Goal: Task Accomplishment & Management: Use online tool/utility

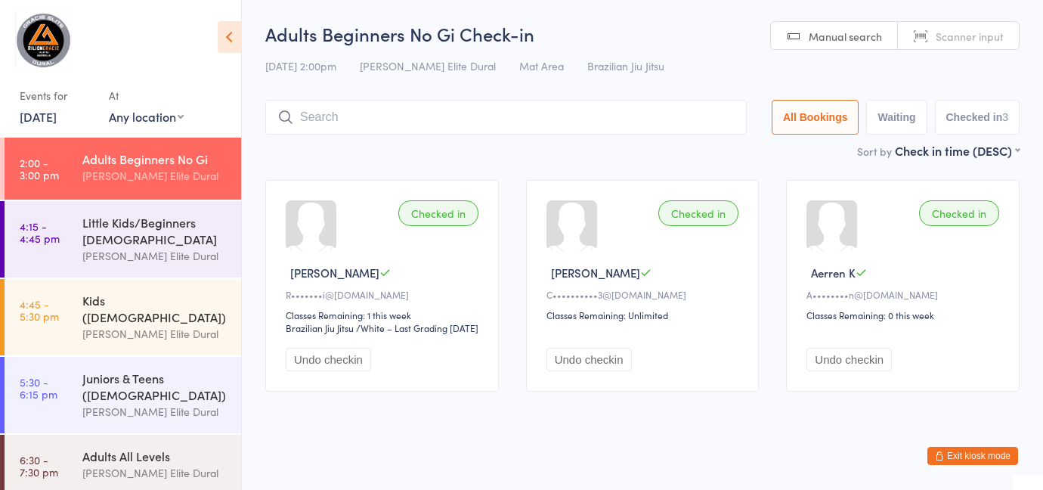
click at [955, 454] on button "Exit kiosk mode" at bounding box center [972, 456] width 91 height 18
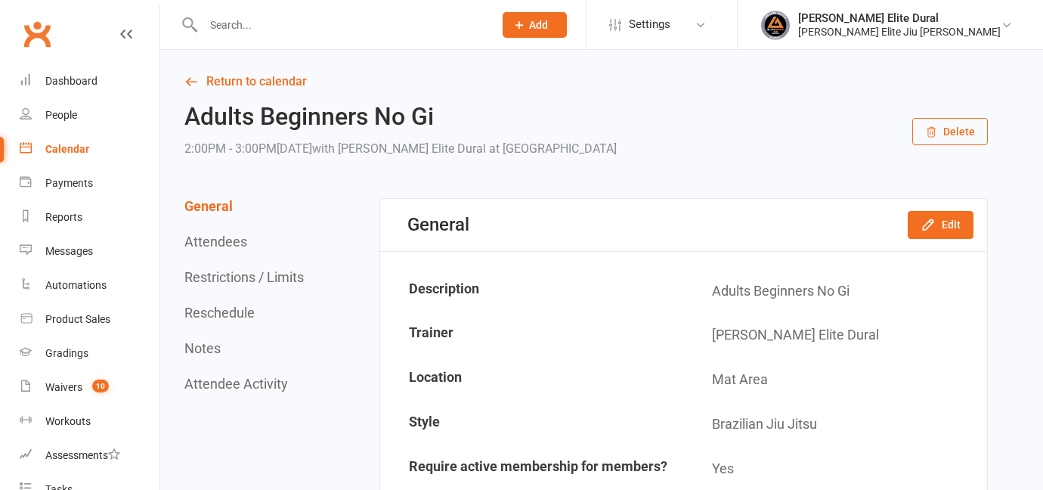
click at [272, 20] on input "text" at bounding box center [341, 24] width 284 height 21
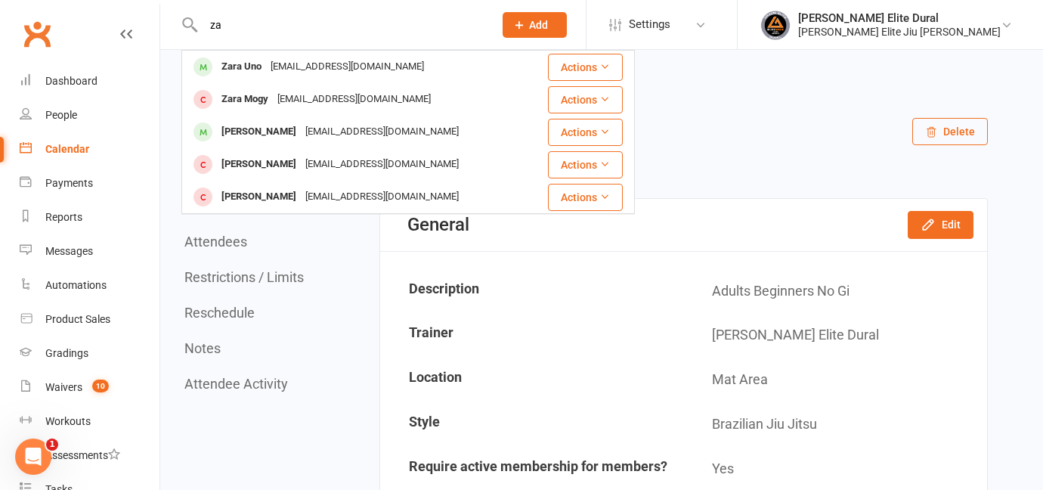
type input "z"
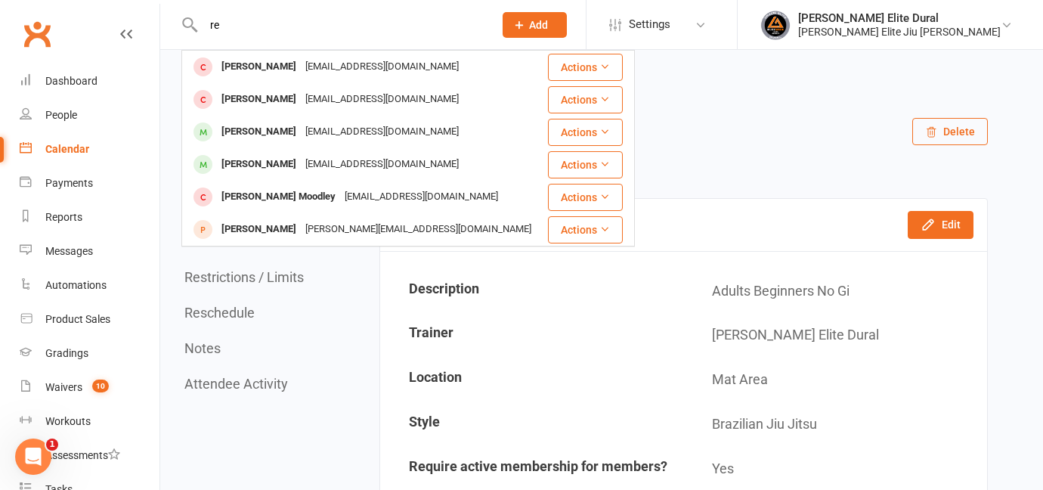
type input "r"
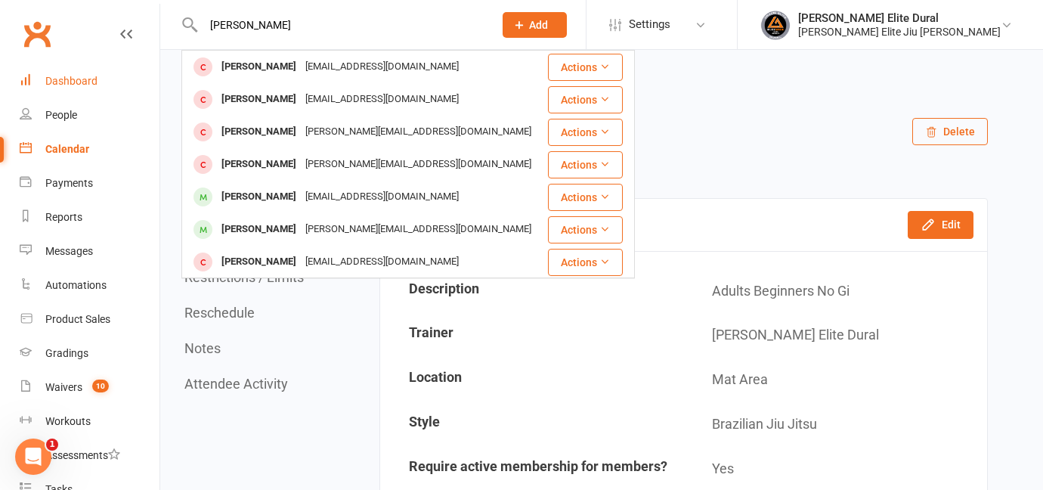
type input "hugo"
click at [87, 81] on div "Dashboard" at bounding box center [71, 81] width 52 height 12
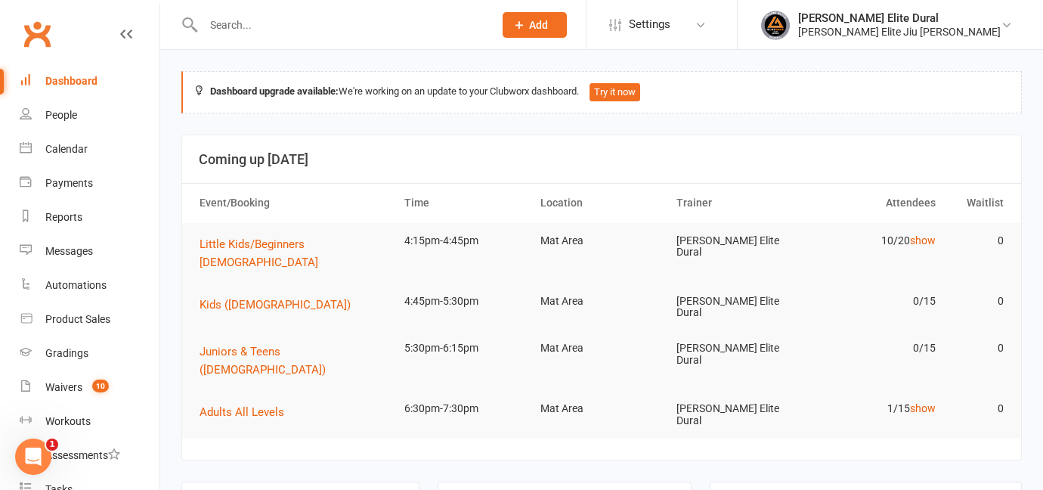
click at [290, 27] on input "text" at bounding box center [341, 24] width 284 height 21
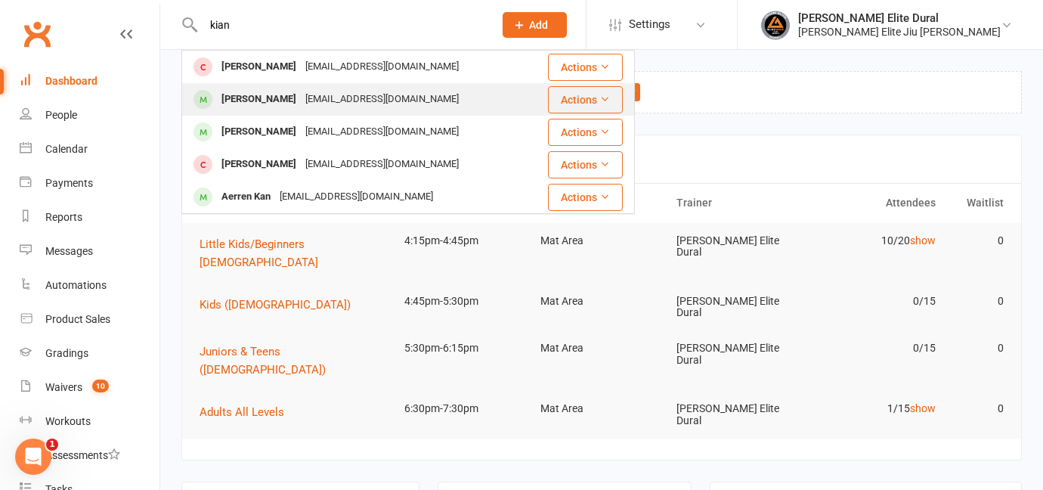
type input "kian"
click at [251, 101] on div "Kian Reslan" at bounding box center [259, 99] width 84 height 22
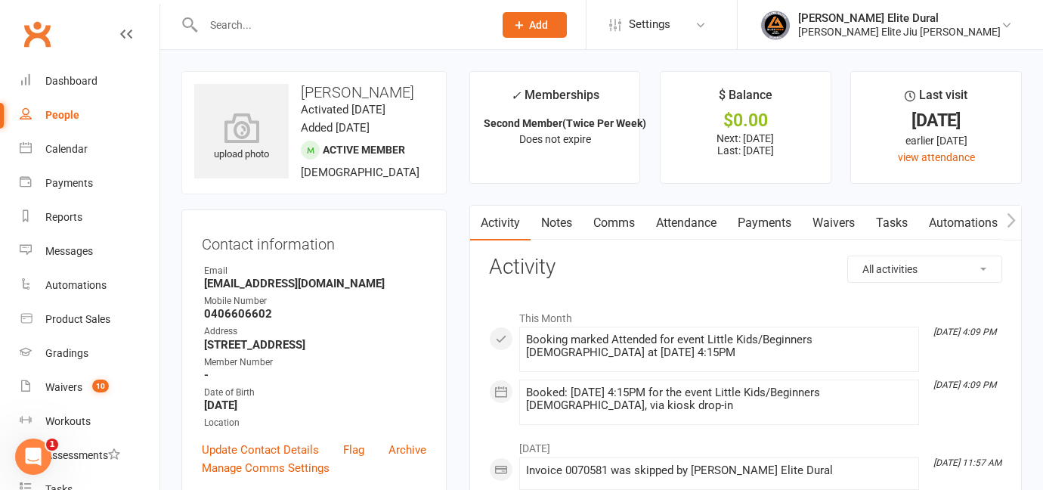
click at [763, 228] on link "Payments" at bounding box center [764, 223] width 75 height 35
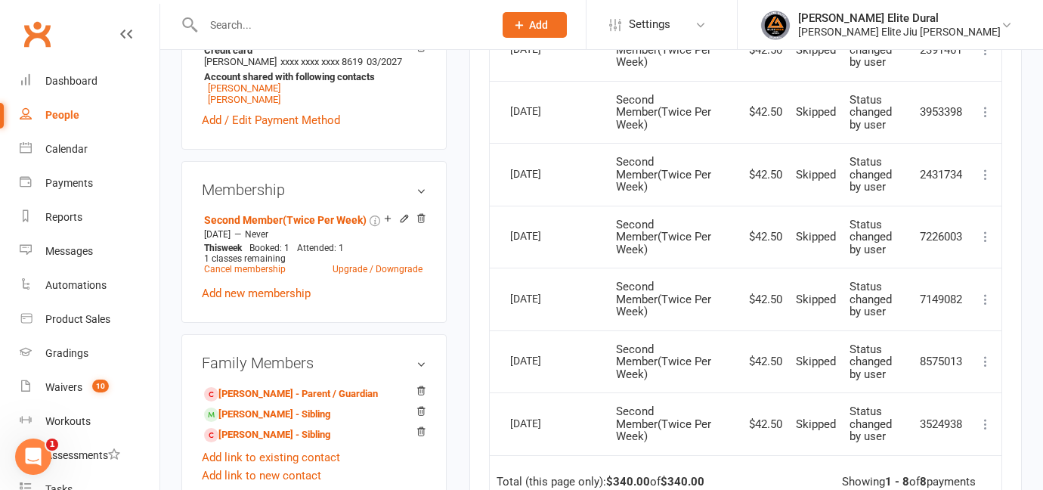
scroll to position [506, 0]
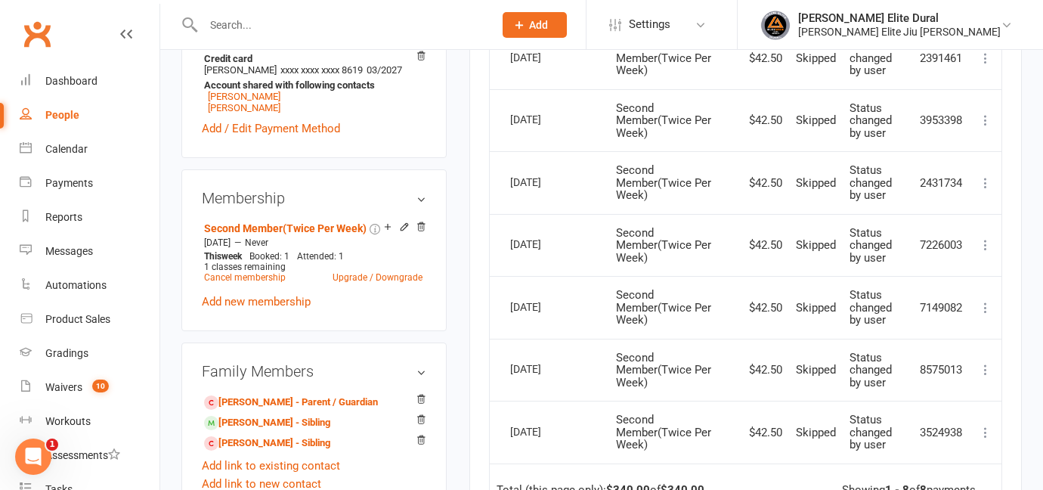
click at [981, 181] on icon at bounding box center [985, 182] width 15 height 15
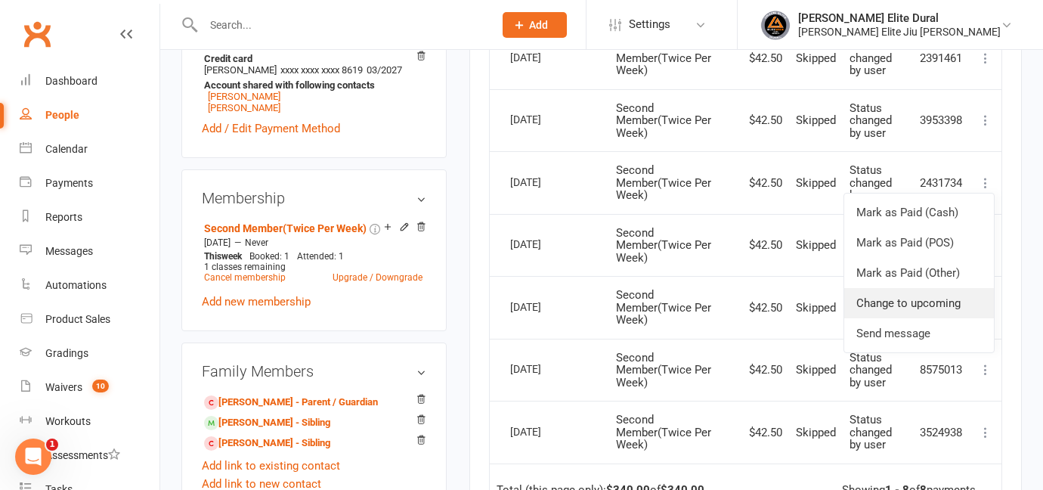
click at [931, 305] on link "Change to upcoming" at bounding box center [919, 303] width 150 height 30
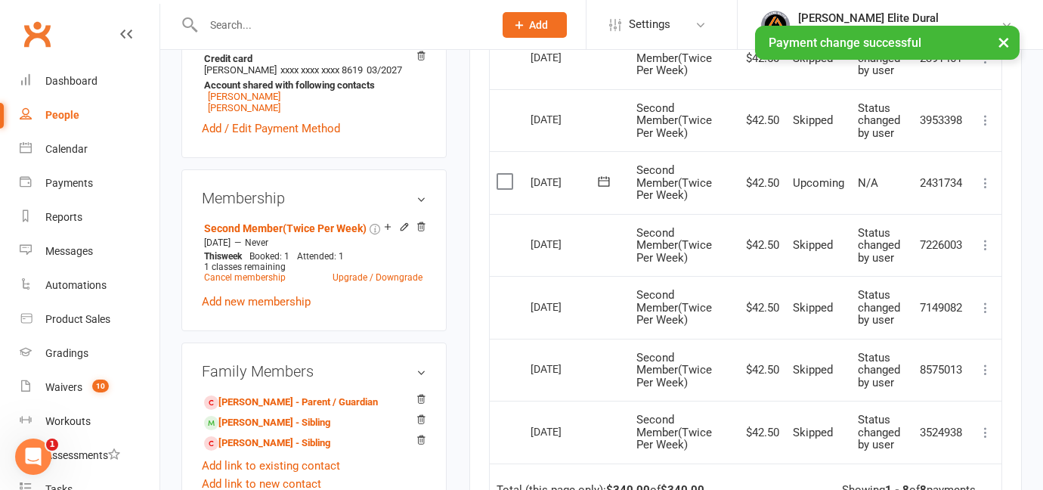
click at [984, 123] on icon at bounding box center [985, 120] width 15 height 15
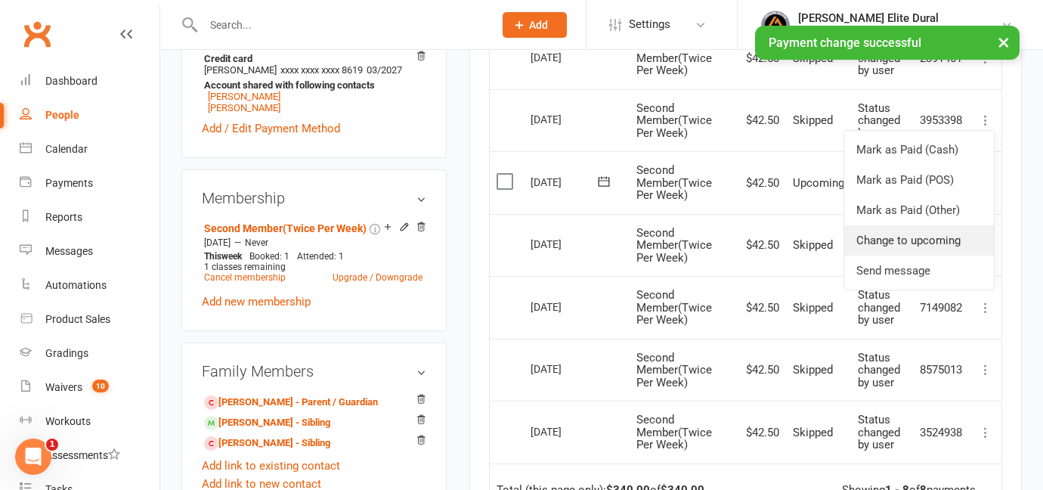
click at [929, 240] on link "Change to upcoming" at bounding box center [919, 240] width 150 height 30
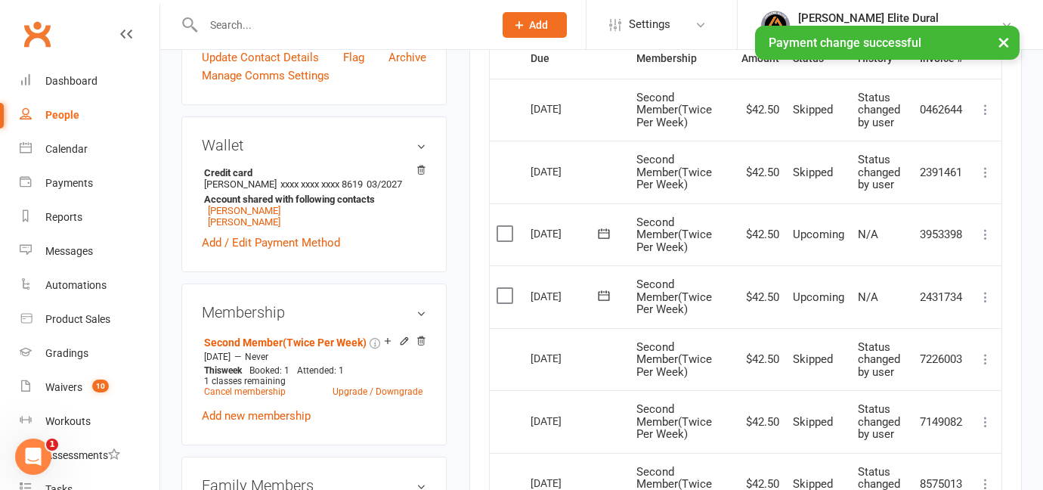
scroll to position [370, 0]
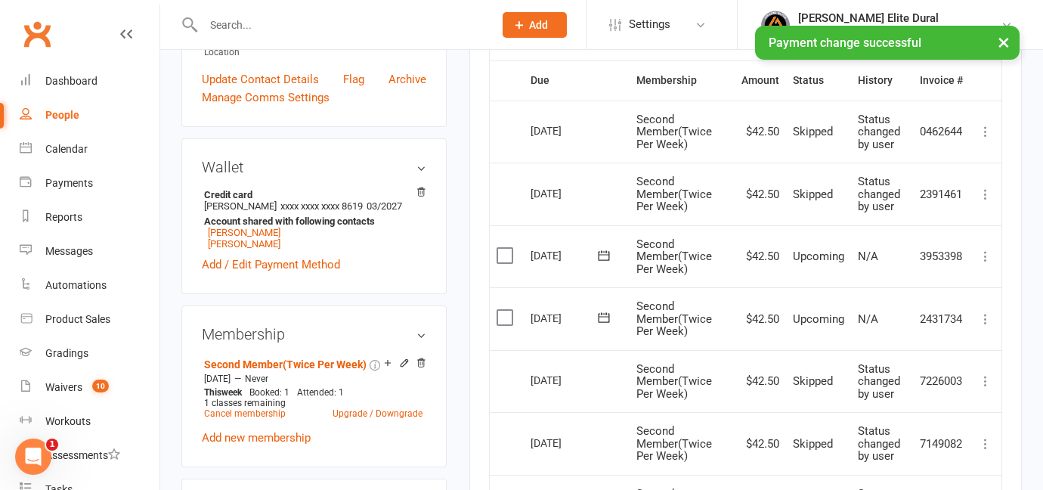
click at [987, 197] on icon at bounding box center [985, 194] width 15 height 15
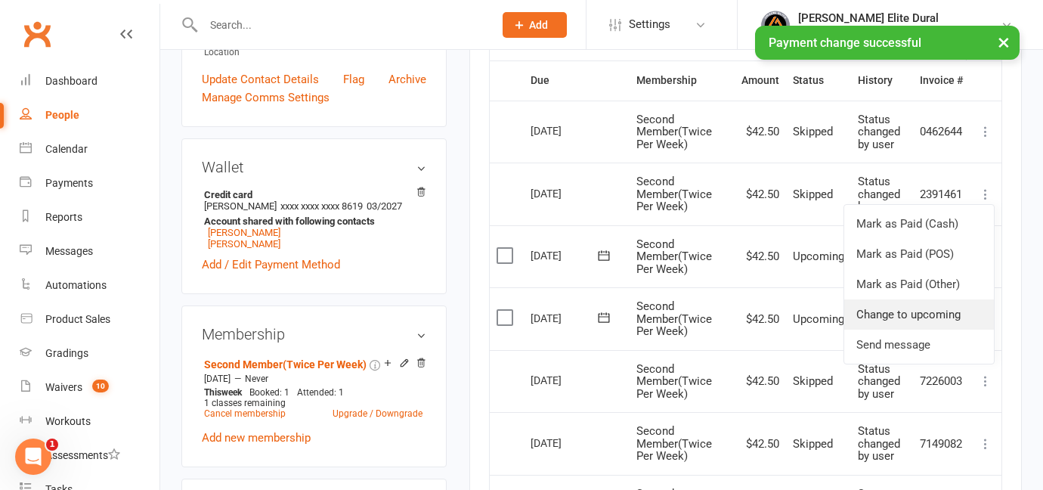
click at [916, 312] on link "Change to upcoming" at bounding box center [919, 314] width 150 height 30
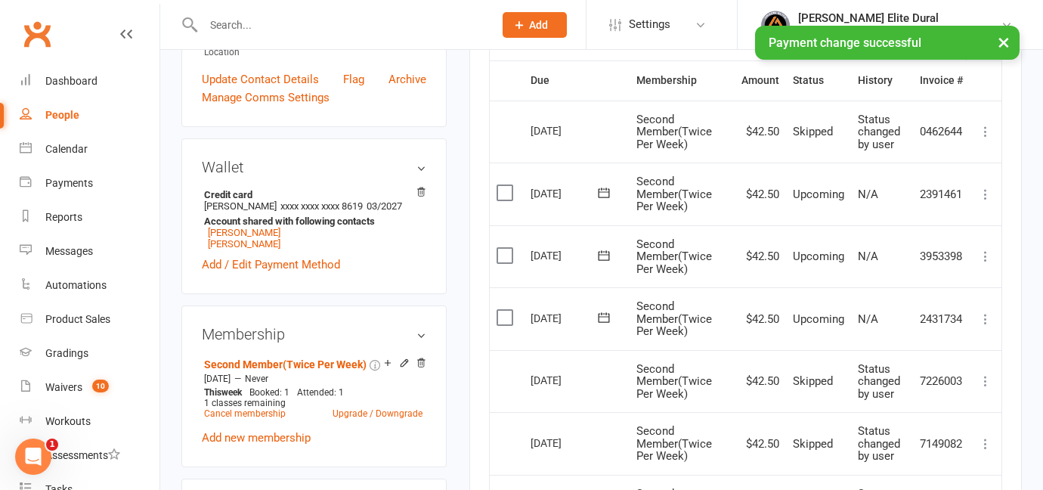
click at [981, 130] on icon at bounding box center [985, 131] width 15 height 15
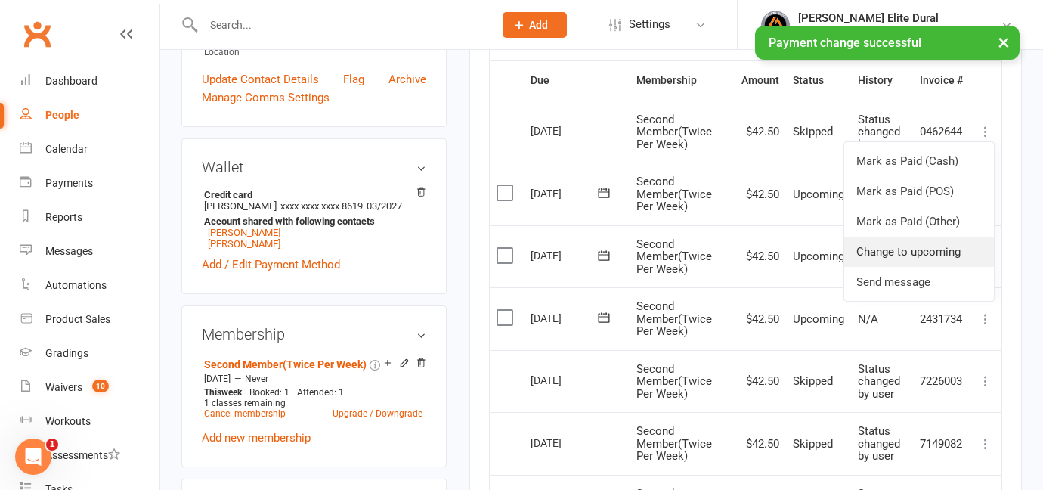
click at [933, 252] on link "Change to upcoming" at bounding box center [919, 252] width 150 height 30
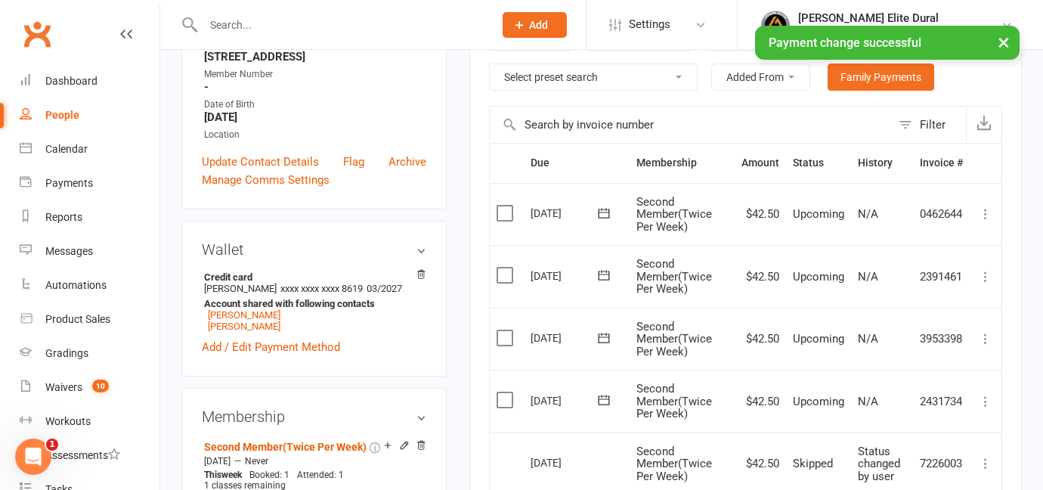
scroll to position [267, 0]
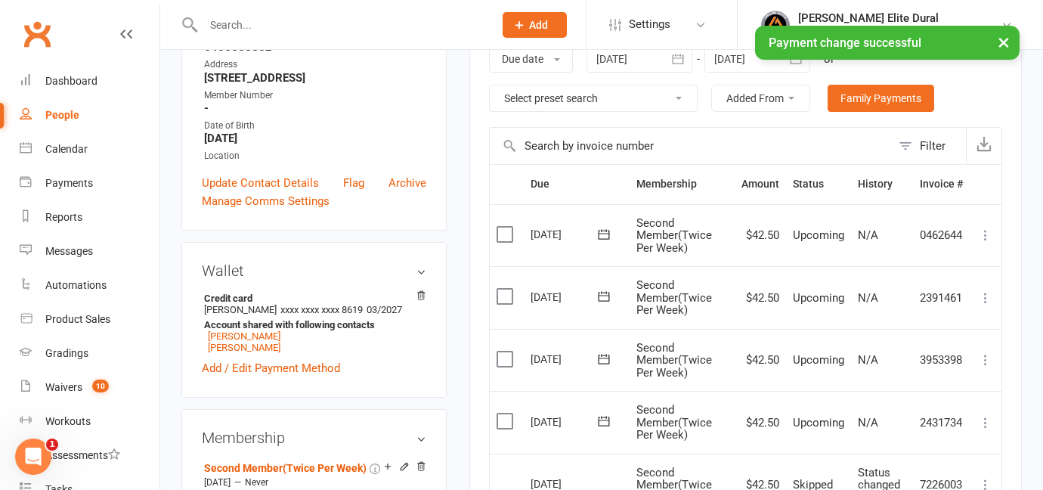
click at [798, 26] on div "× Payment change successful" at bounding box center [511, 26] width 1023 height 0
click at [800, 26] on div "× Payment change successful" at bounding box center [511, 26] width 1023 height 0
click at [761, 26] on div "× Payment change successful" at bounding box center [511, 26] width 1023 height 0
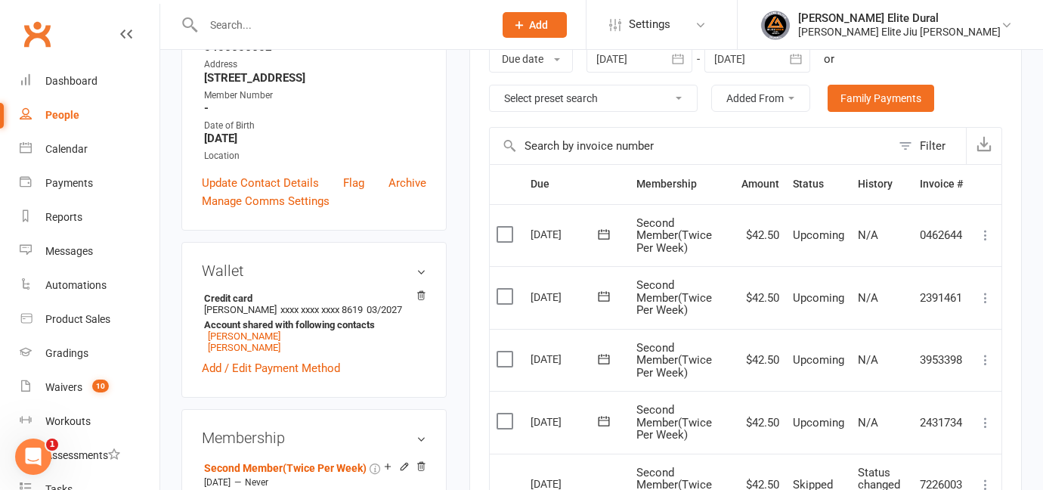
click at [800, 57] on icon "button" at bounding box center [796, 59] width 11 height 10
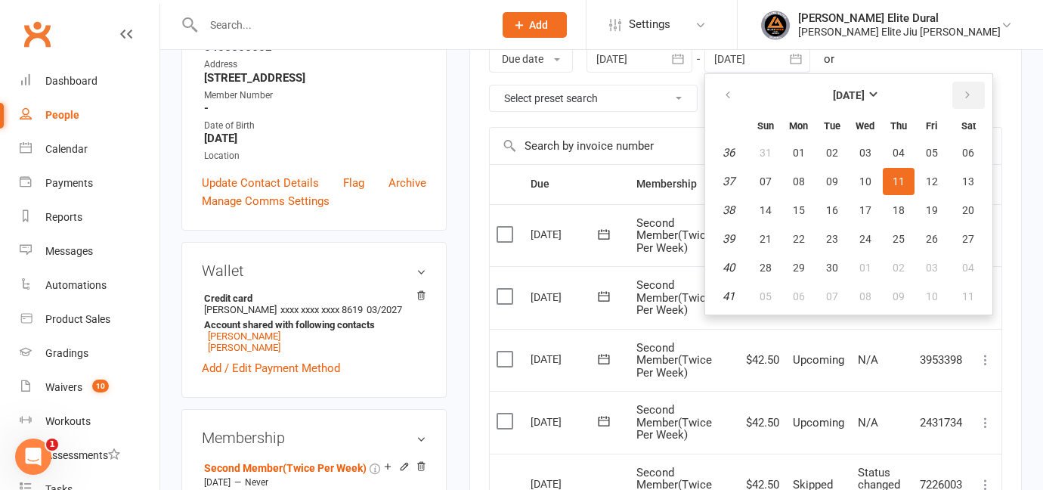
click at [965, 97] on icon "button" at bounding box center [967, 95] width 11 height 12
click at [970, 301] on span "06" at bounding box center [968, 296] width 12 height 12
type input "06 Dec 2025"
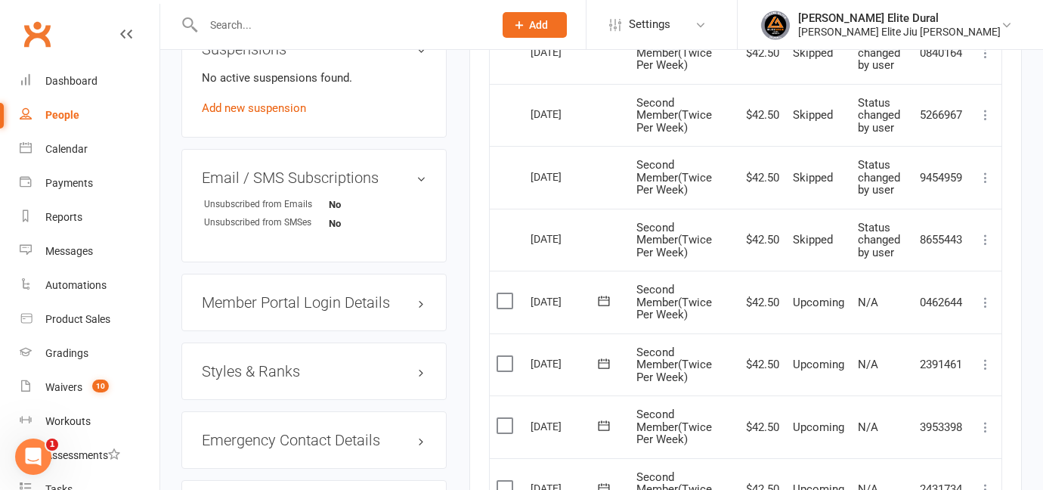
scroll to position [1002, 0]
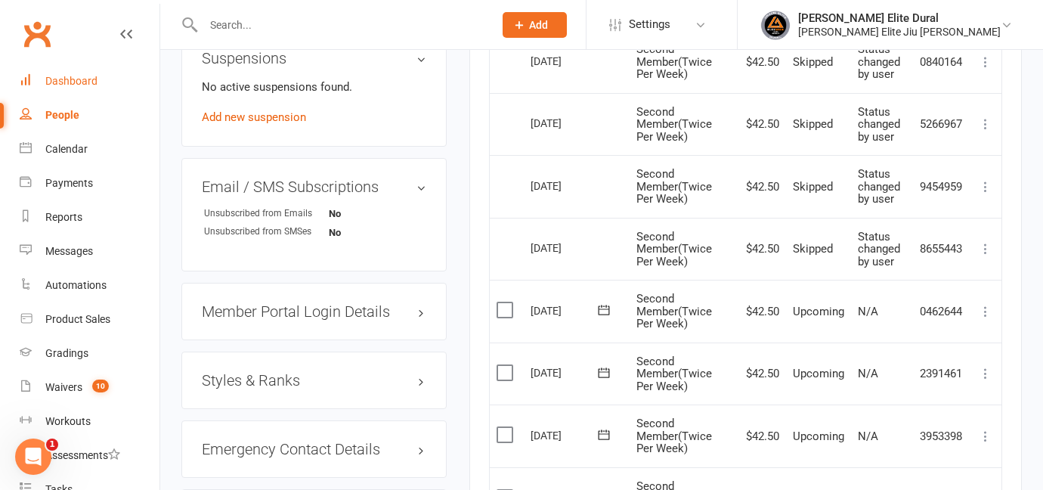
click at [65, 82] on div "Dashboard" at bounding box center [71, 81] width 52 height 12
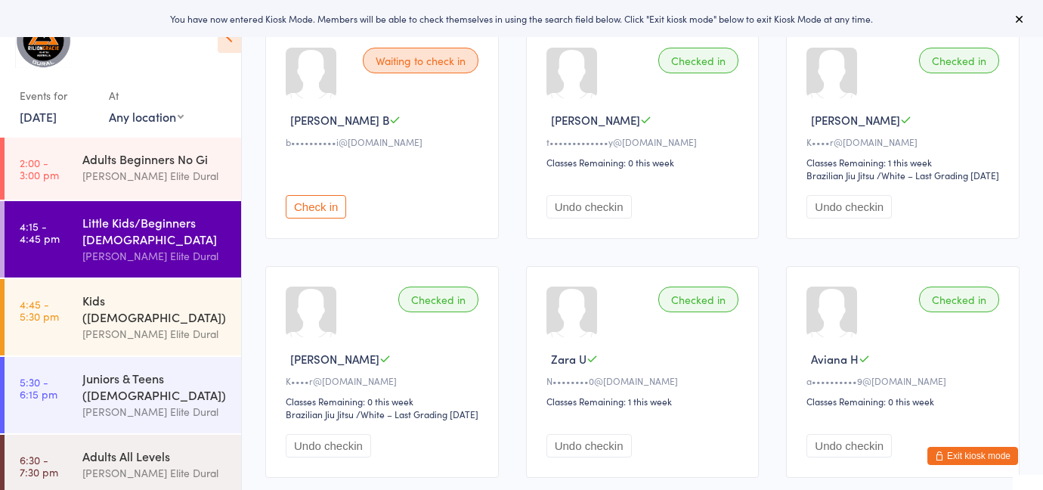
scroll to position [116, 0]
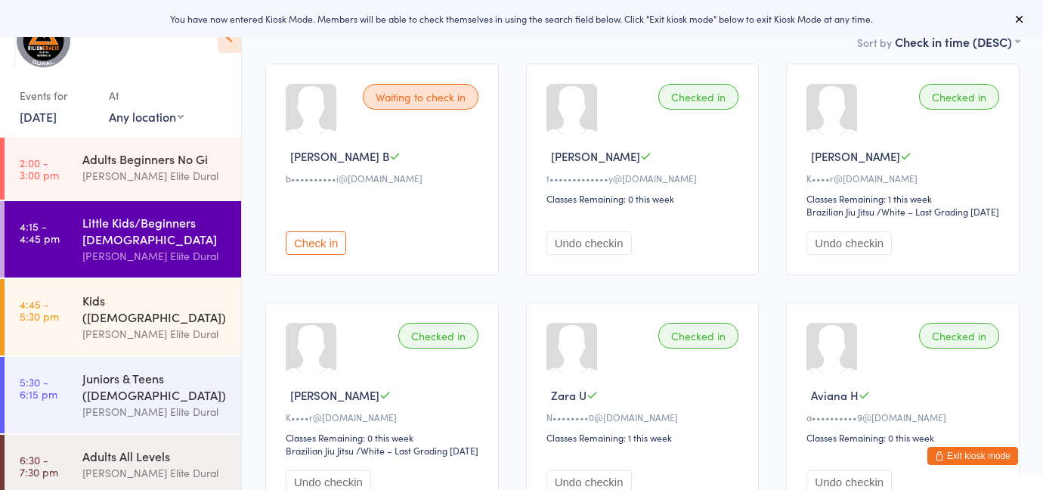
click at [326, 255] on button "Check in" at bounding box center [316, 242] width 60 height 23
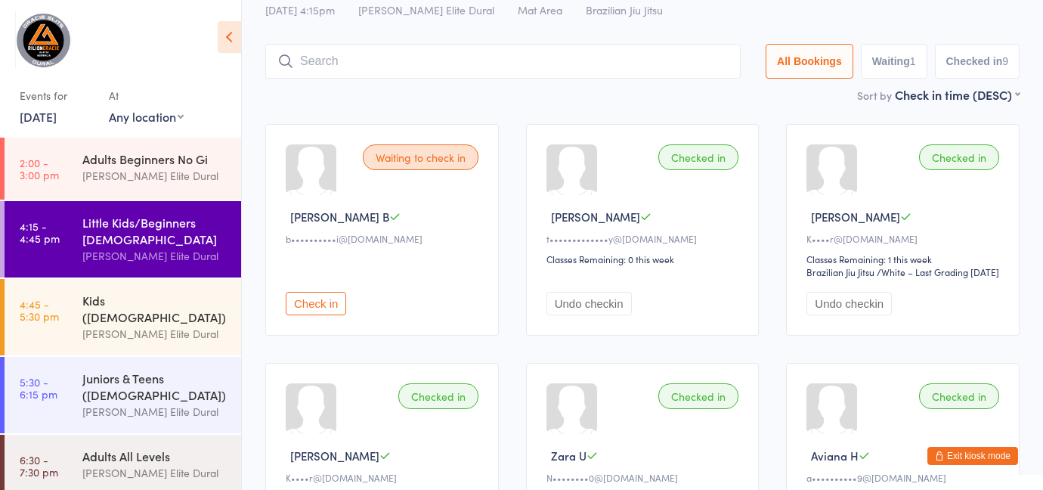
scroll to position [0, 0]
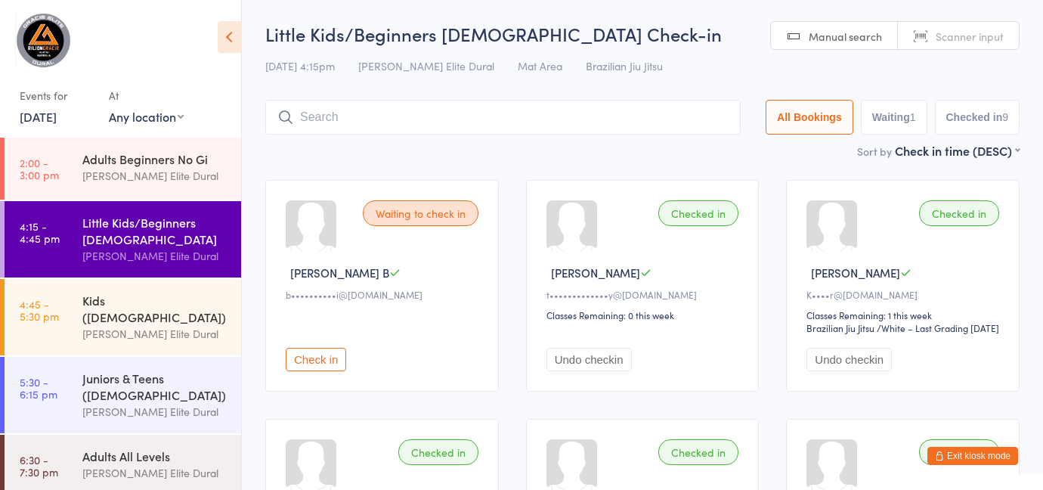
click at [460, 120] on input "search" at bounding box center [502, 117] width 475 height 35
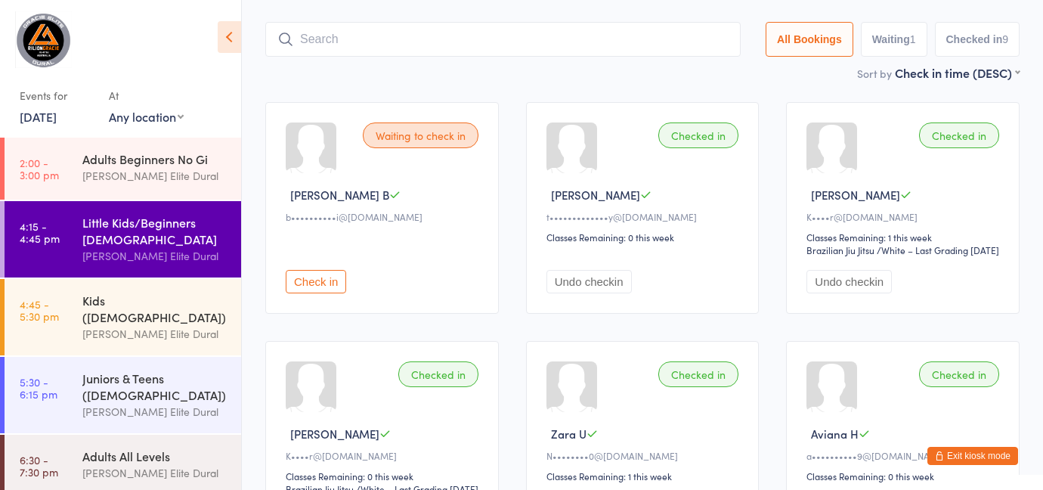
scroll to position [100, 0]
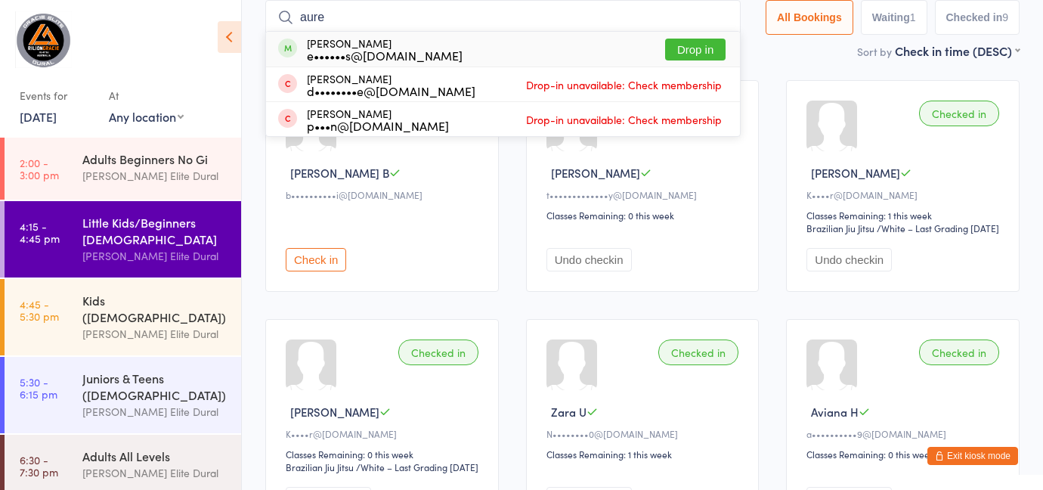
type input "aure"
click at [674, 48] on button "Drop in" at bounding box center [695, 50] width 60 height 22
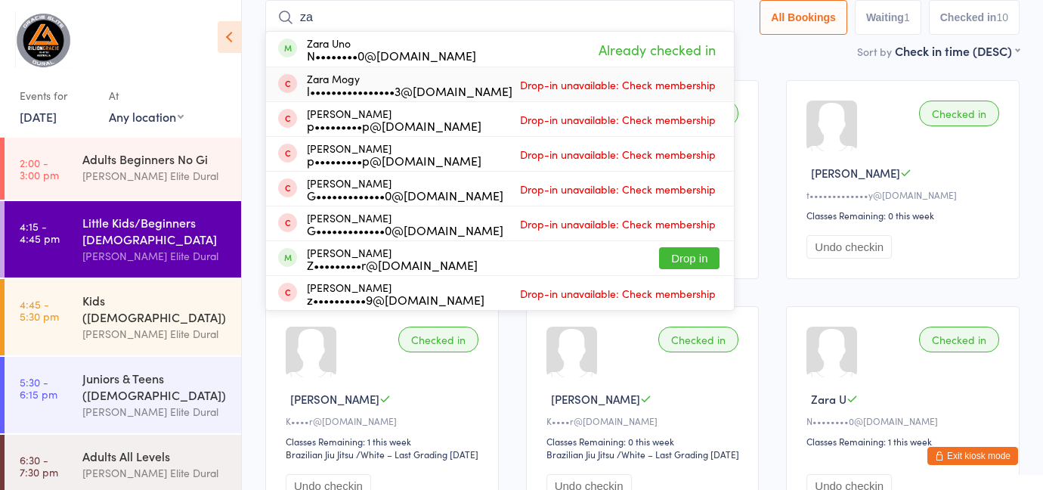
type input "z"
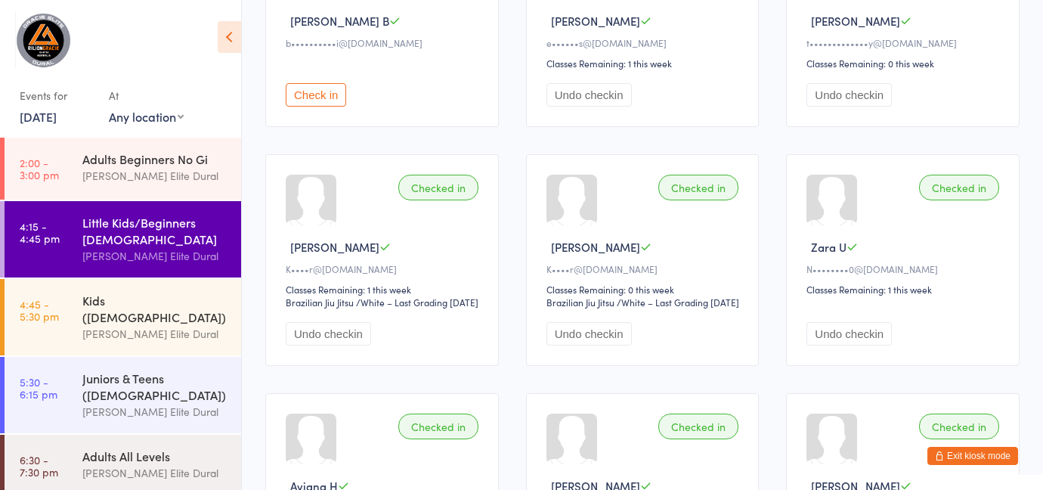
scroll to position [250, 0]
click at [962, 455] on button "Exit kiosk mode" at bounding box center [972, 456] width 91 height 18
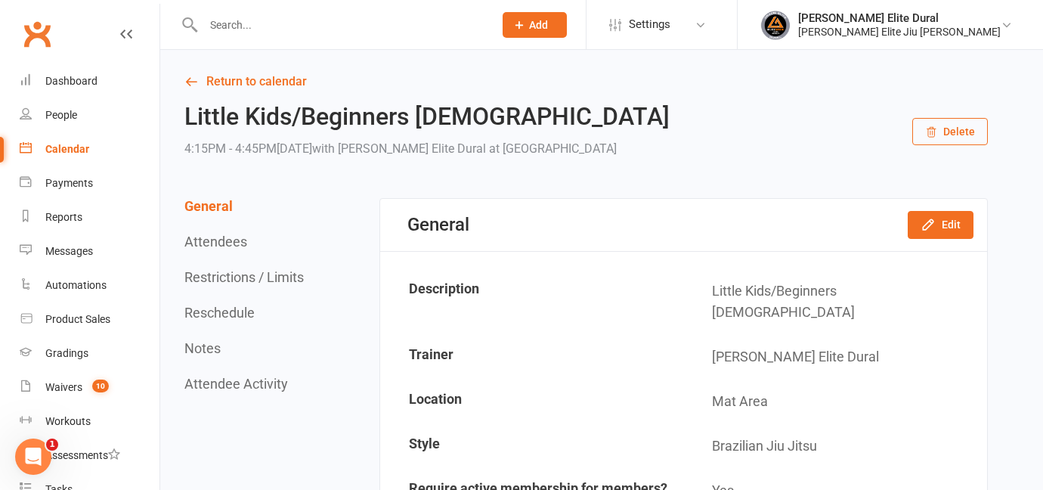
click at [81, 147] on div "Calendar" at bounding box center [67, 149] width 44 height 12
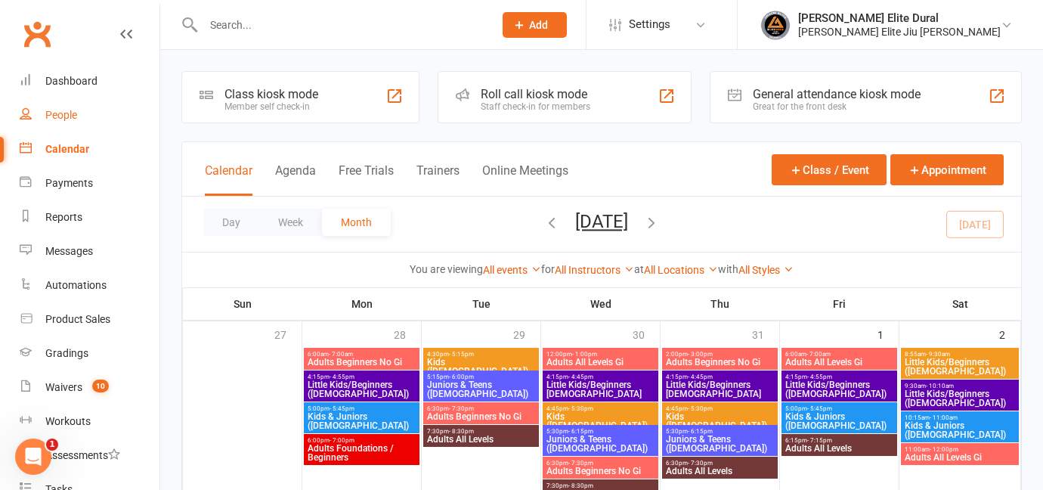
click at [68, 119] on div "People" at bounding box center [61, 115] width 32 height 12
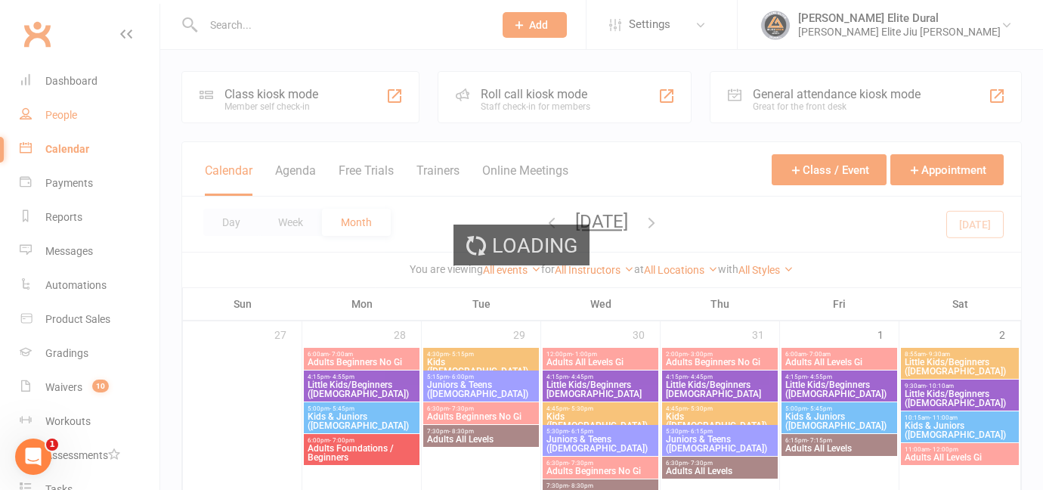
select select "100"
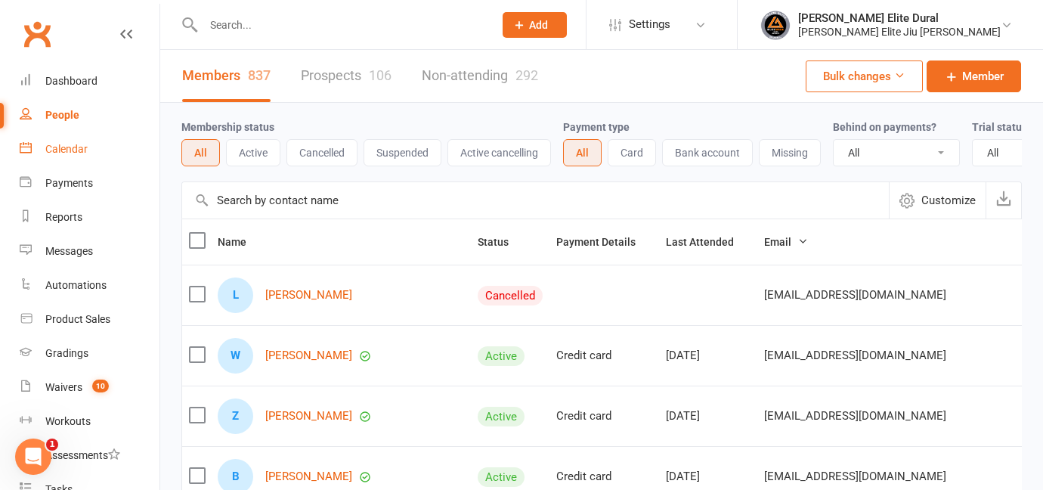
click at [63, 153] on div "Calendar" at bounding box center [66, 149] width 42 height 12
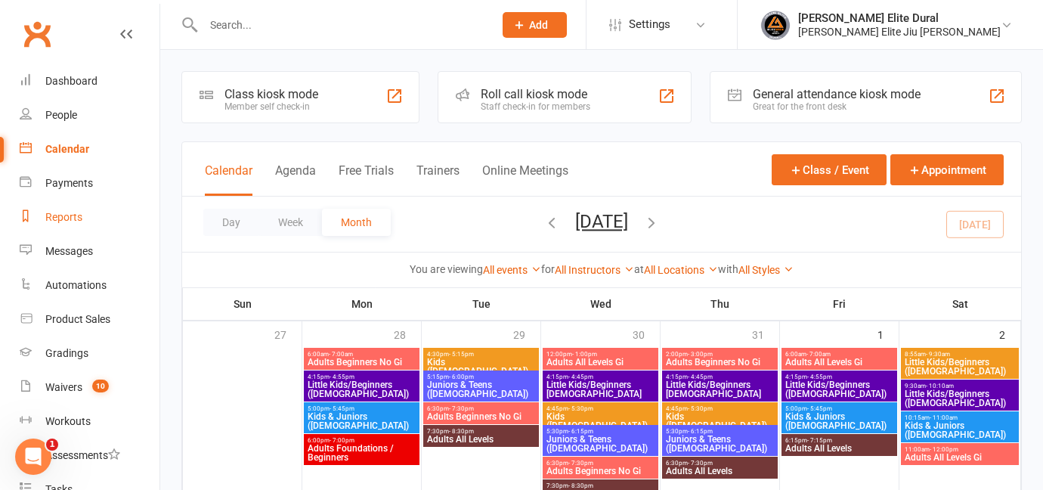
click at [55, 213] on div "Reports" at bounding box center [63, 217] width 37 height 12
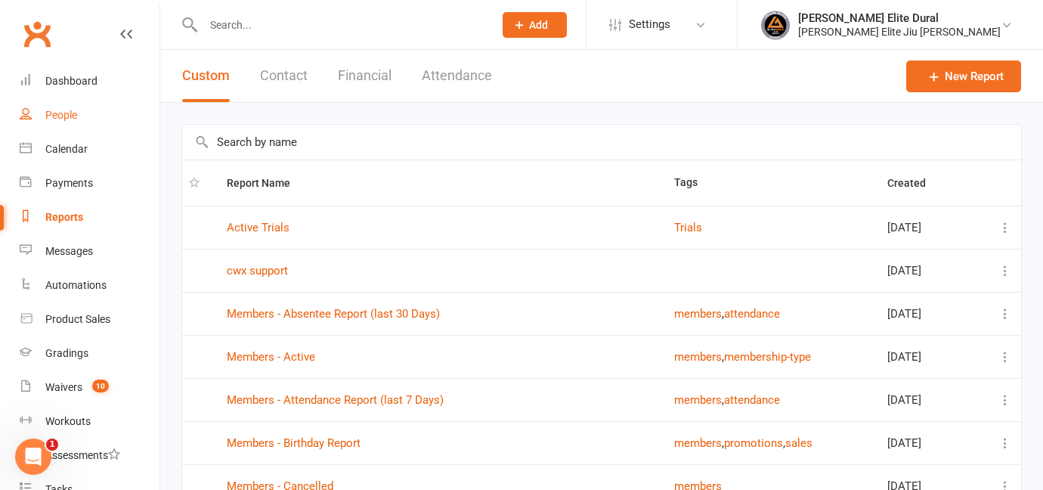
click at [57, 115] on div "People" at bounding box center [61, 115] width 32 height 12
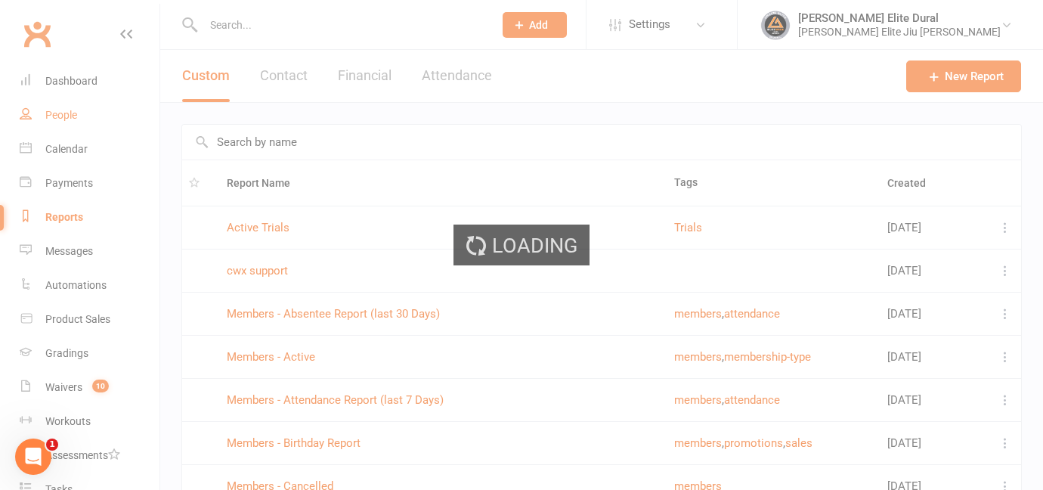
select select "100"
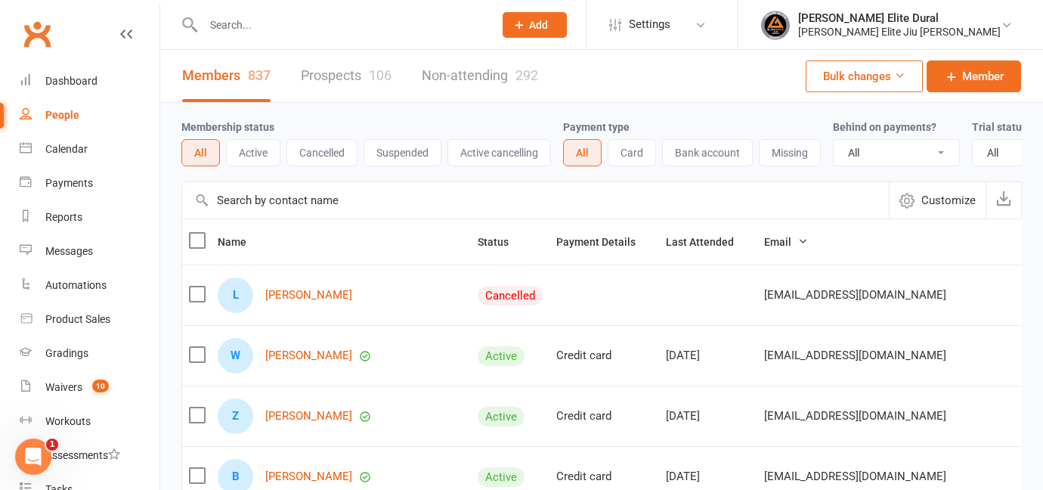
click at [262, 152] on button "Active" at bounding box center [253, 152] width 54 height 27
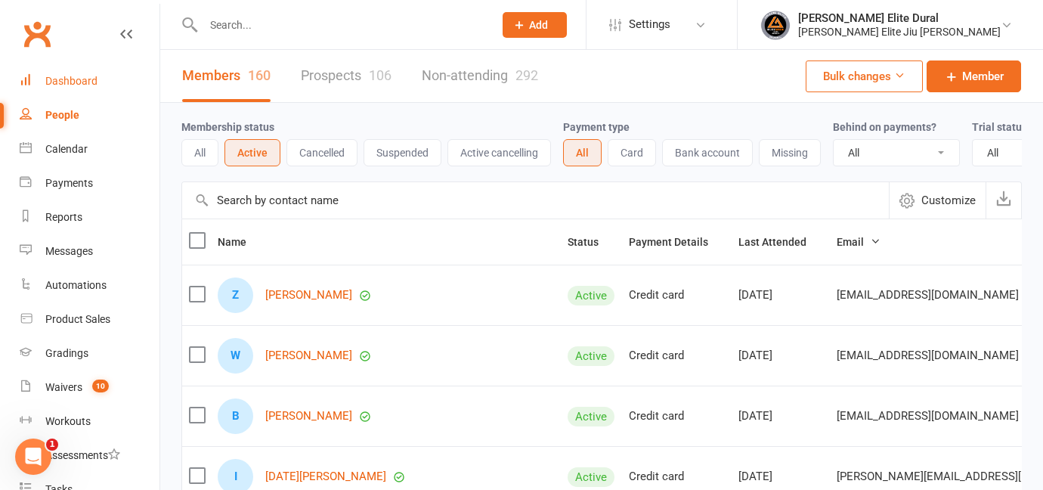
click at [73, 82] on div "Dashboard" at bounding box center [71, 81] width 52 height 12
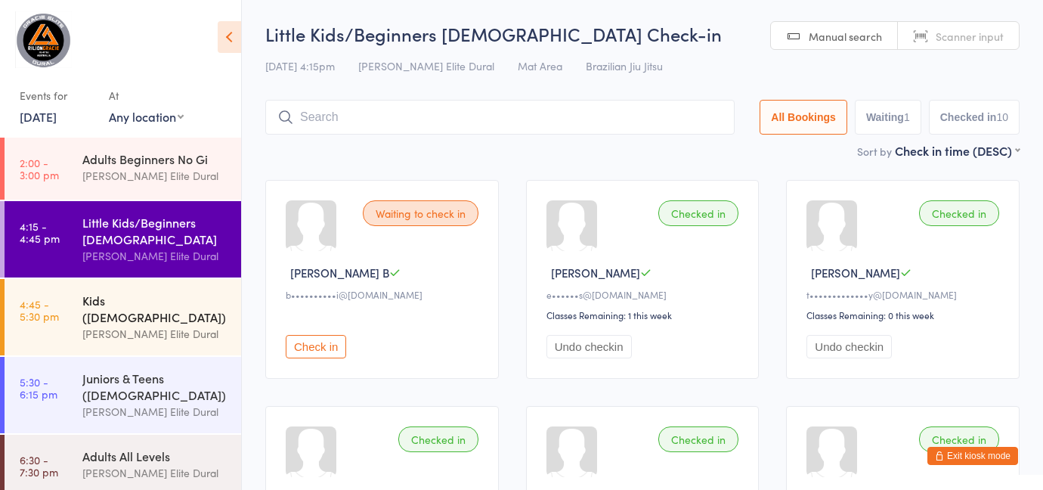
click at [148, 325] on div "[PERSON_NAME] Elite Dural" at bounding box center [155, 333] width 146 height 17
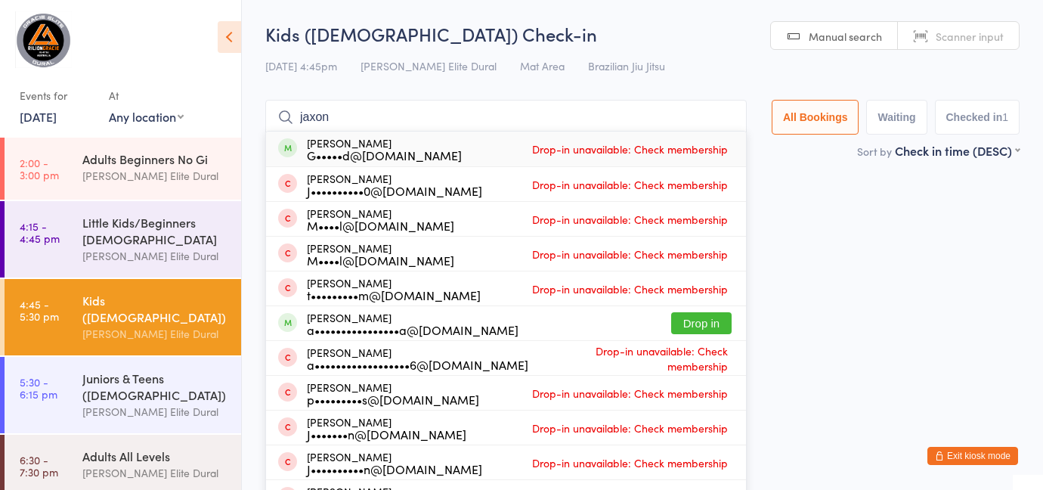
type input "jaxon"
click at [469, 158] on div "[PERSON_NAME] G•••••d@[DOMAIN_NAME] Drop-in unavailable: Check membership" at bounding box center [506, 149] width 480 height 35
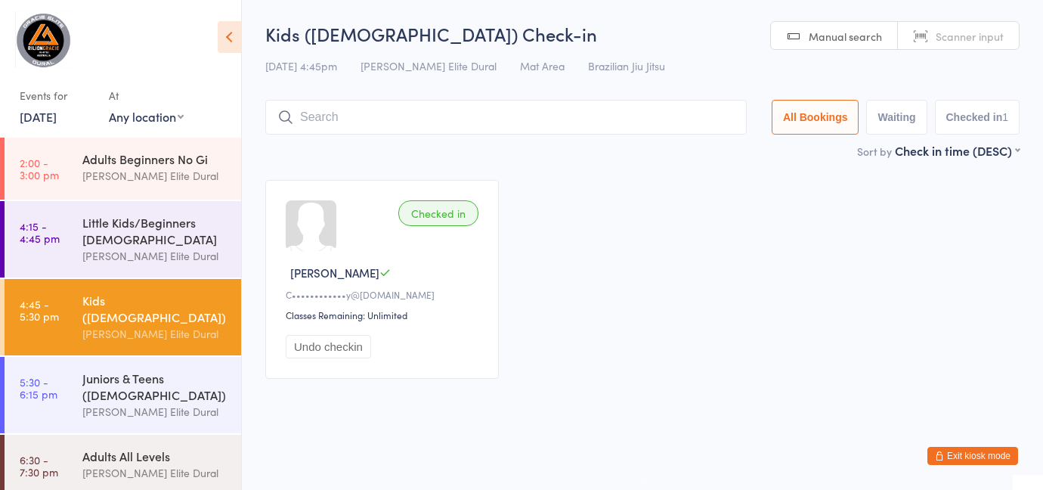
click at [964, 461] on button "Exit kiosk mode" at bounding box center [972, 456] width 91 height 18
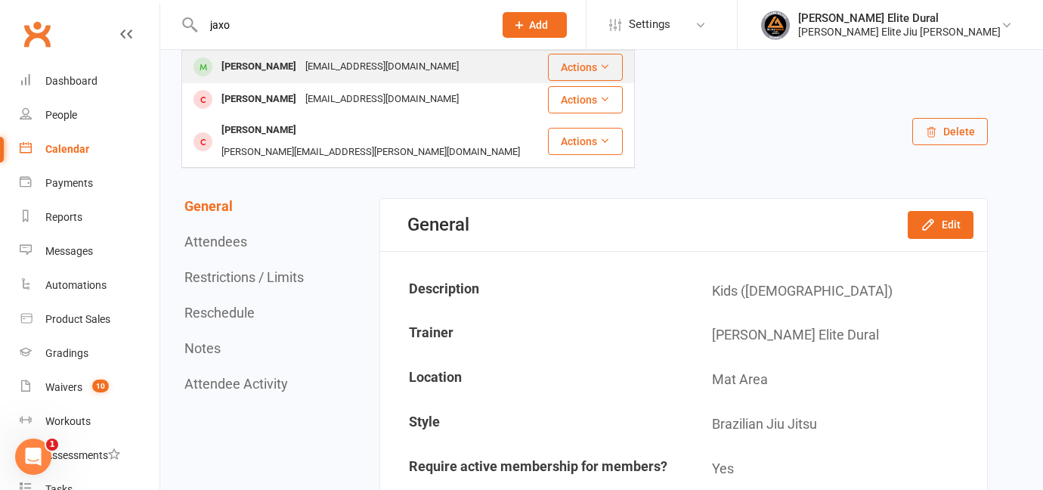
type input "jaxo"
click at [252, 59] on div "[PERSON_NAME]" at bounding box center [259, 67] width 84 height 22
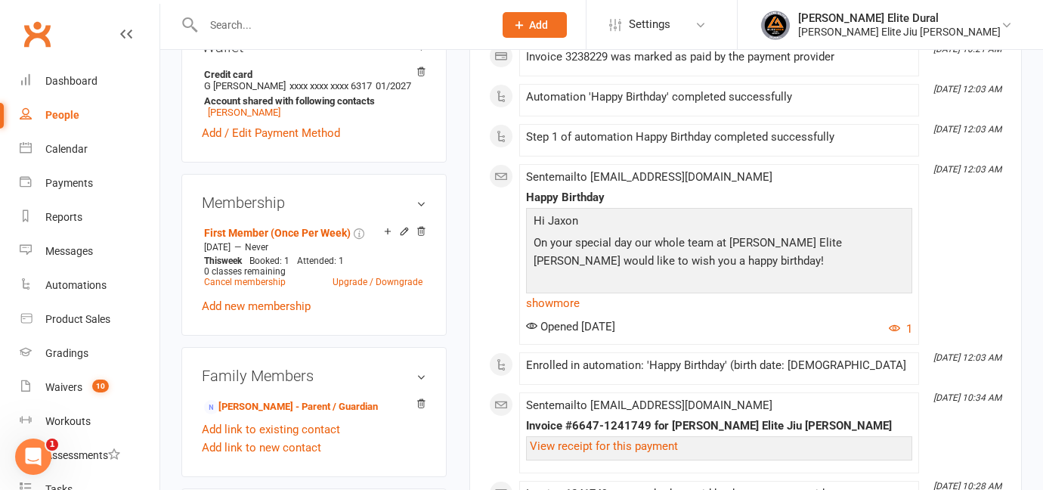
scroll to position [493, 0]
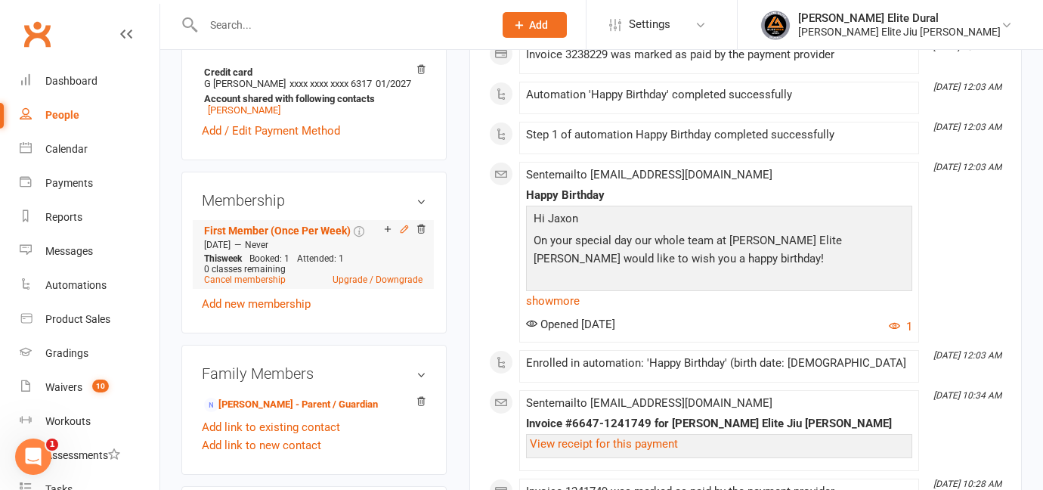
click at [403, 228] on icon at bounding box center [404, 229] width 11 height 11
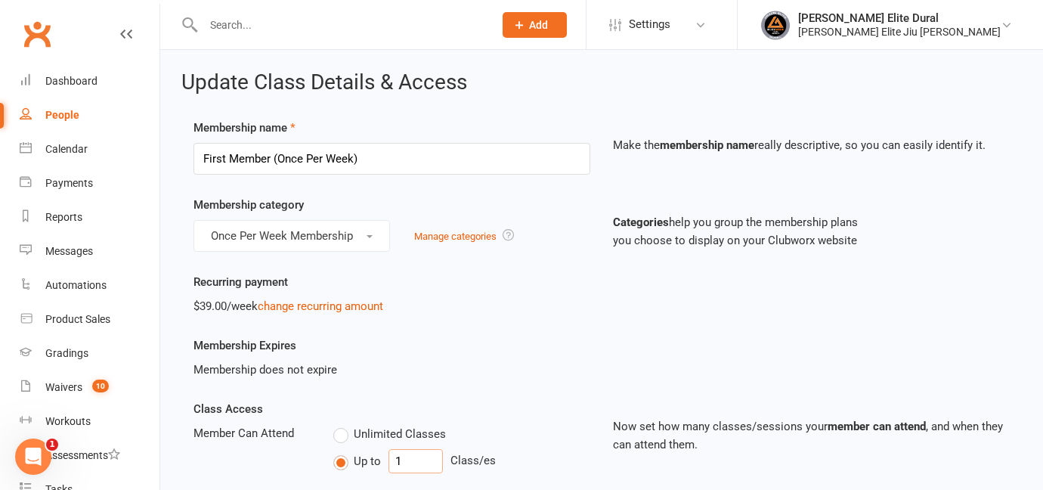
click at [416, 457] on input "1" at bounding box center [416, 461] width 54 height 24
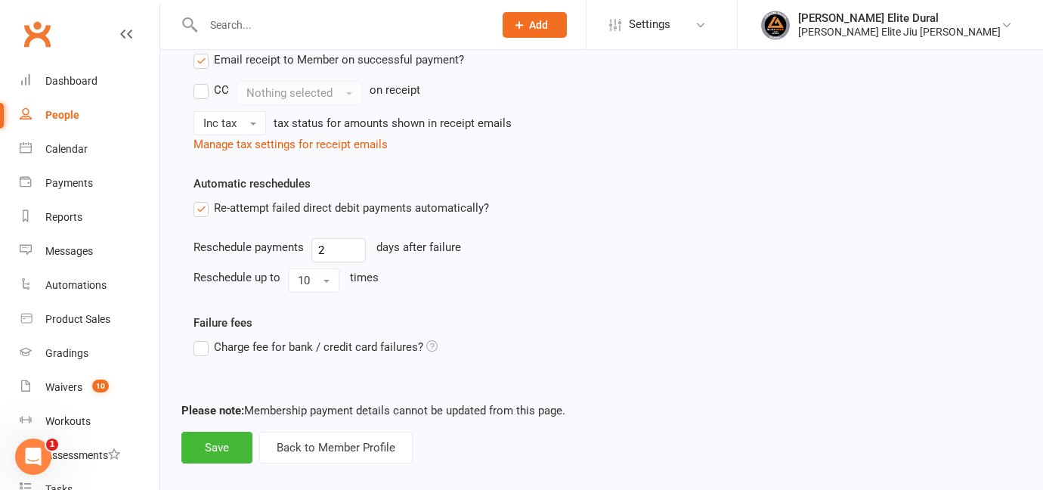
scroll to position [724, 0]
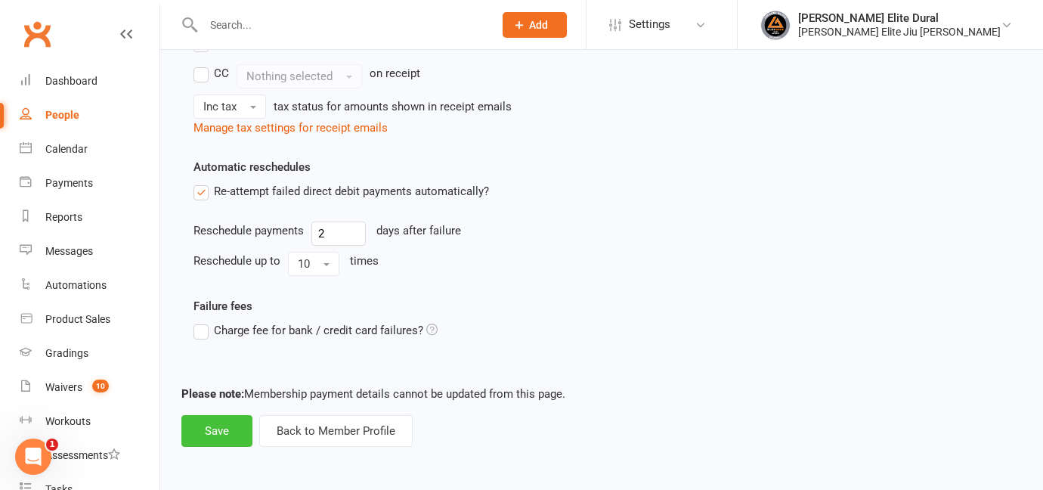
type input "2"
click at [238, 433] on button "Save" at bounding box center [216, 431] width 71 height 32
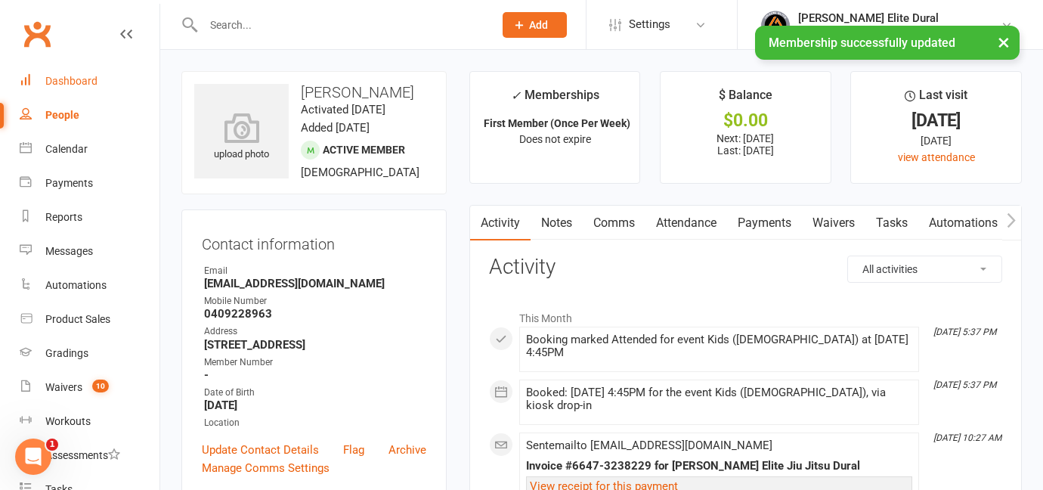
click at [70, 85] on div "Dashboard" at bounding box center [71, 81] width 52 height 12
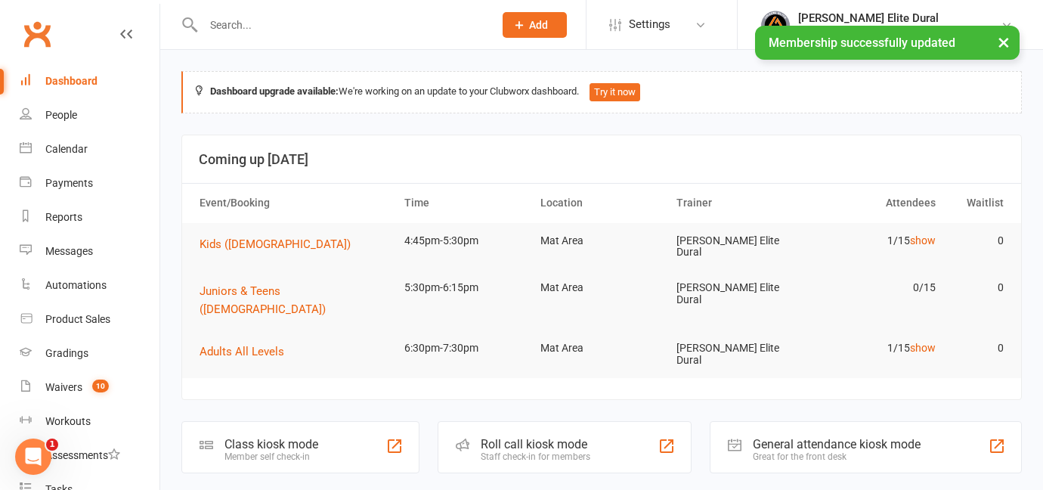
click at [281, 437] on div "Class kiosk mode" at bounding box center [272, 444] width 94 height 14
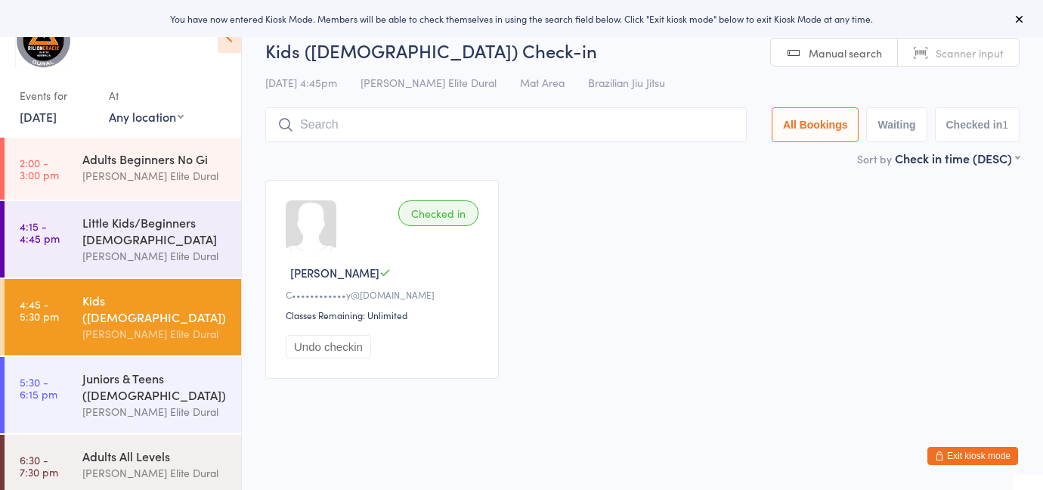
click at [390, 129] on input "search" at bounding box center [506, 124] width 482 height 35
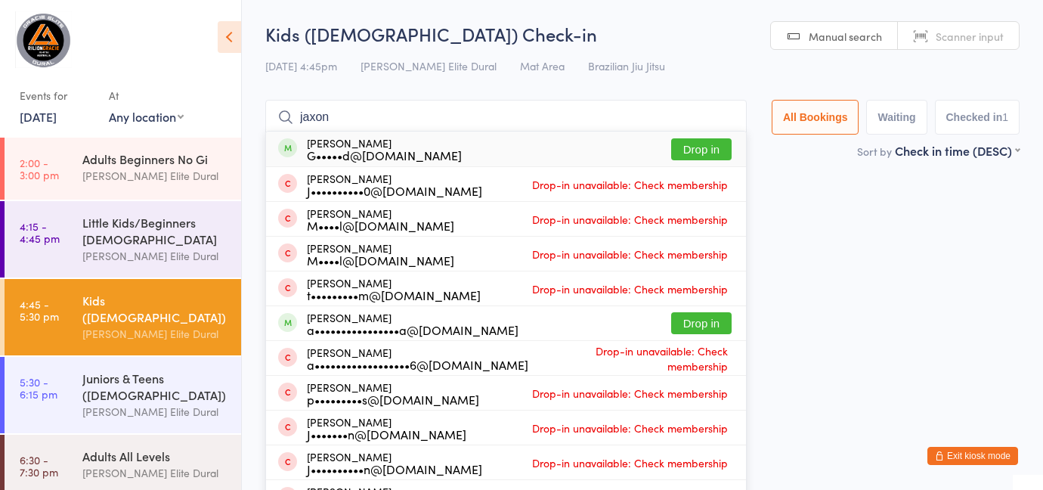
type input "jaxon"
click at [707, 153] on button "Drop in" at bounding box center [701, 149] width 60 height 22
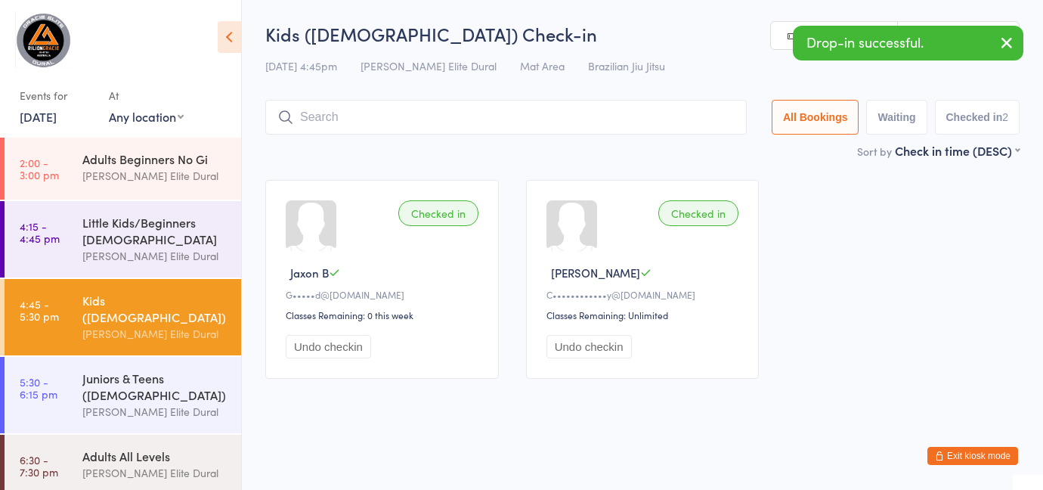
click at [958, 454] on button "Exit kiosk mode" at bounding box center [972, 456] width 91 height 18
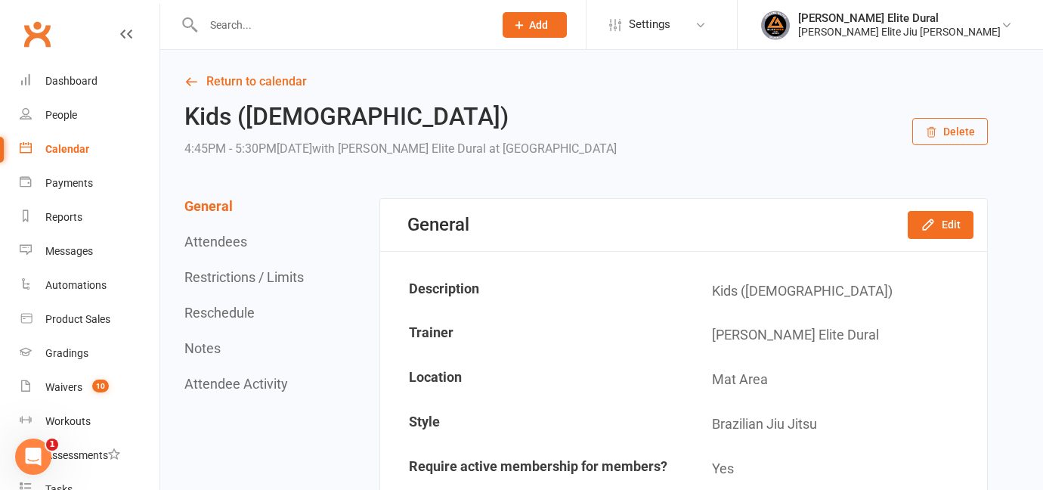
click at [336, 33] on input "text" at bounding box center [341, 24] width 284 height 21
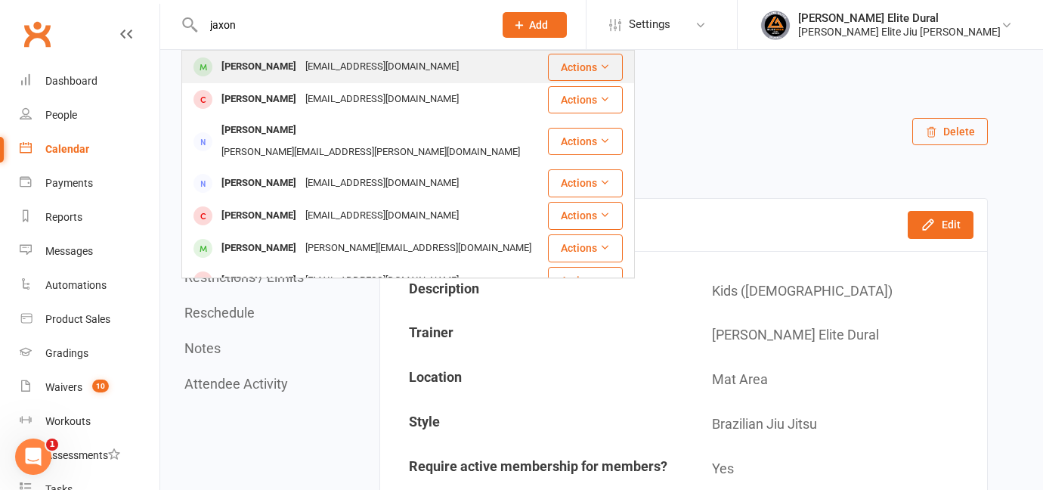
type input "jaxon"
click at [352, 69] on div "[EMAIL_ADDRESS][DOMAIN_NAME]" at bounding box center [382, 67] width 163 height 22
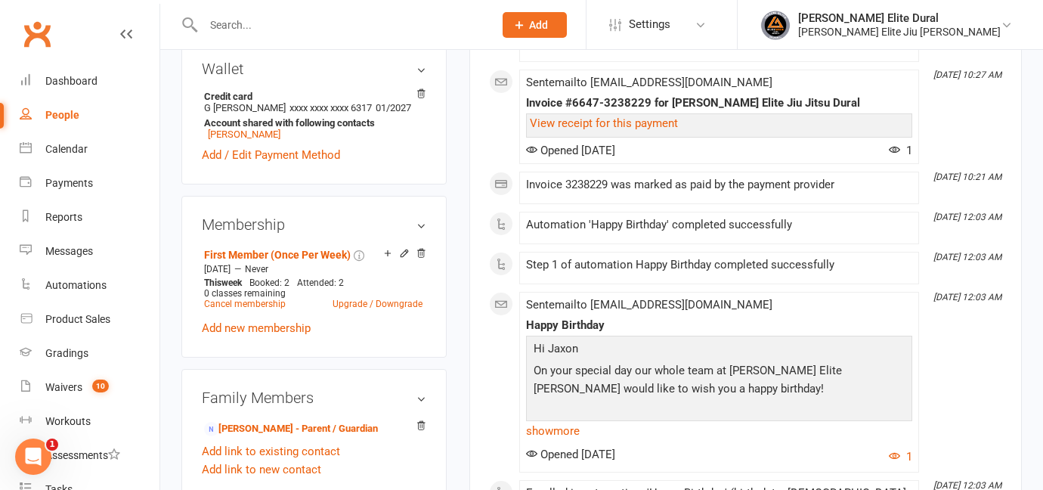
scroll to position [475, 0]
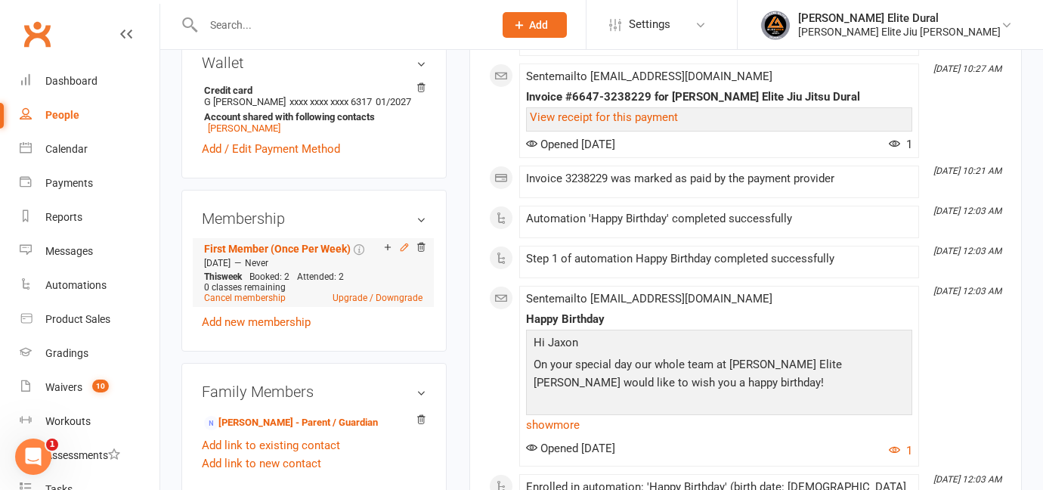
click at [403, 248] on icon at bounding box center [404, 247] width 11 height 11
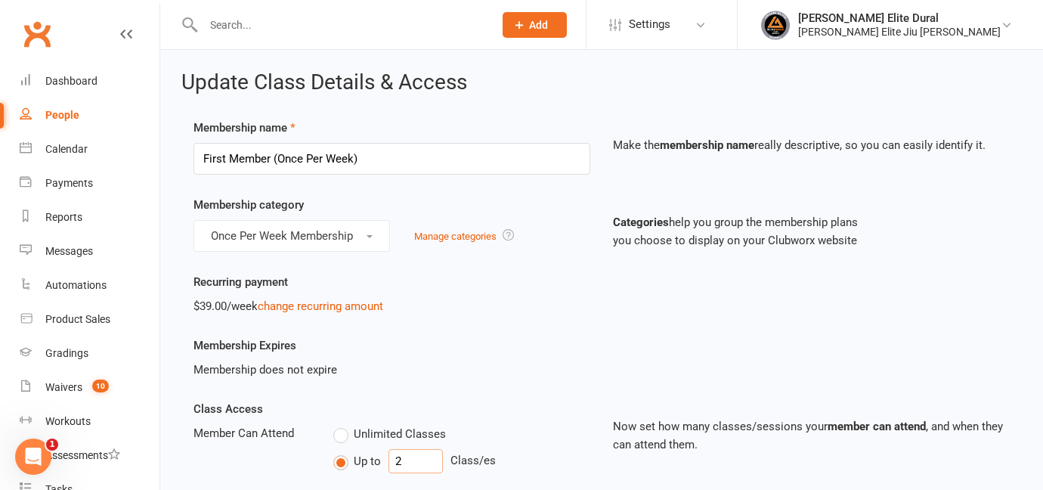
click at [409, 466] on input "2" at bounding box center [416, 461] width 54 height 24
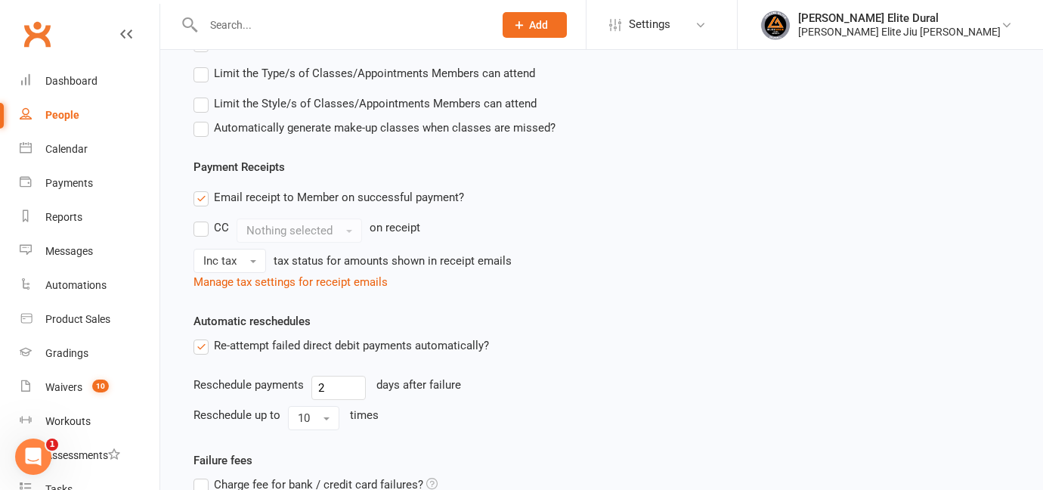
scroll to position [724, 0]
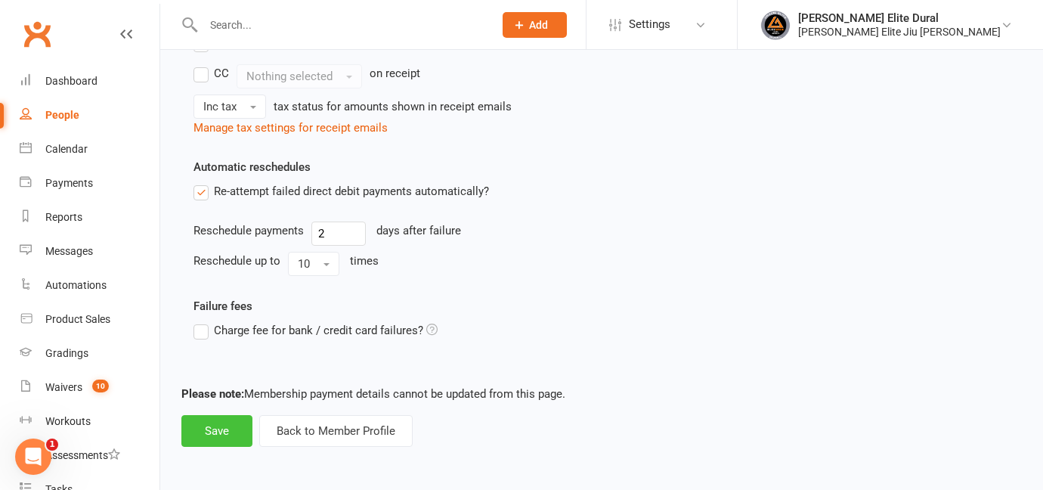
type input "1"
click at [229, 433] on button "Save" at bounding box center [216, 431] width 71 height 32
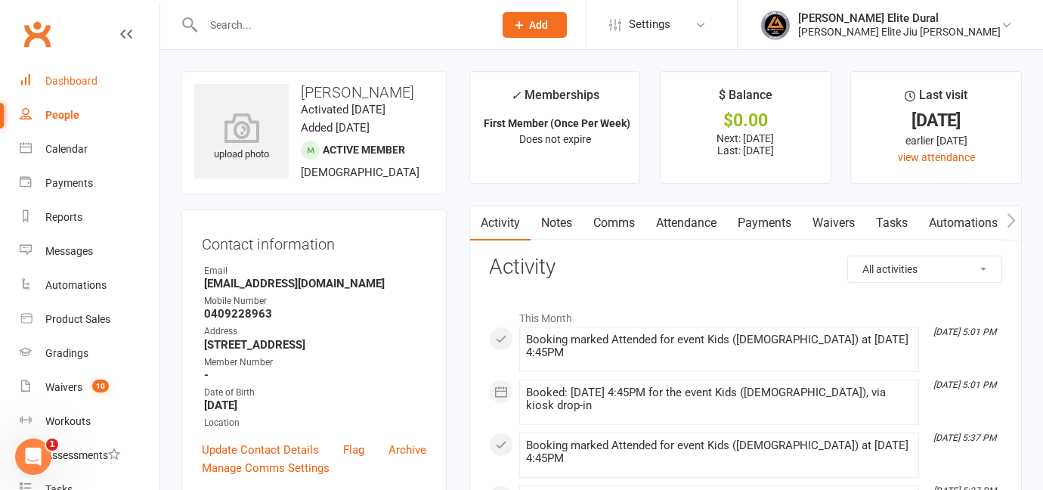
click at [85, 81] on div "Dashboard" at bounding box center [71, 81] width 52 height 12
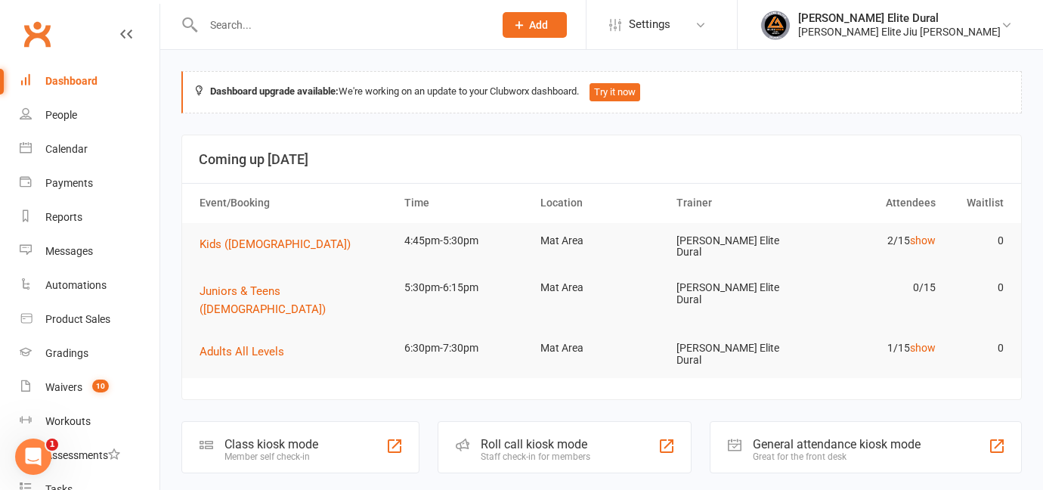
click at [307, 451] on div "Member self check-in" at bounding box center [272, 456] width 94 height 11
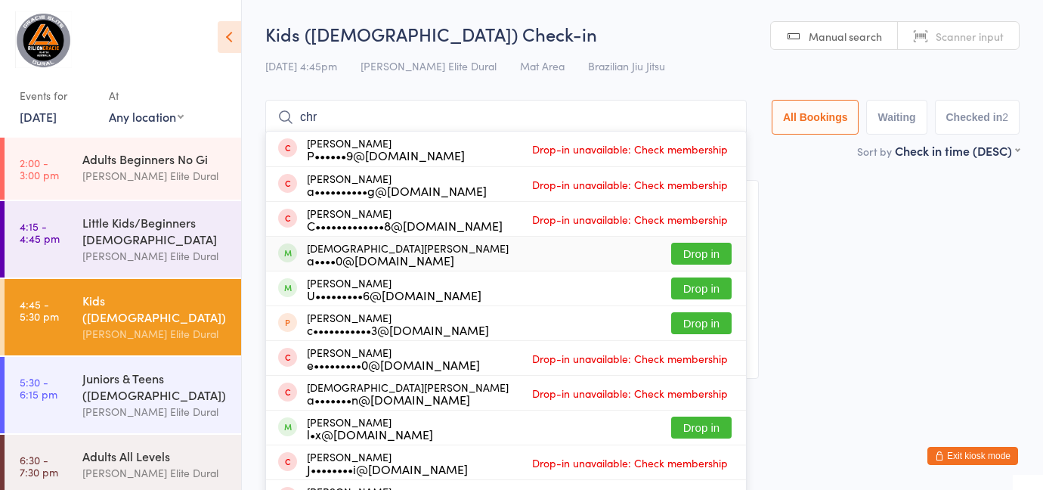
type input "chr"
click at [691, 252] on button "Drop in" at bounding box center [701, 254] width 60 height 22
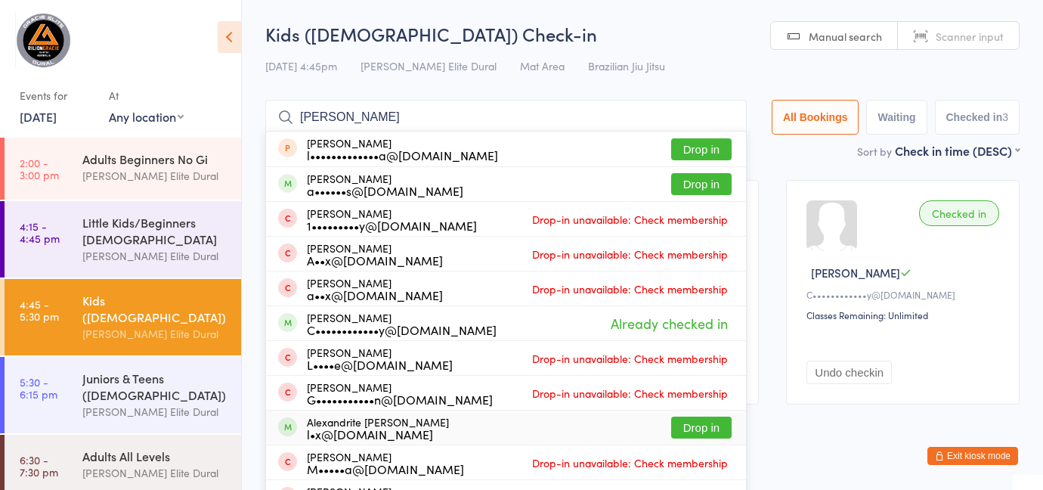
type input "alexandr"
click at [702, 424] on button "Drop in" at bounding box center [701, 428] width 60 height 22
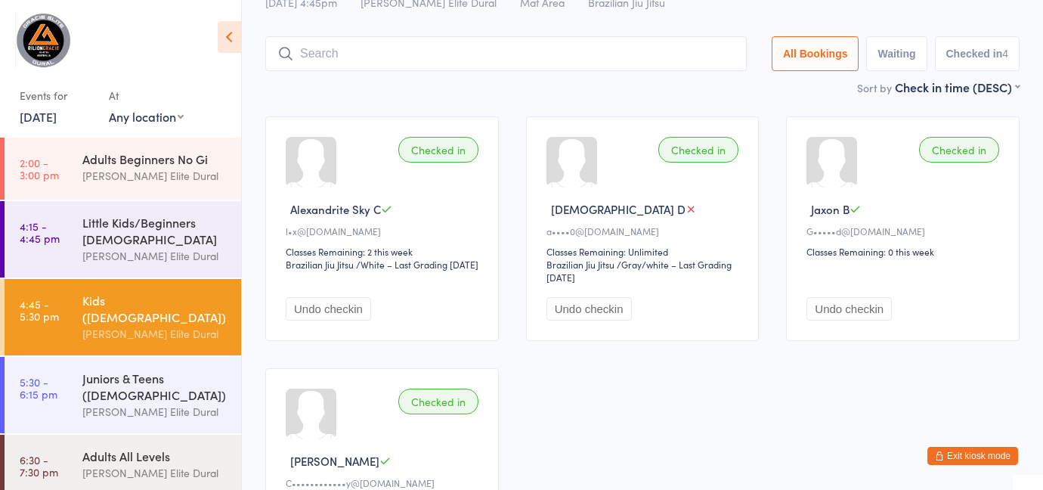
scroll to position [63, 0]
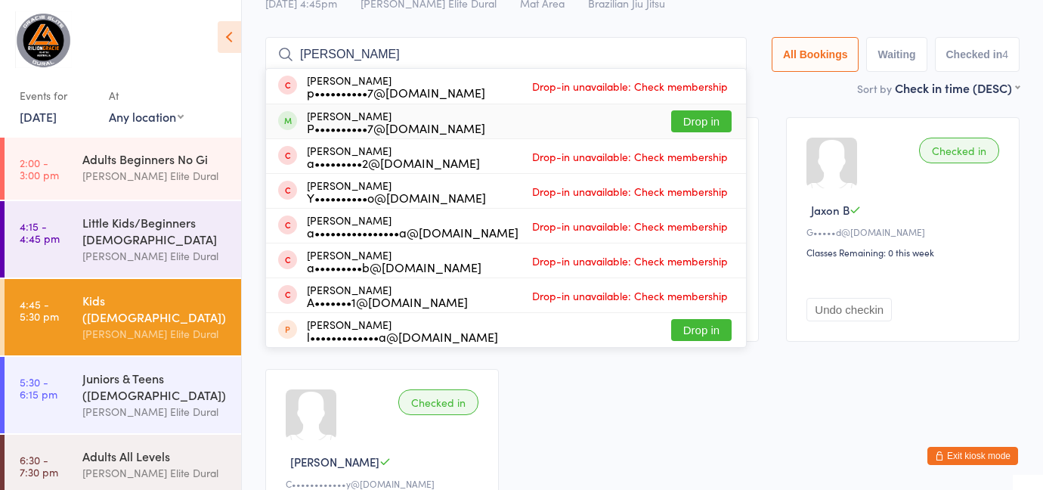
type input "andrew"
click at [683, 124] on button "Drop in" at bounding box center [701, 121] width 60 height 22
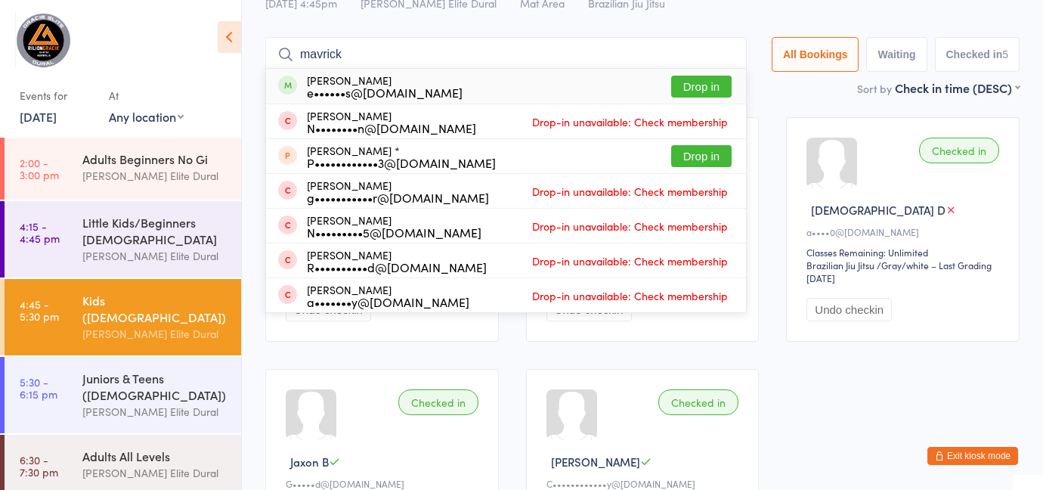
type input "mavrick"
click at [704, 85] on button "Drop in" at bounding box center [701, 87] width 60 height 22
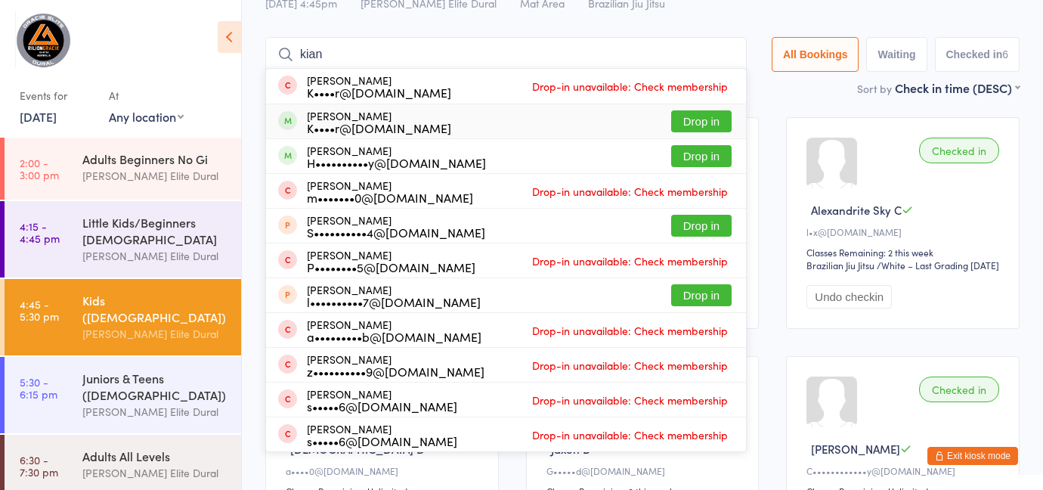
type input "kian"
click at [701, 120] on button "Drop in" at bounding box center [701, 121] width 60 height 22
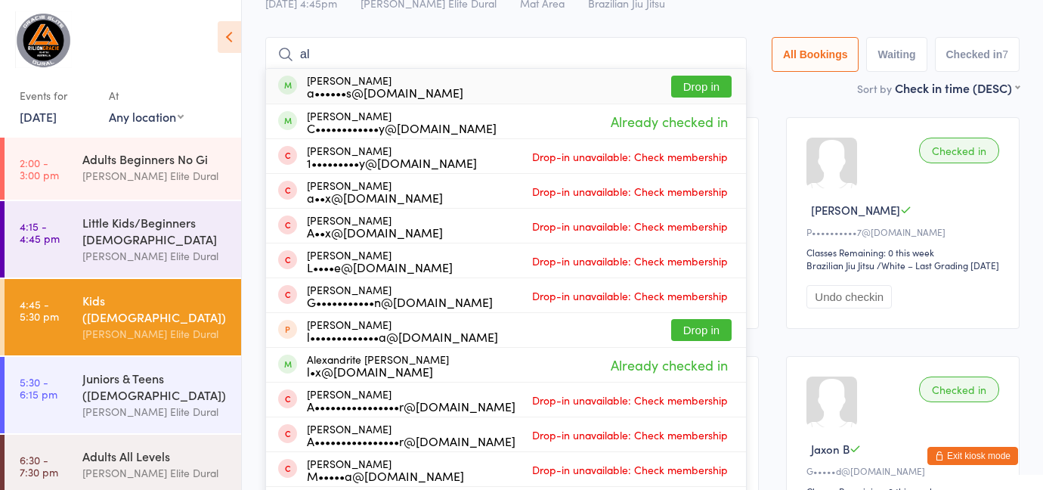
type input "a"
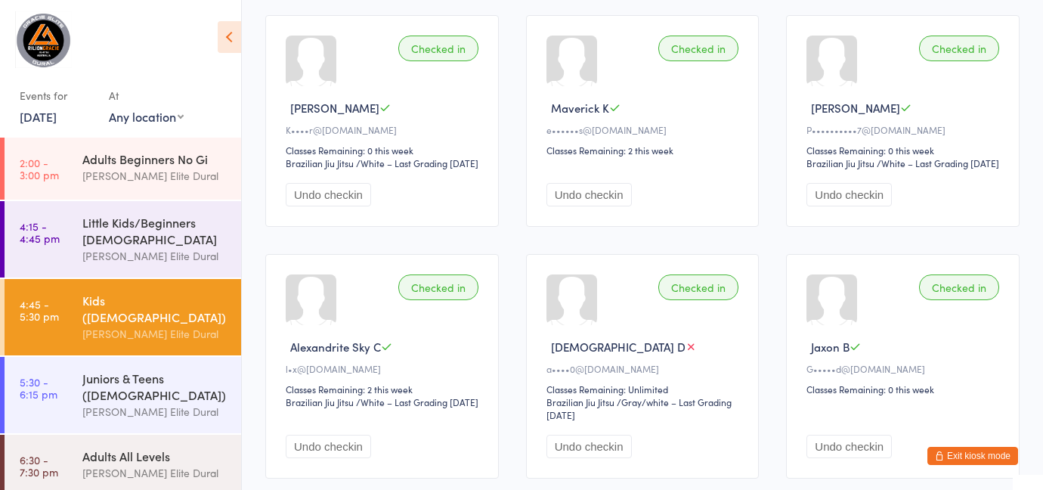
scroll to position [0, 0]
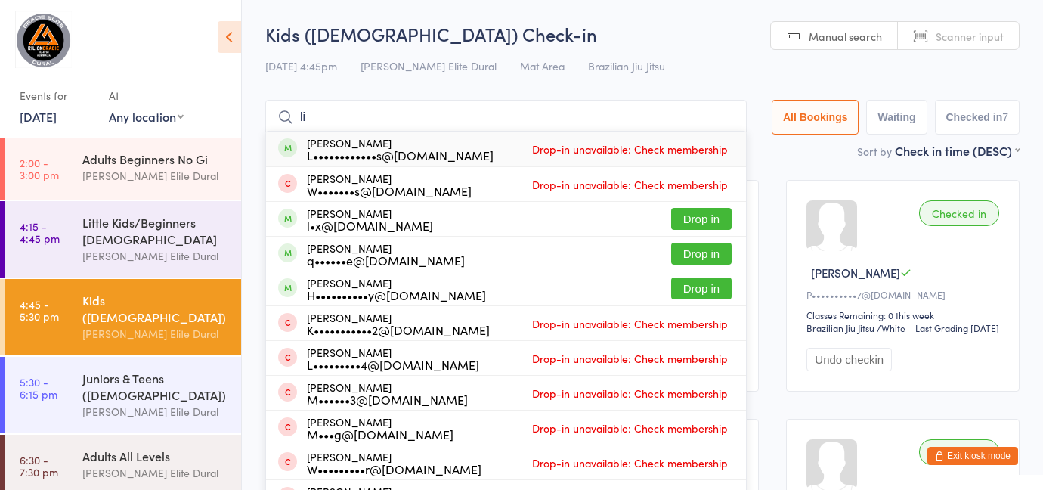
type input "l"
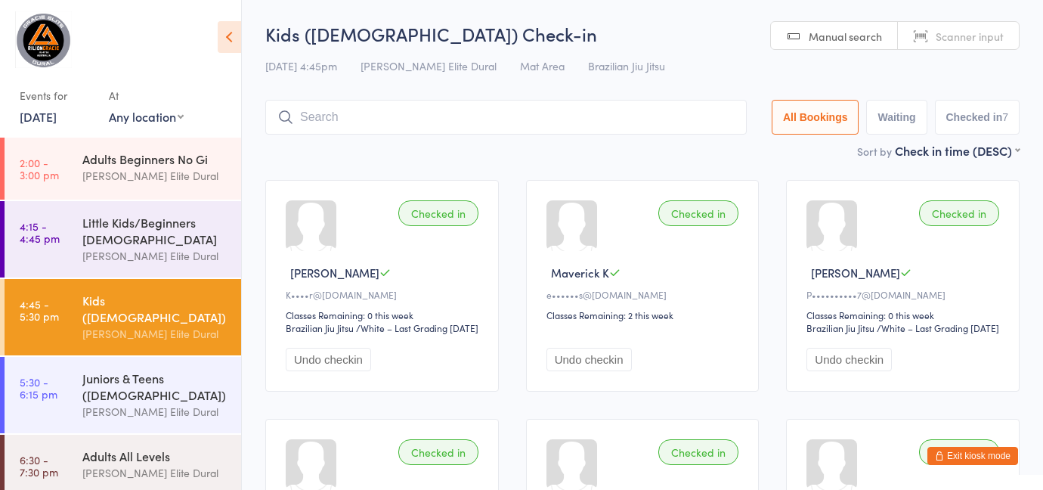
click at [975, 455] on button "Exit kiosk mode" at bounding box center [972, 456] width 91 height 18
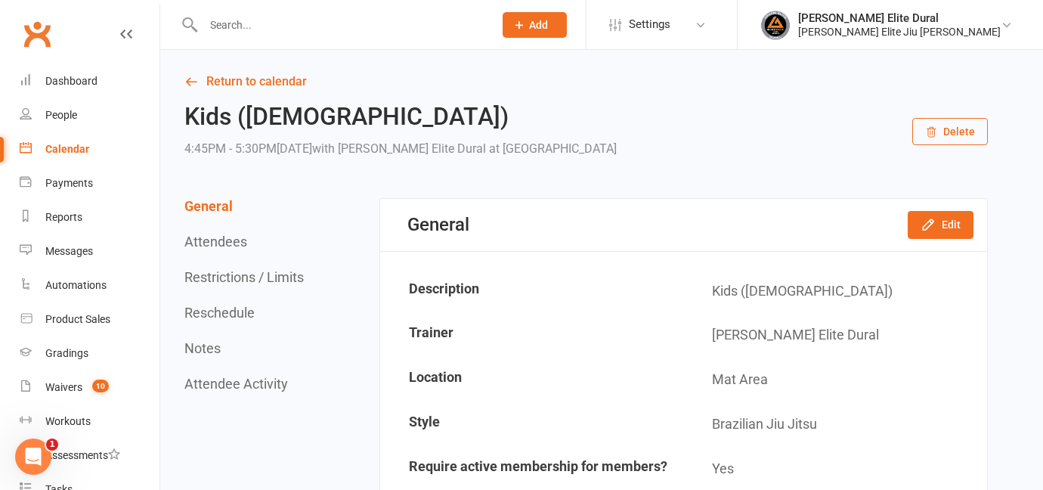
click at [240, 5] on div at bounding box center [332, 24] width 302 height 49
click at [256, 29] on input "text" at bounding box center [341, 24] width 284 height 21
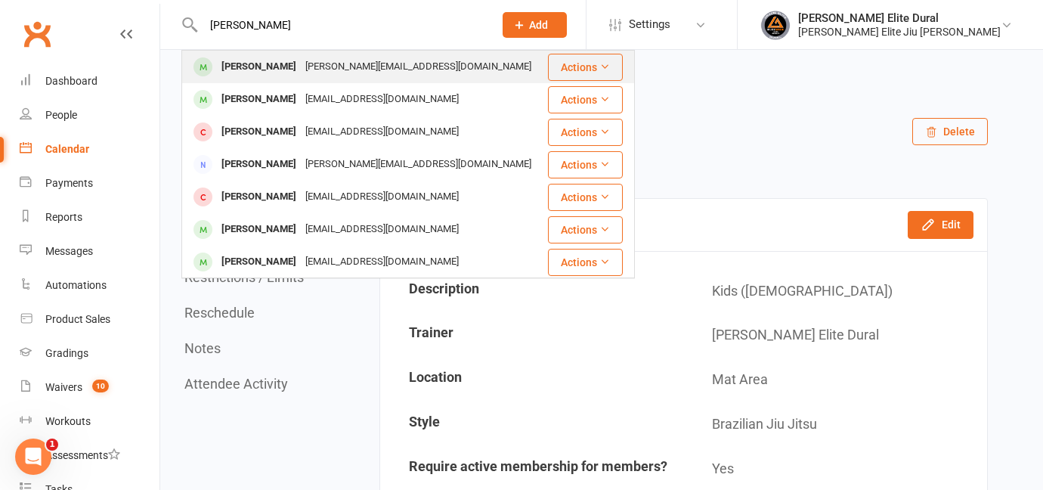
type input "liam grif"
click at [317, 67] on div "Lyn.mgriffiths@outlook.com" at bounding box center [418, 67] width 235 height 22
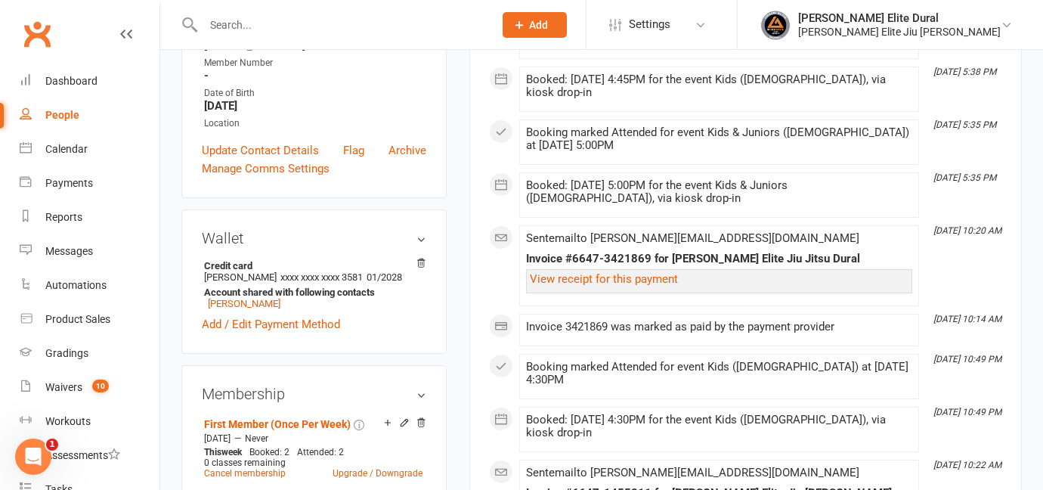
scroll to position [327, 0]
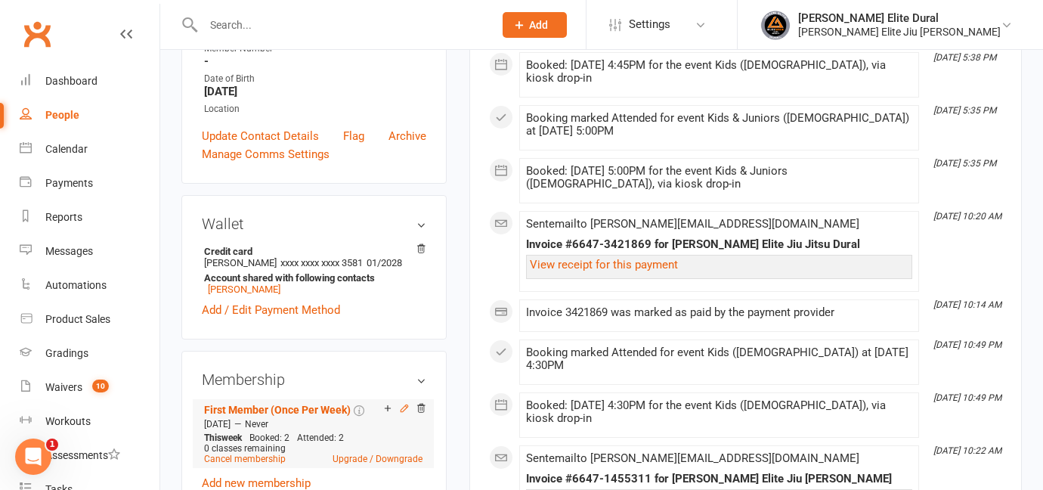
click at [403, 409] on icon at bounding box center [404, 408] width 11 height 11
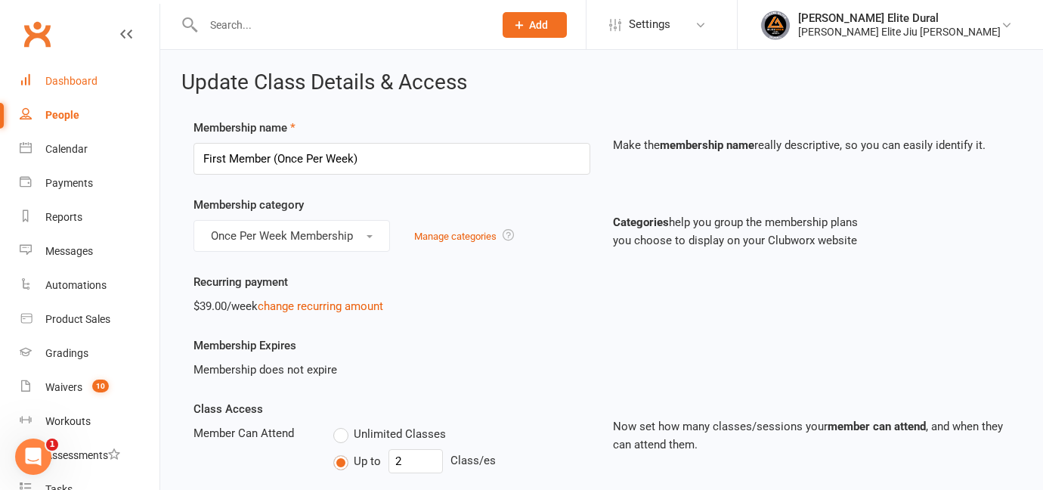
click at [48, 81] on div "Dashboard" at bounding box center [71, 81] width 52 height 12
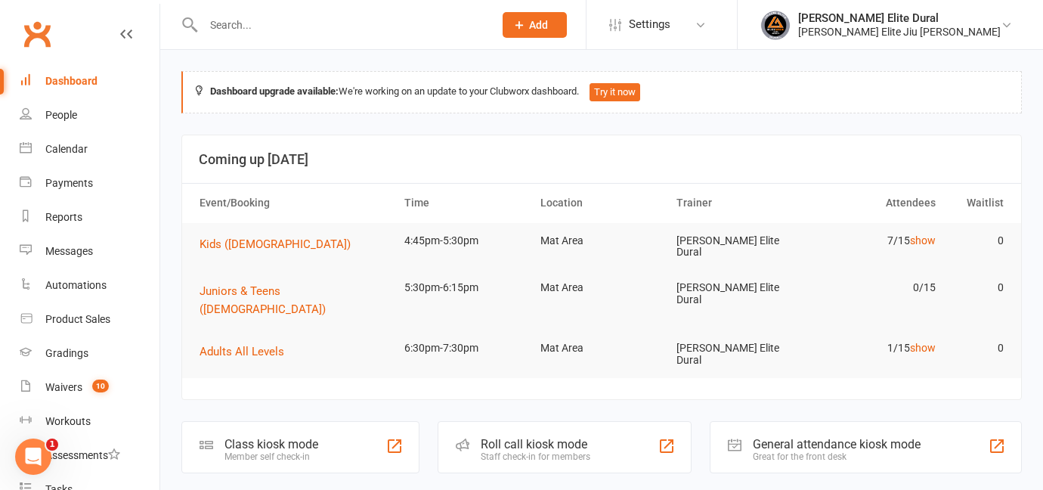
click at [325, 426] on div "Class kiosk mode Member self check-in" at bounding box center [300, 447] width 238 height 52
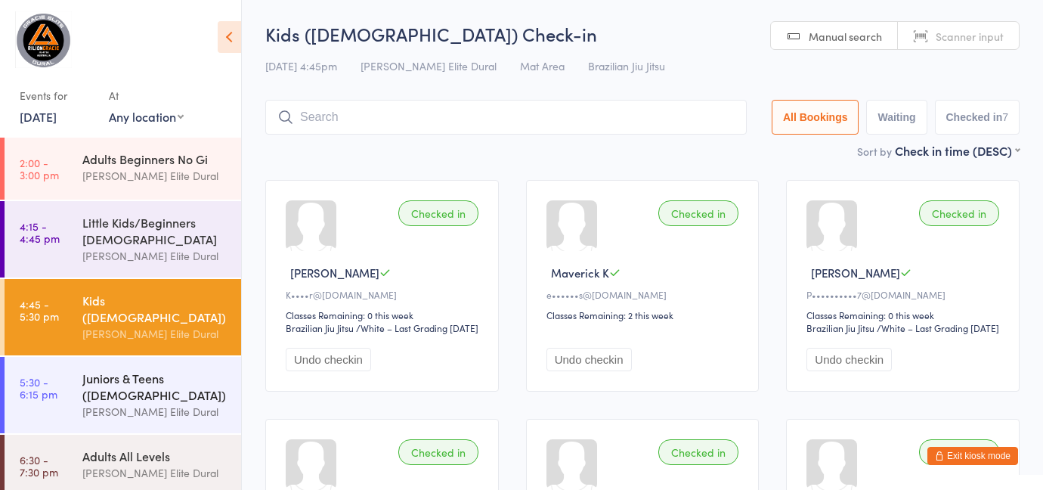
click at [152, 382] on div "Juniors & Teens ([DEMOGRAPHIC_DATA])" at bounding box center [155, 386] width 146 height 33
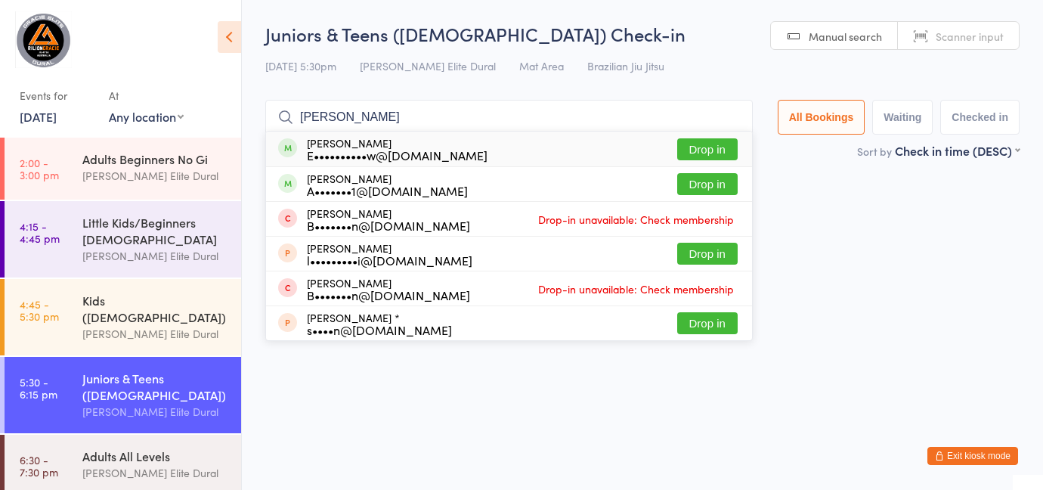
type input "cameron"
click at [713, 150] on button "Drop in" at bounding box center [707, 149] width 60 height 22
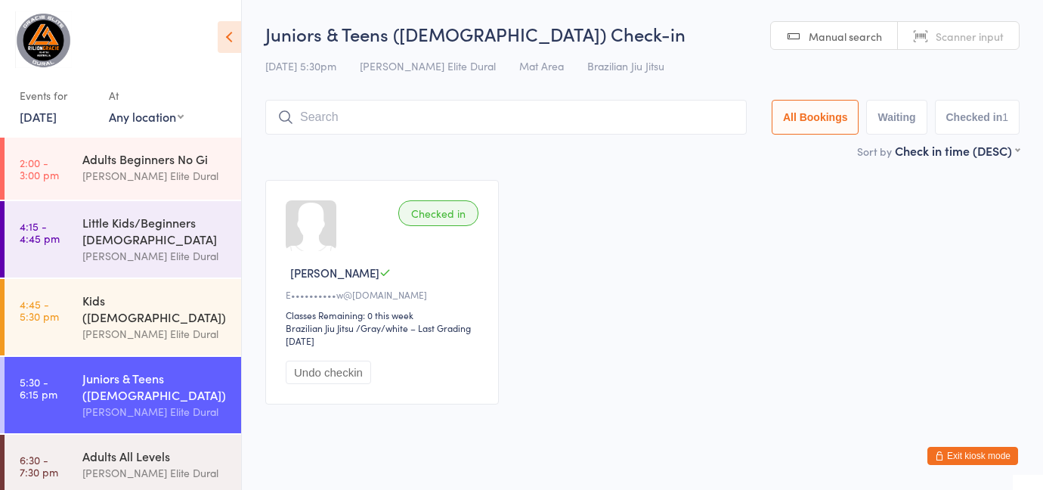
click at [970, 459] on button "Exit kiosk mode" at bounding box center [972, 456] width 91 height 18
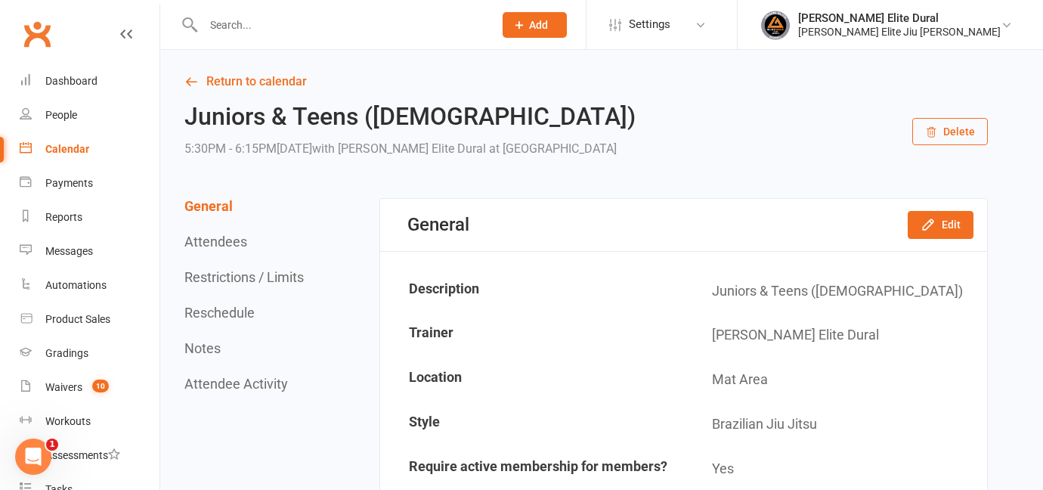
click at [86, 141] on link "Calendar" at bounding box center [90, 149] width 140 height 34
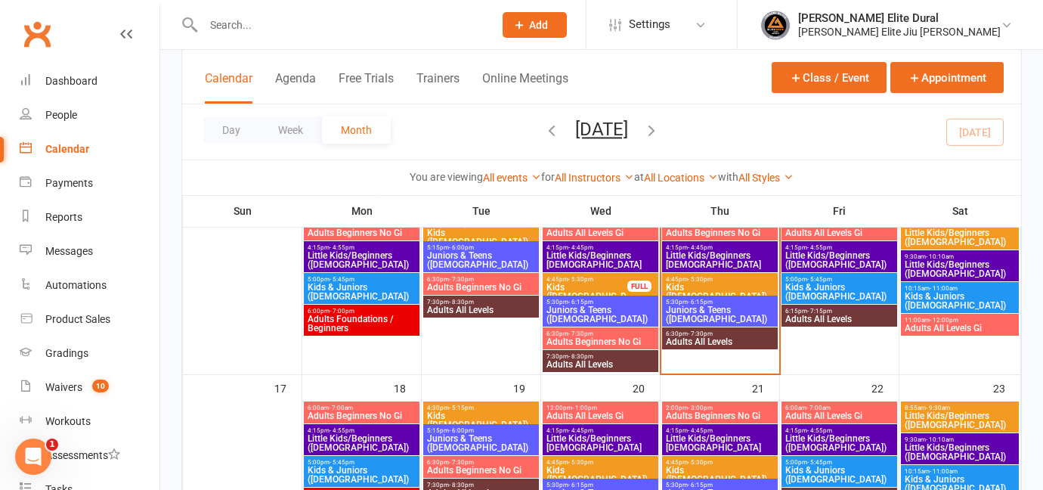
scroll to position [497, 0]
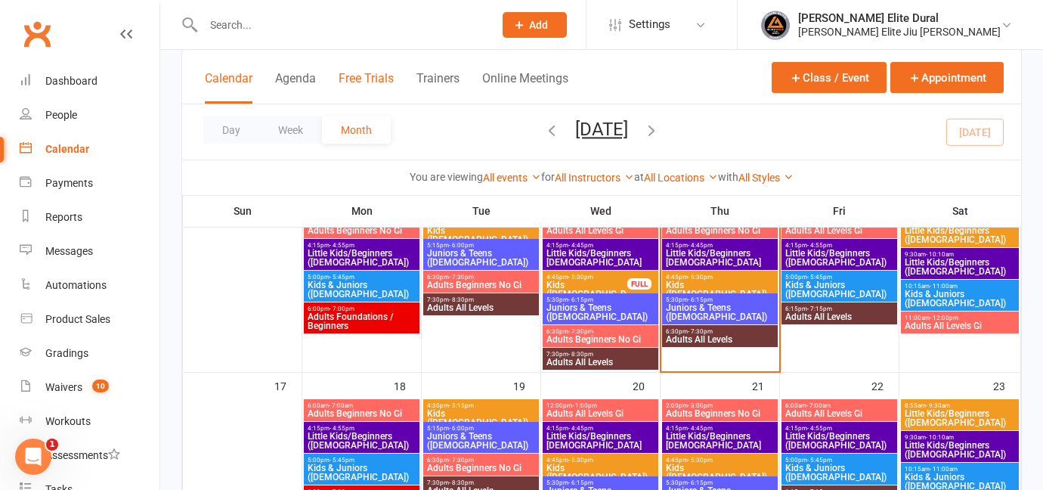
click at [364, 77] on button "Free Trials" at bounding box center [366, 87] width 55 height 33
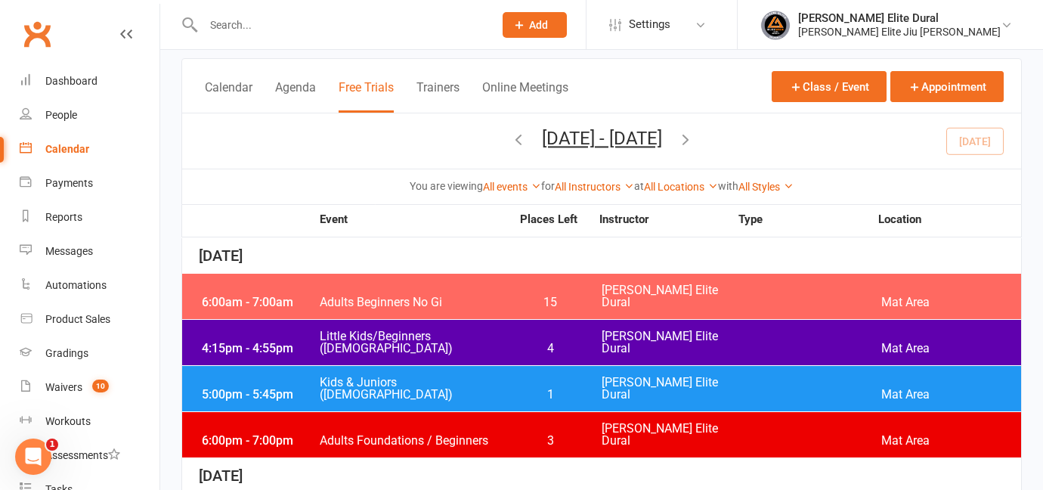
scroll to position [82, 0]
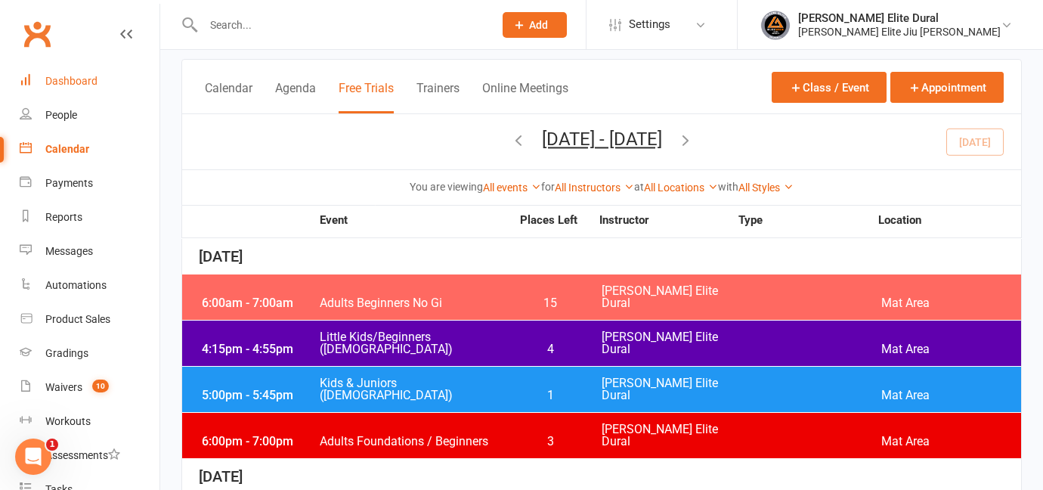
click at [61, 77] on div "Dashboard" at bounding box center [71, 81] width 52 height 12
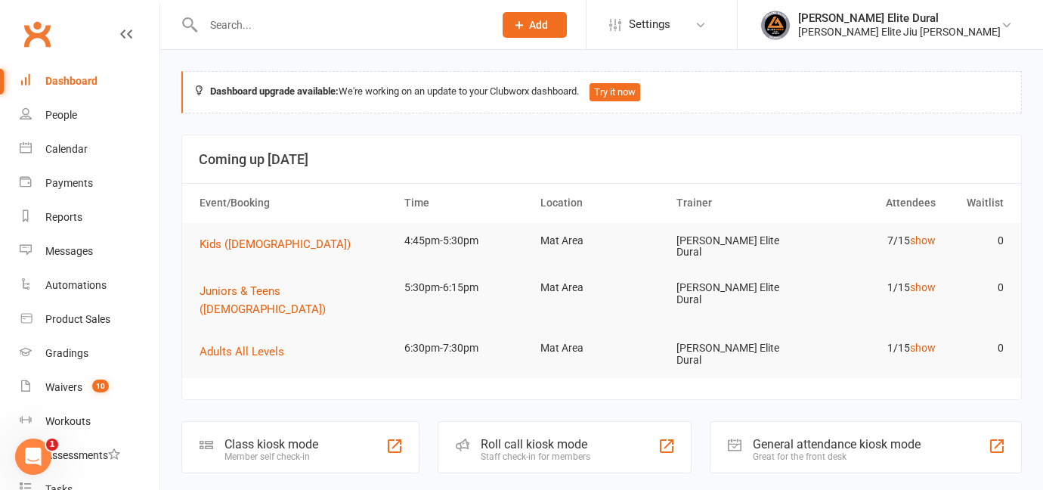
click at [61, 77] on div "Dashboard" at bounding box center [71, 81] width 52 height 12
click at [323, 421] on div "Class kiosk mode Member self check-in" at bounding box center [300, 447] width 238 height 52
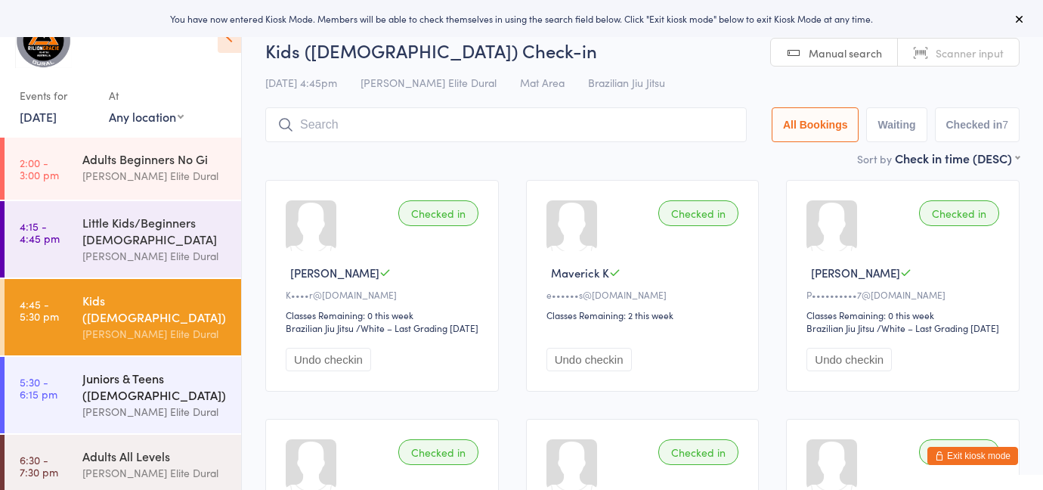
click at [136, 381] on div "Juniors & Teens ([DEMOGRAPHIC_DATA])" at bounding box center [155, 386] width 146 height 33
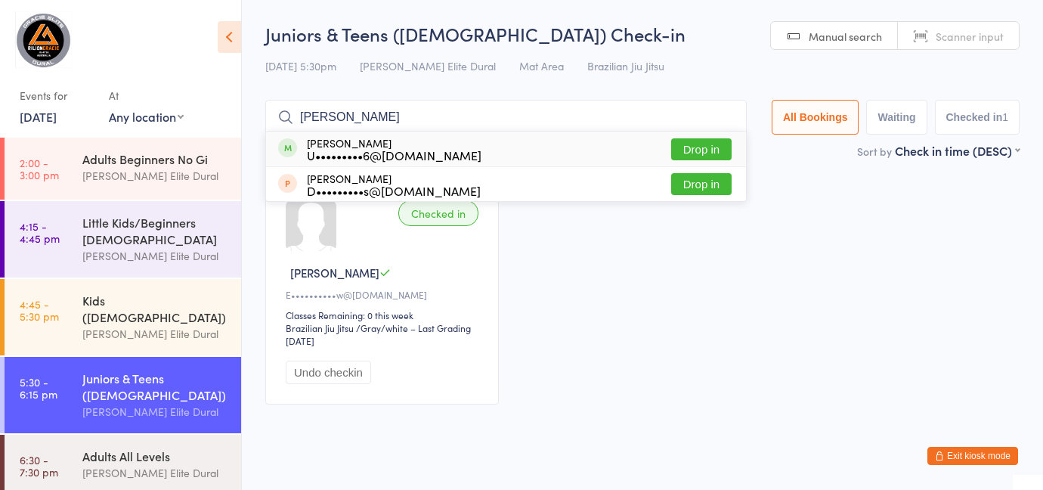
type input "kristine"
click at [682, 148] on button "Drop in" at bounding box center [701, 149] width 60 height 22
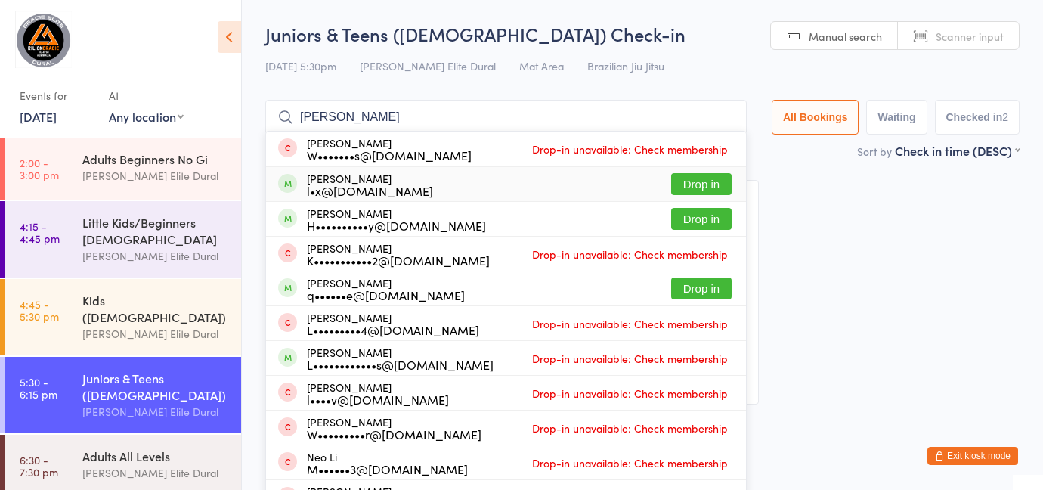
type input "[PERSON_NAME]"
click at [704, 181] on button "Drop in" at bounding box center [701, 184] width 60 height 22
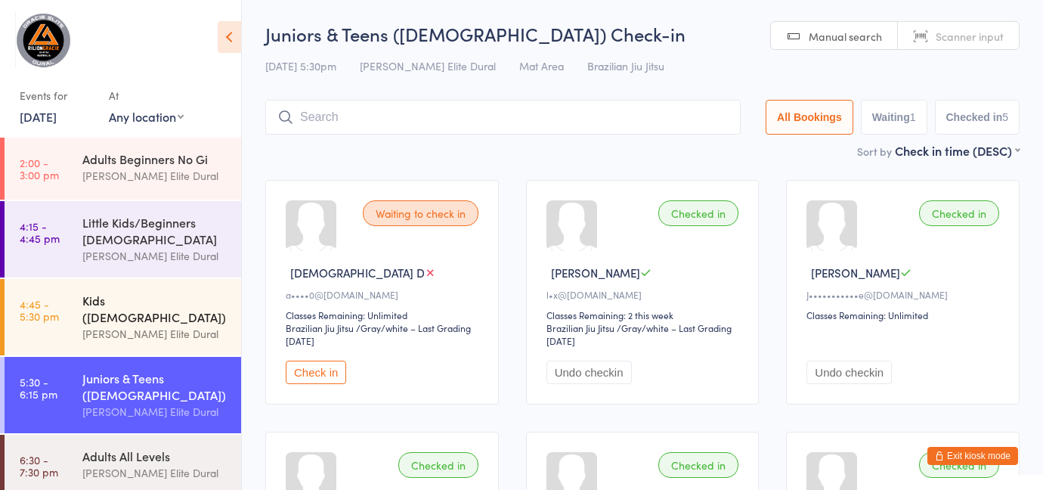
click at [114, 304] on div "Kids ([DEMOGRAPHIC_DATA])" at bounding box center [155, 308] width 146 height 33
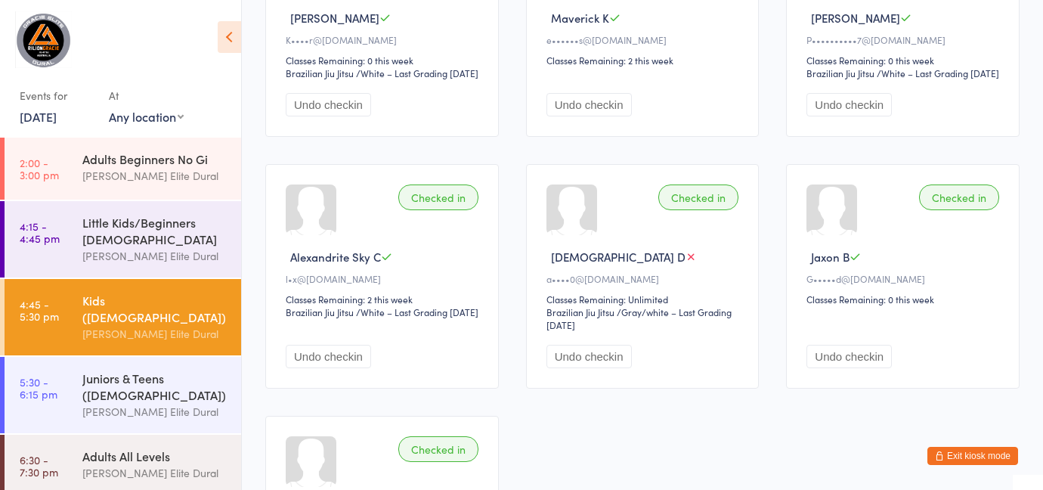
scroll to position [264, 0]
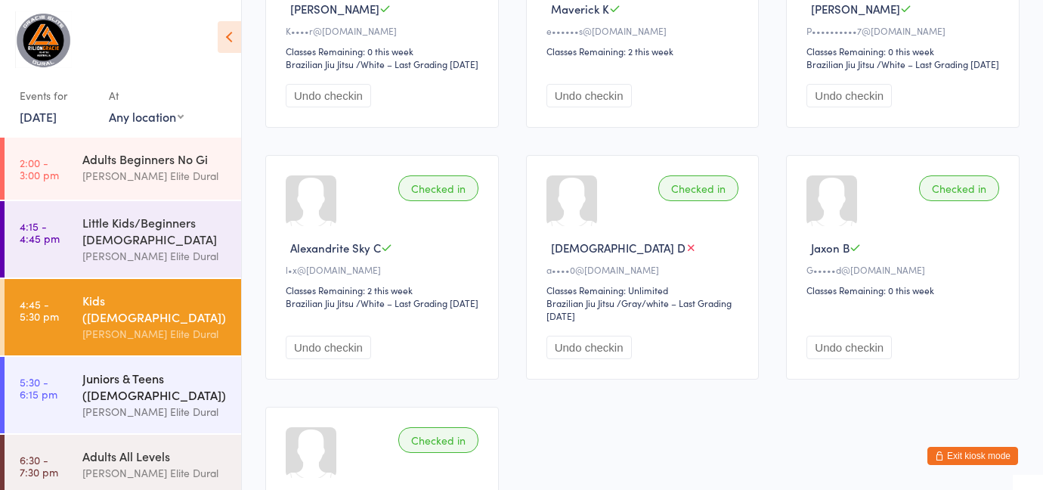
click at [187, 373] on div "Juniors & Teens ([DEMOGRAPHIC_DATA])" at bounding box center [155, 386] width 146 height 33
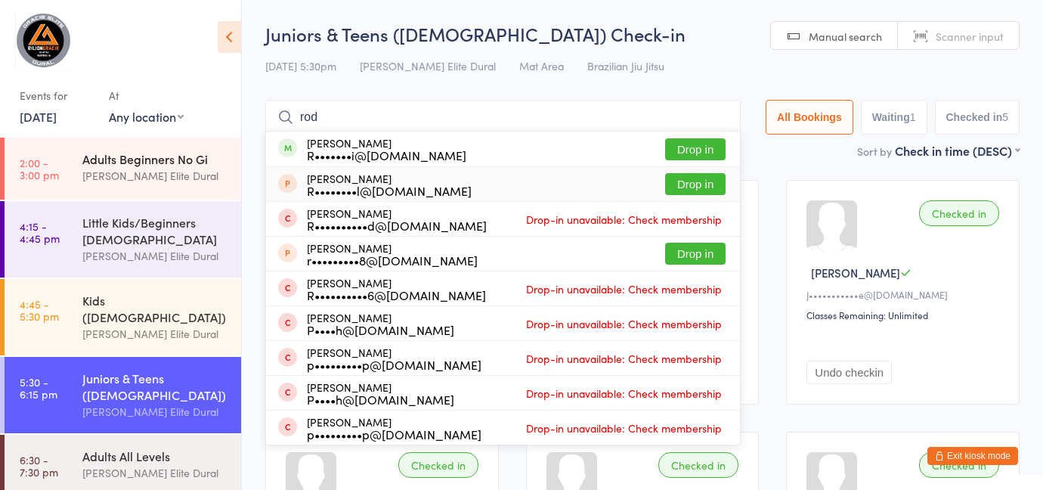
type input "rod"
click at [166, 163] on div "Adults Beginners No Gi" at bounding box center [155, 158] width 146 height 17
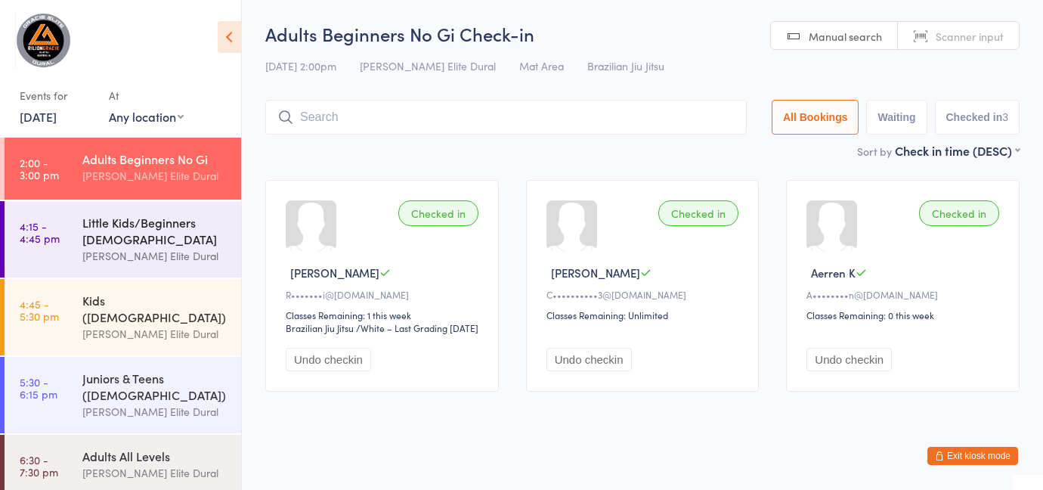
click at [92, 230] on div "Little Kids/Beginners [DEMOGRAPHIC_DATA]" at bounding box center [155, 230] width 146 height 33
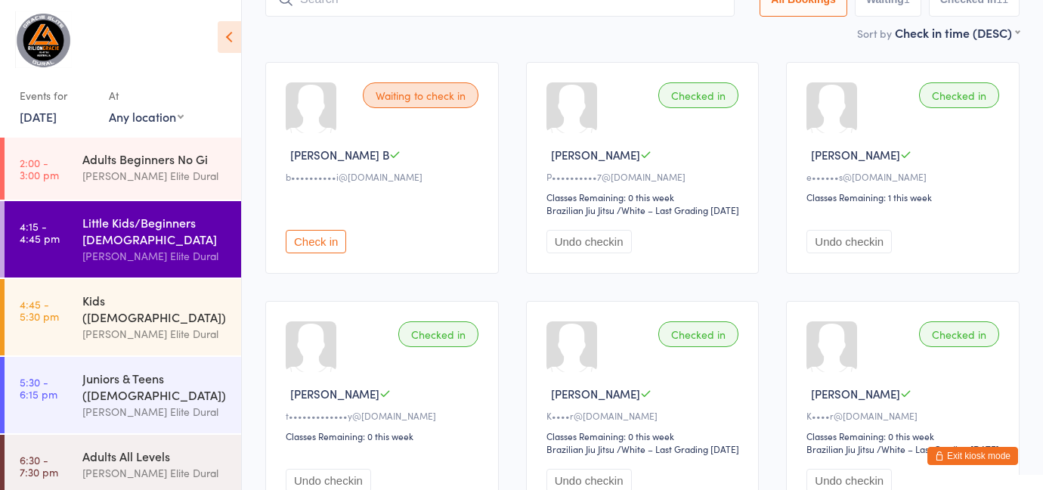
scroll to position [116, 0]
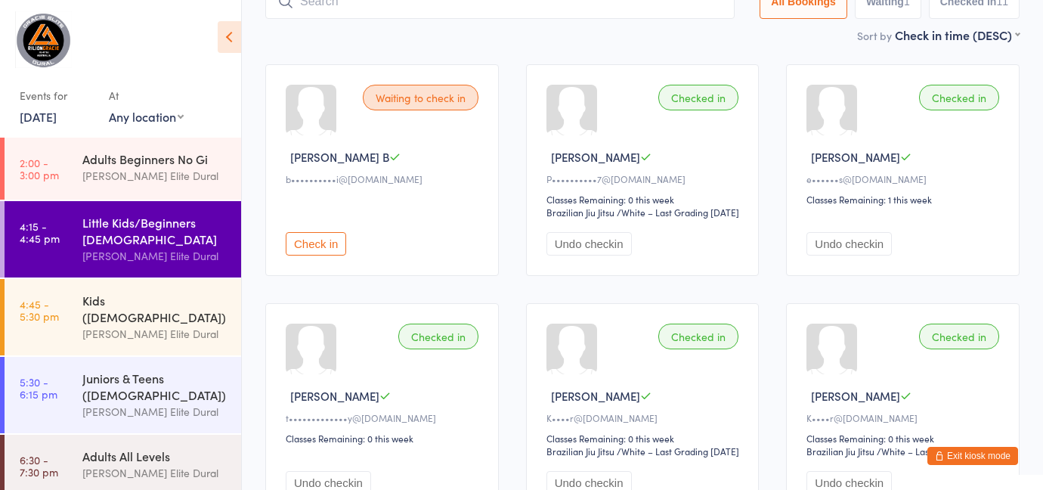
click at [334, 255] on button "Check in" at bounding box center [316, 243] width 60 height 23
click at [129, 325] on div "[PERSON_NAME] Elite Dural" at bounding box center [155, 333] width 146 height 17
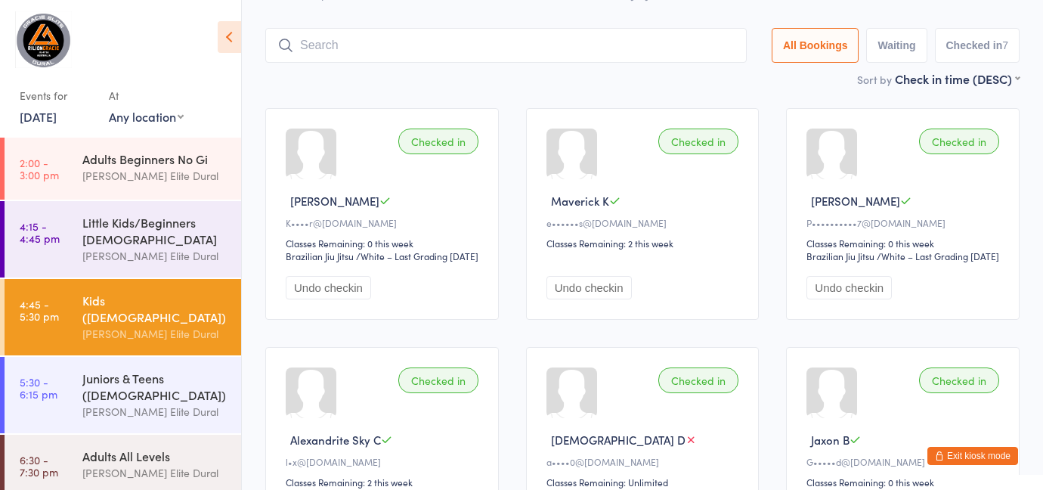
scroll to position [67, 0]
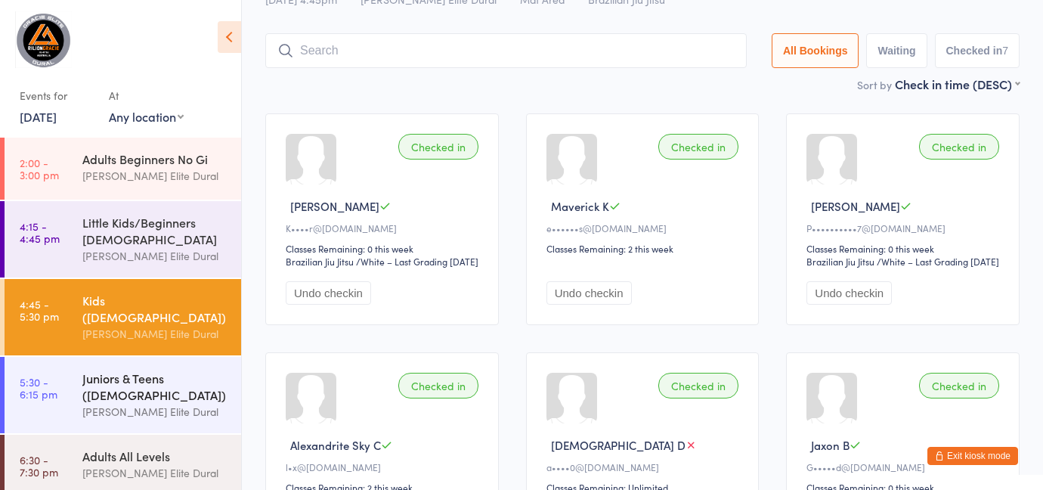
click at [107, 357] on div "Juniors & Teens (10-14 years old) Gracie Elite Dural" at bounding box center [161, 395] width 159 height 76
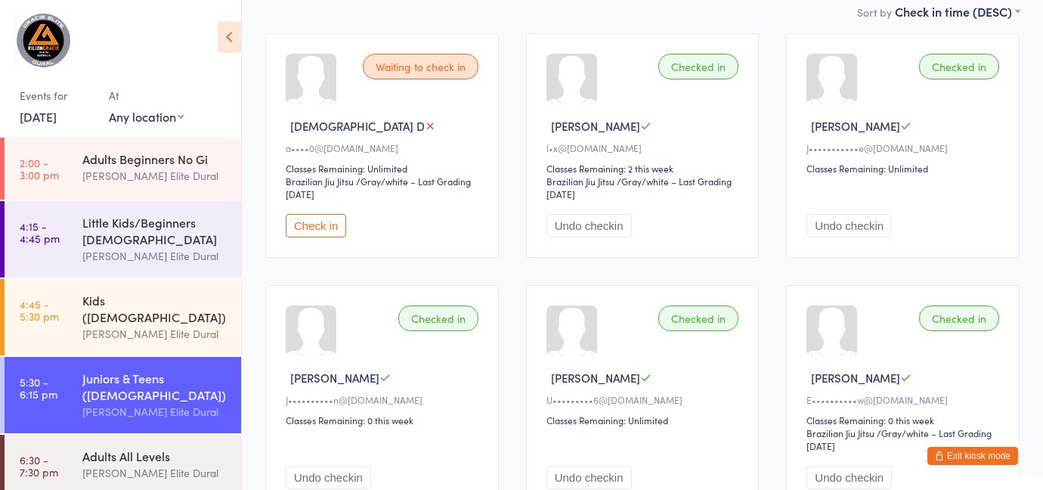
scroll to position [141, 0]
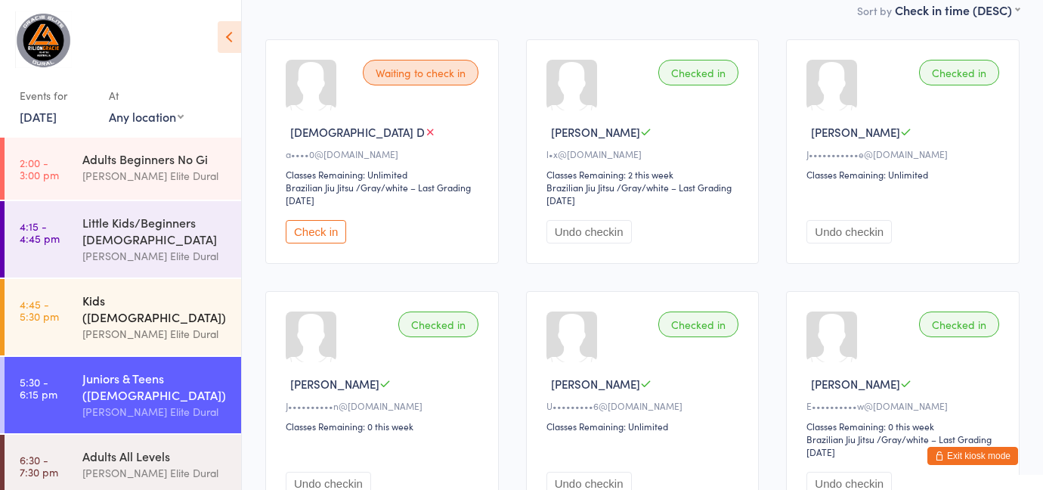
click at [136, 295] on div "Kids ([DEMOGRAPHIC_DATA])" at bounding box center [155, 308] width 146 height 33
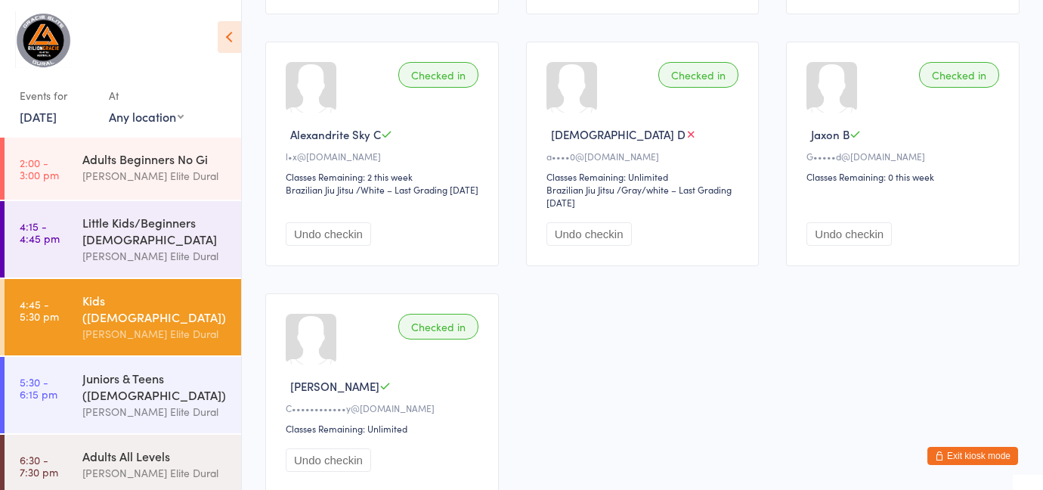
scroll to position [379, 0]
click at [992, 458] on button "Exit kiosk mode" at bounding box center [972, 456] width 91 height 18
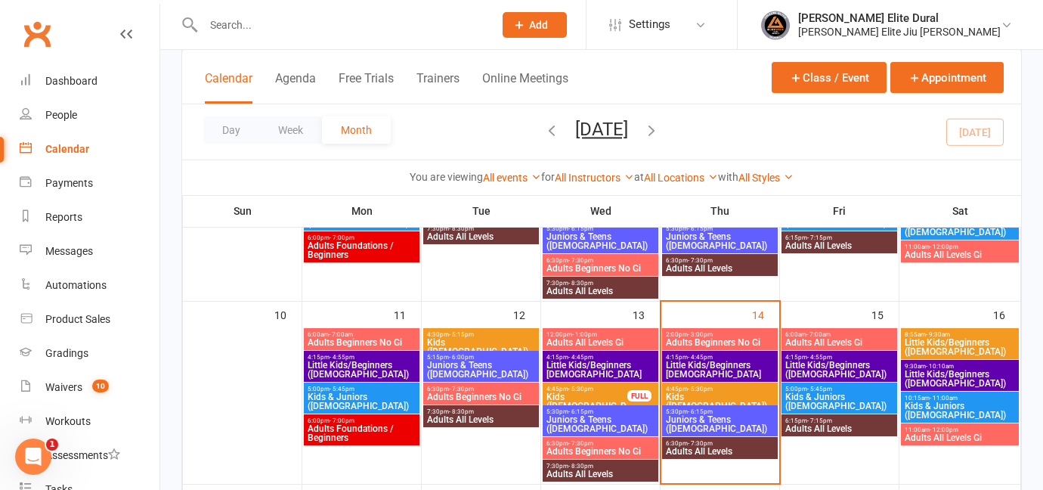
scroll to position [372, 0]
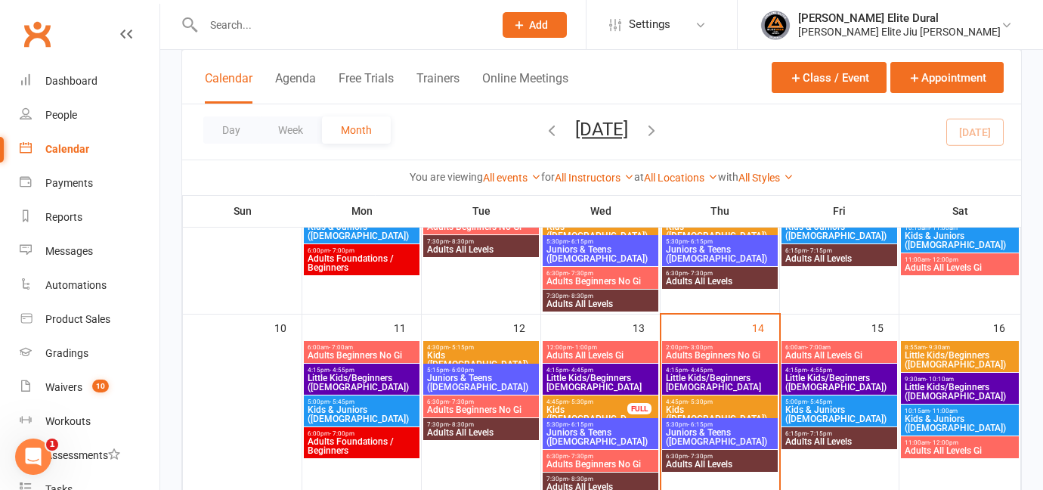
click at [698, 405] on span "Kids ([DEMOGRAPHIC_DATA])" at bounding box center [720, 414] width 110 height 18
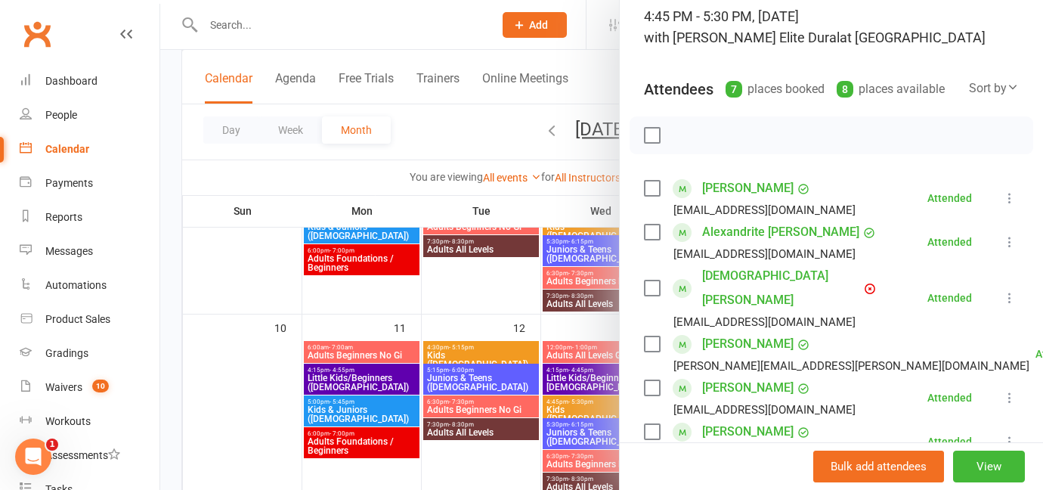
scroll to position [169, 0]
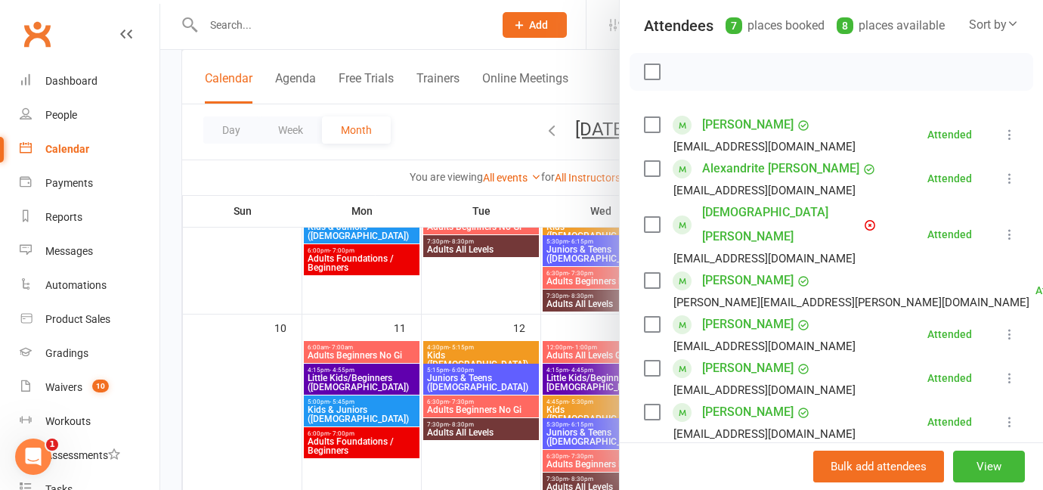
click at [1015, 227] on icon at bounding box center [1009, 234] width 15 height 15
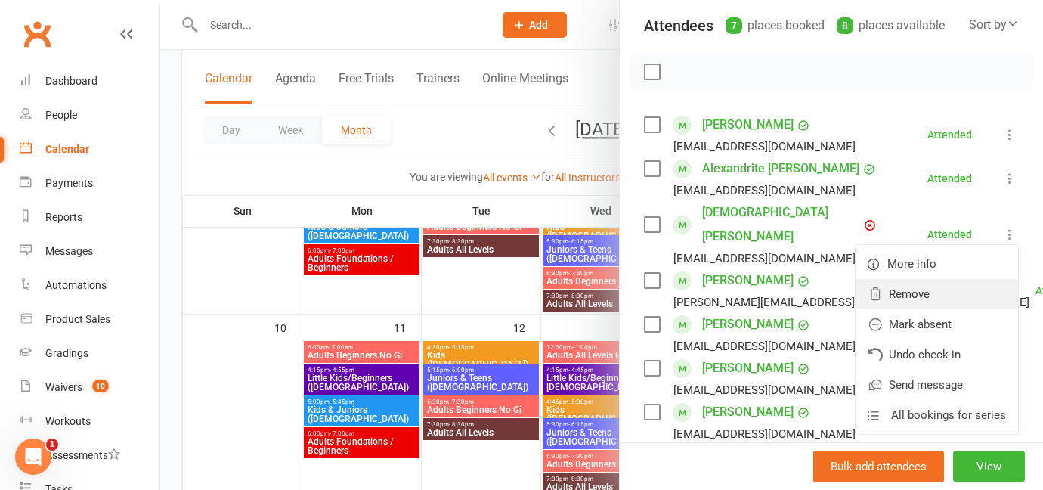
click at [953, 279] on link "Remove" at bounding box center [937, 294] width 163 height 30
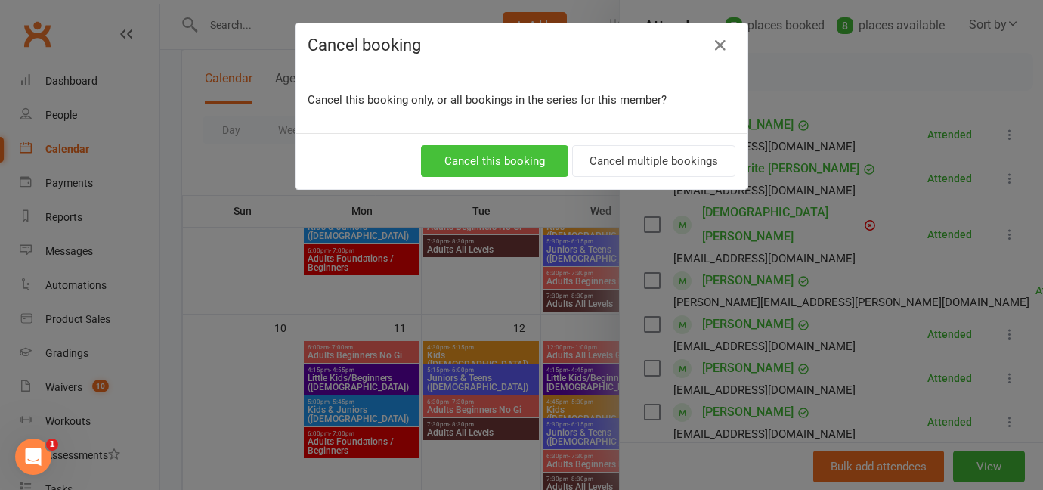
click at [503, 162] on button "Cancel this booking" at bounding box center [494, 161] width 147 height 32
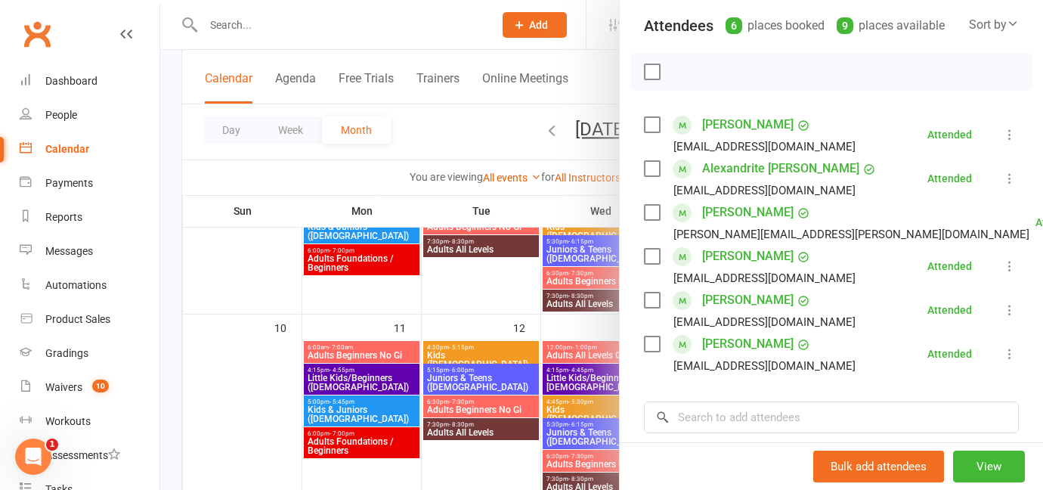
click at [236, 36] on div at bounding box center [601, 245] width 883 height 490
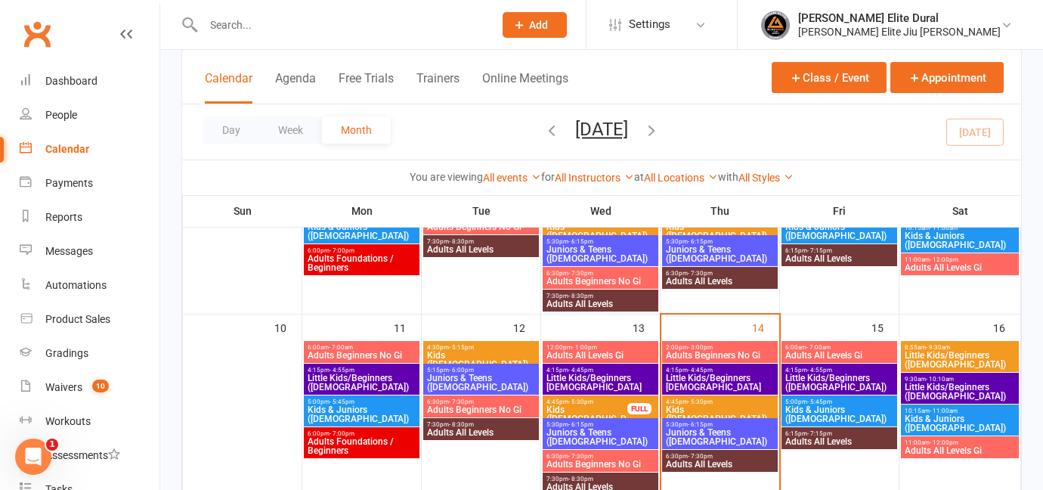
click at [240, 19] on input "text" at bounding box center [341, 24] width 284 height 21
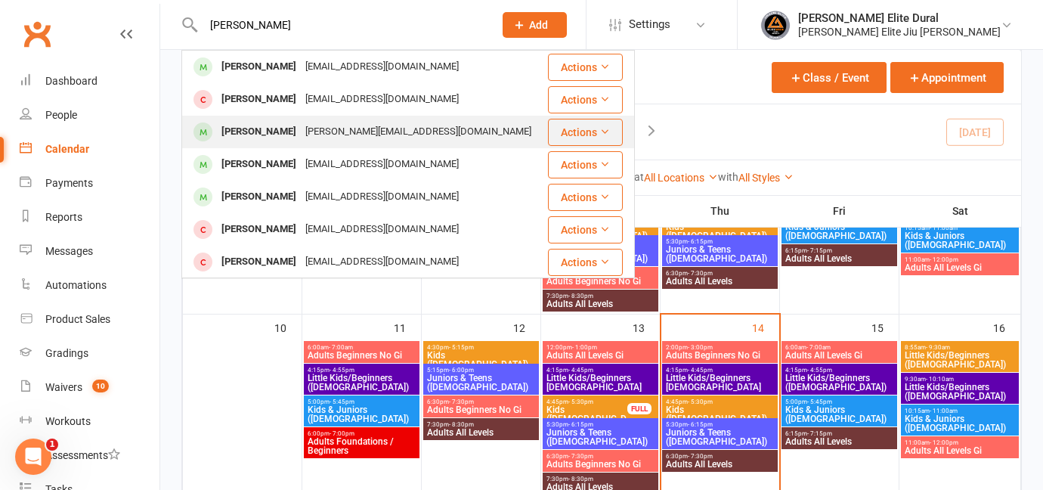
type input "[PERSON_NAME]"
click at [301, 130] on div "Lyn.mgriffiths@outlook.com" at bounding box center [418, 132] width 235 height 22
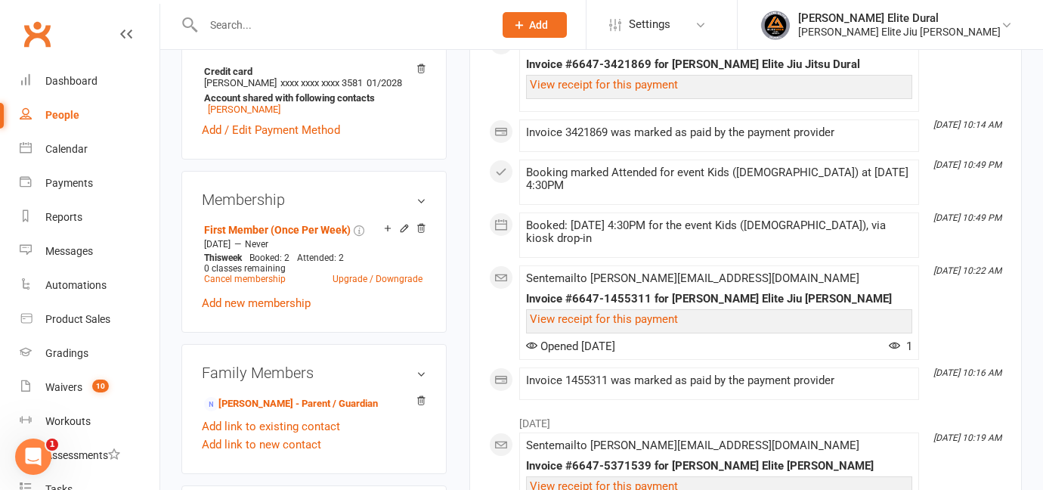
scroll to position [511, 0]
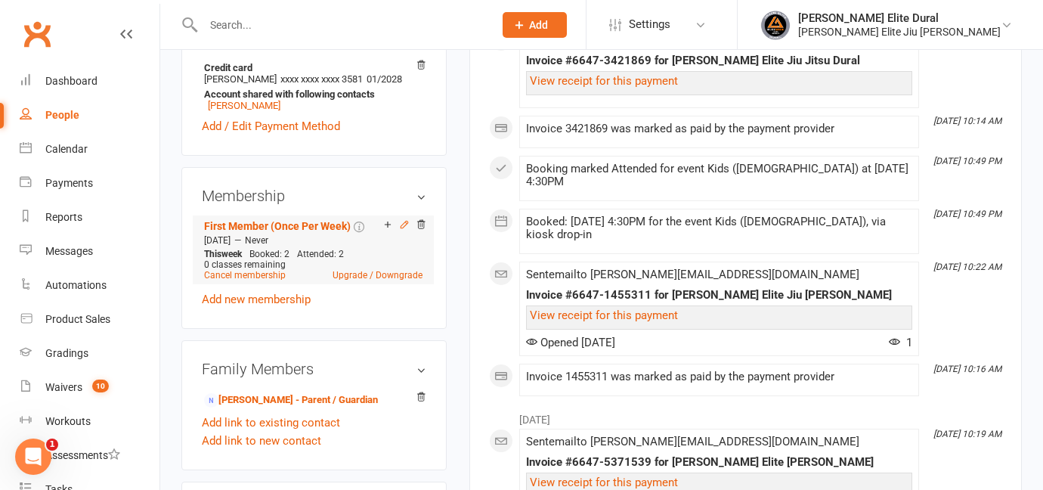
click at [407, 223] on icon at bounding box center [404, 224] width 11 height 11
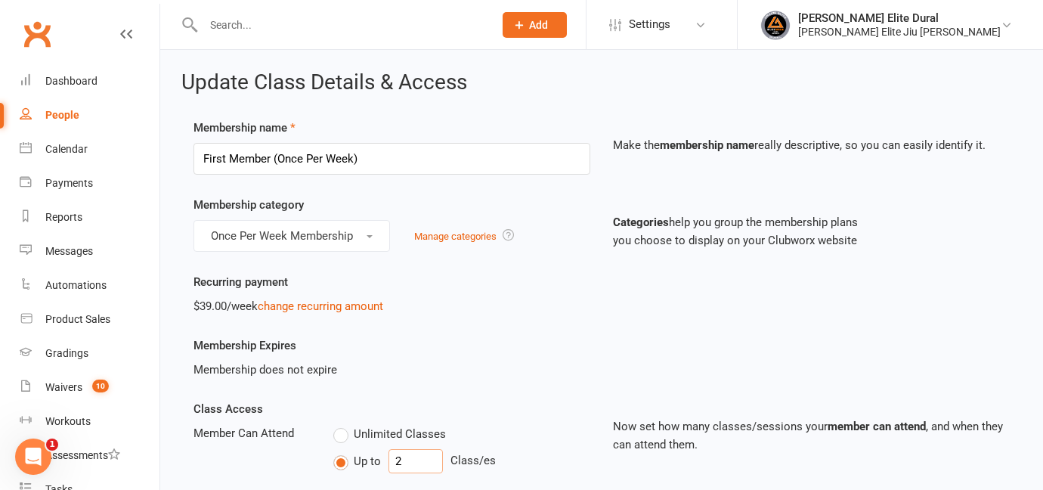
click at [431, 460] on input "2" at bounding box center [416, 461] width 54 height 24
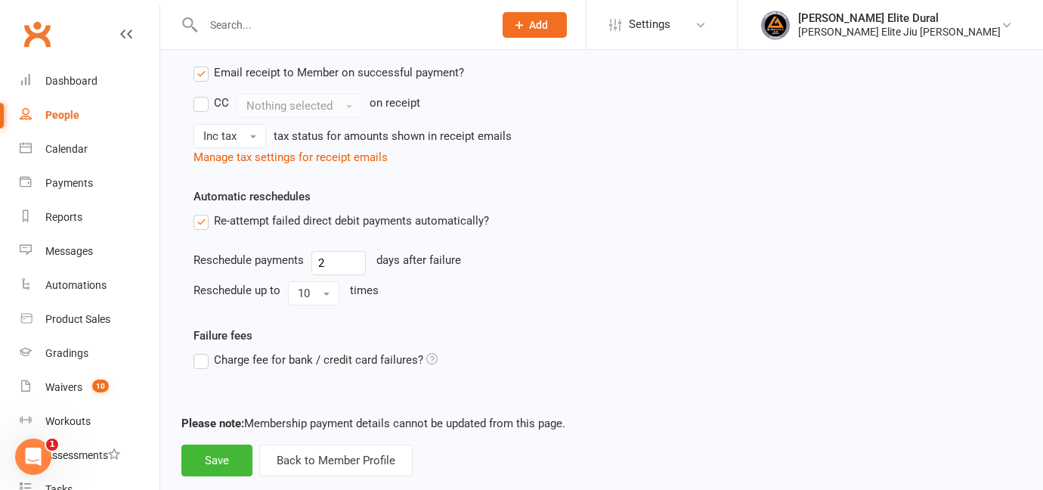
scroll to position [724, 0]
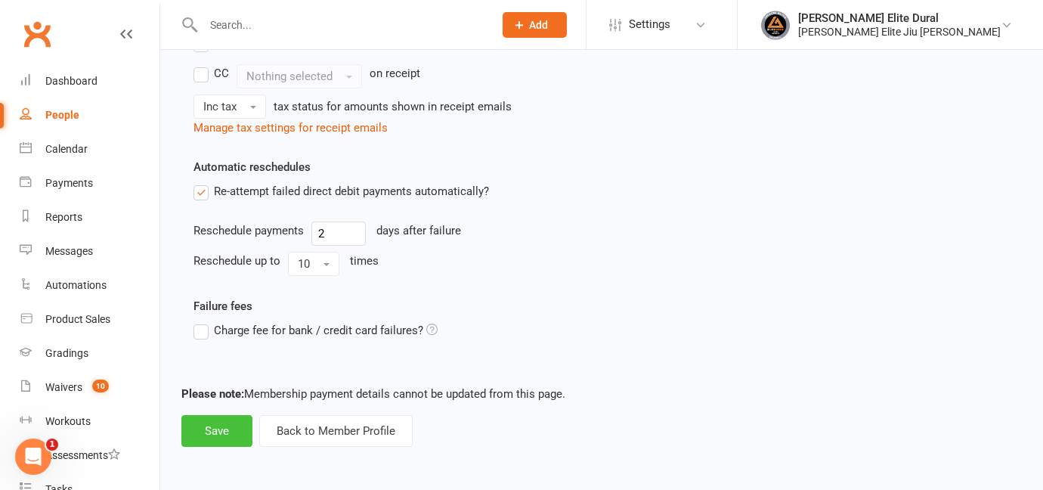
type input "3"
click at [207, 424] on button "Save" at bounding box center [216, 431] width 71 height 32
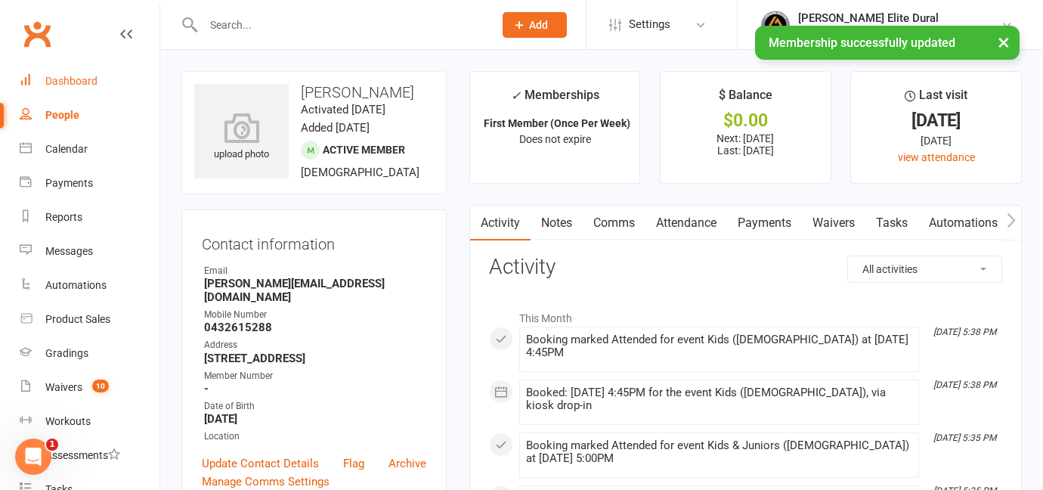
click at [70, 79] on div "Dashboard" at bounding box center [71, 81] width 52 height 12
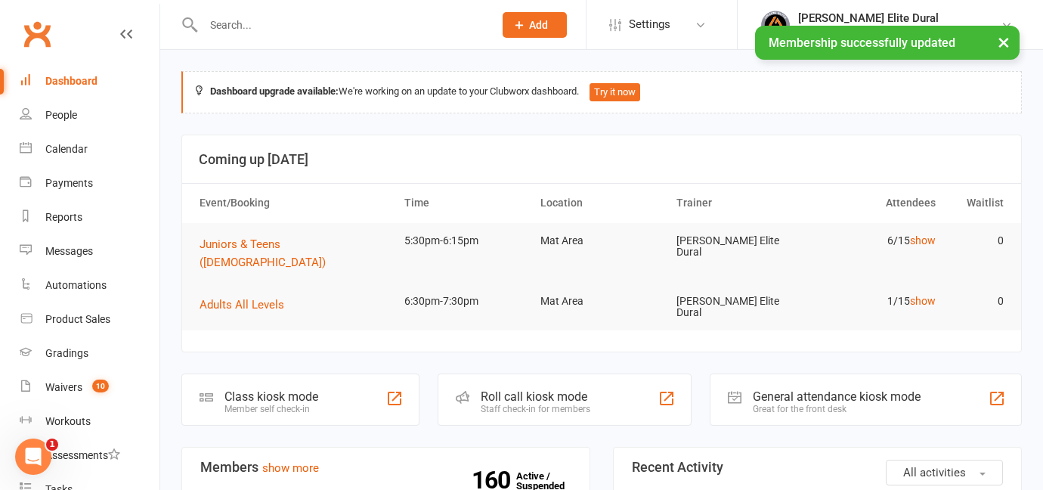
click at [274, 404] on div "Member self check-in" at bounding box center [272, 409] width 94 height 11
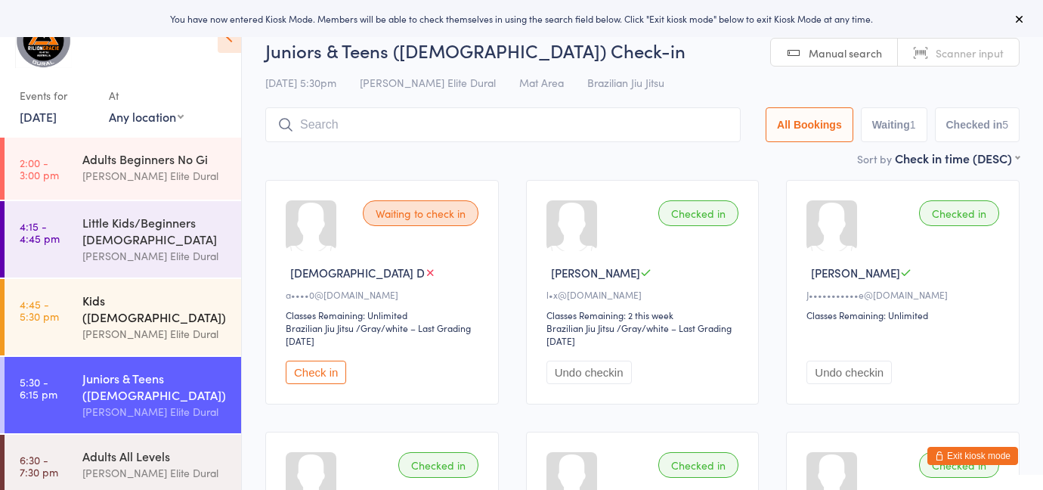
click at [163, 325] on div "[PERSON_NAME] Elite Dural" at bounding box center [155, 333] width 146 height 17
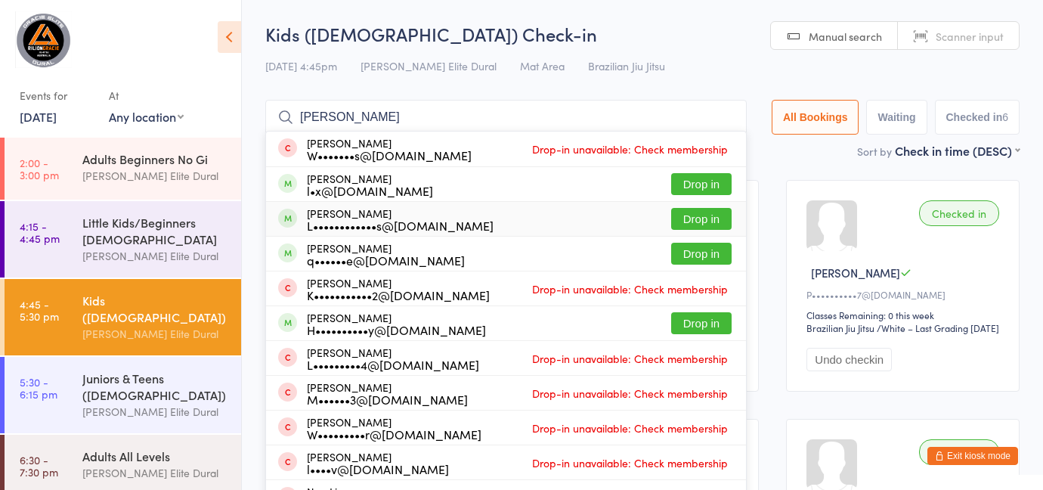
type input "liam g"
click at [413, 212] on div "Liam Griffiths L••••••••••••s@outlook.com" at bounding box center [400, 219] width 187 height 24
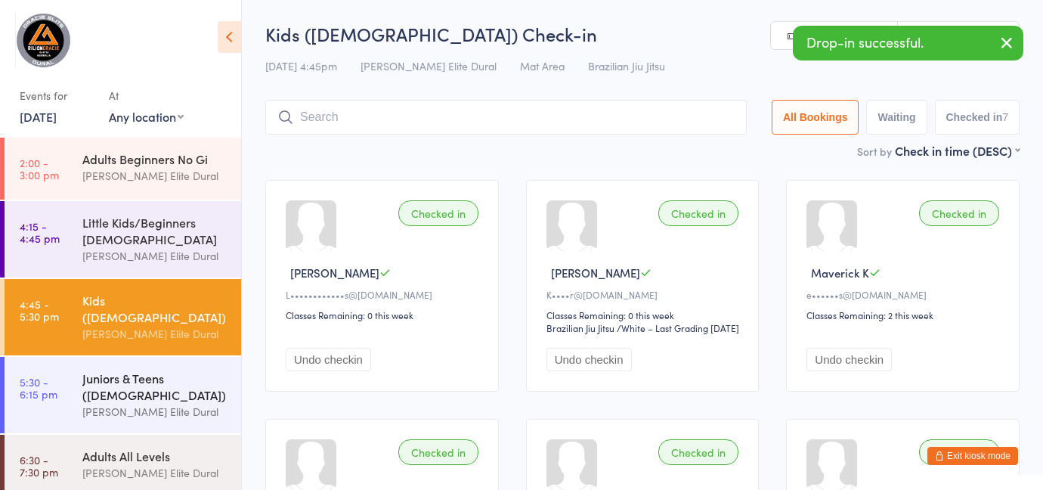
click at [115, 376] on div "Juniors & Teens ([DEMOGRAPHIC_DATA])" at bounding box center [155, 386] width 146 height 33
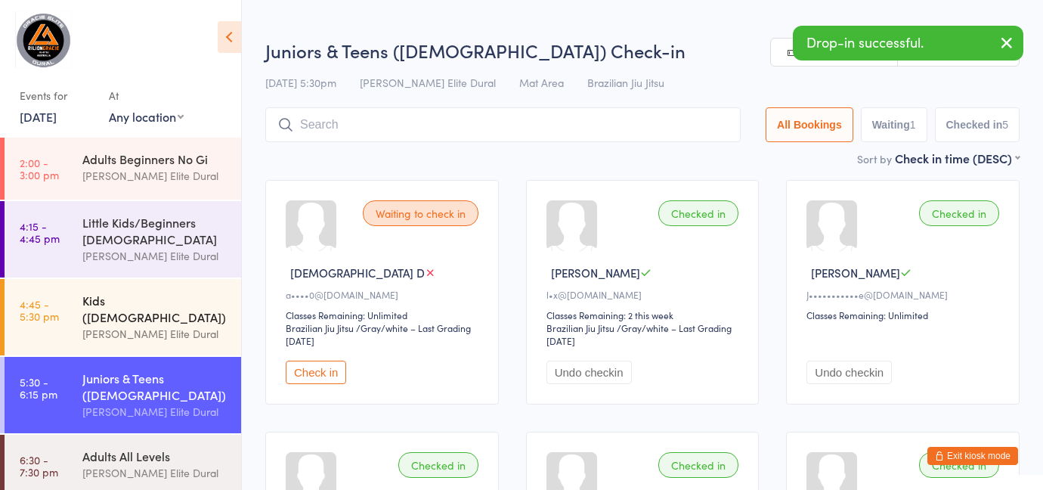
click at [149, 295] on div "Kids ([DEMOGRAPHIC_DATA])" at bounding box center [155, 308] width 146 height 33
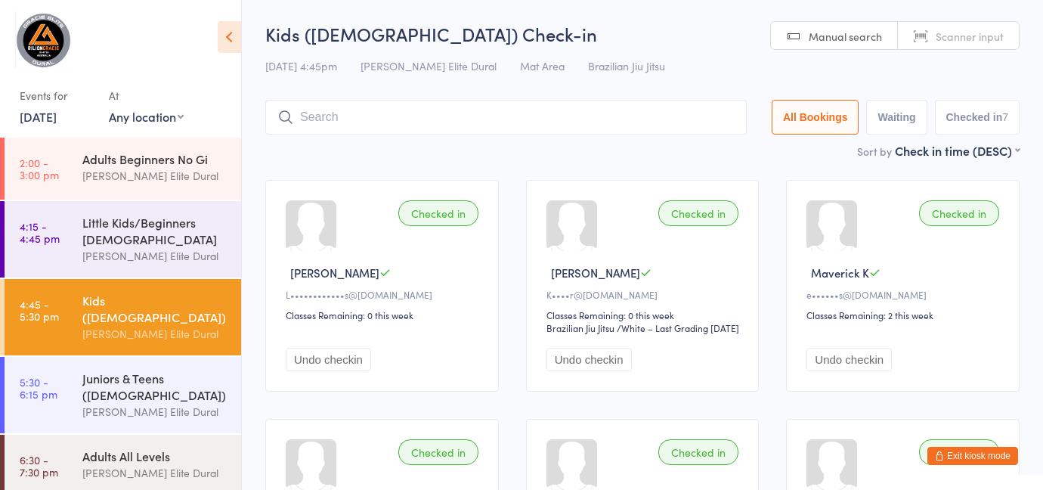
click at [958, 454] on button "Exit kiosk mode" at bounding box center [972, 456] width 91 height 18
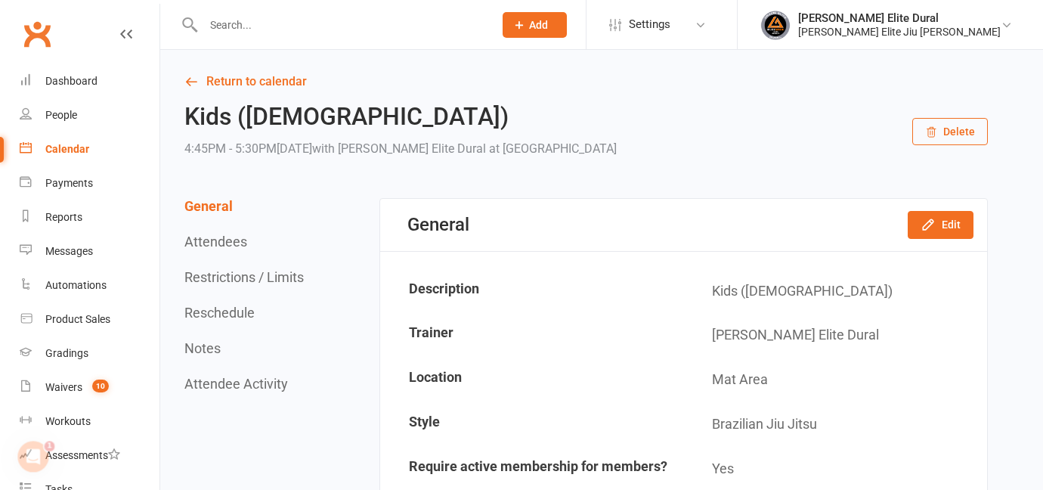
click at [80, 145] on div "Calendar" at bounding box center [67, 149] width 44 height 12
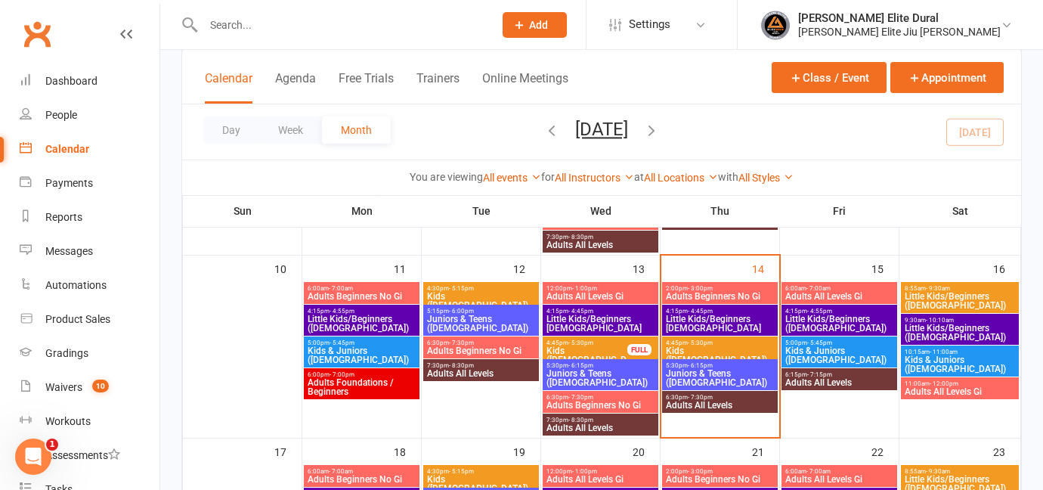
scroll to position [448, 0]
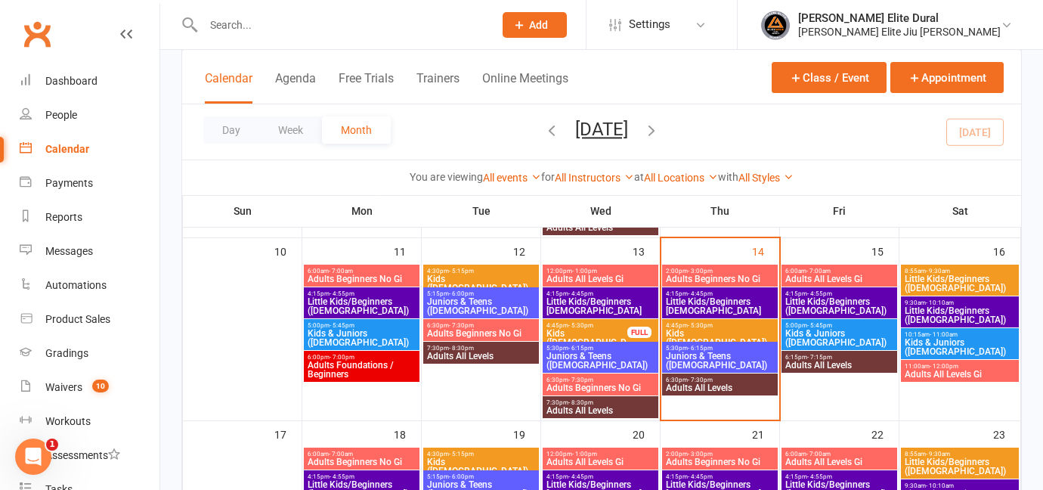
click at [709, 361] on span "Juniors & Teens ([DEMOGRAPHIC_DATA])" at bounding box center [720, 360] width 110 height 18
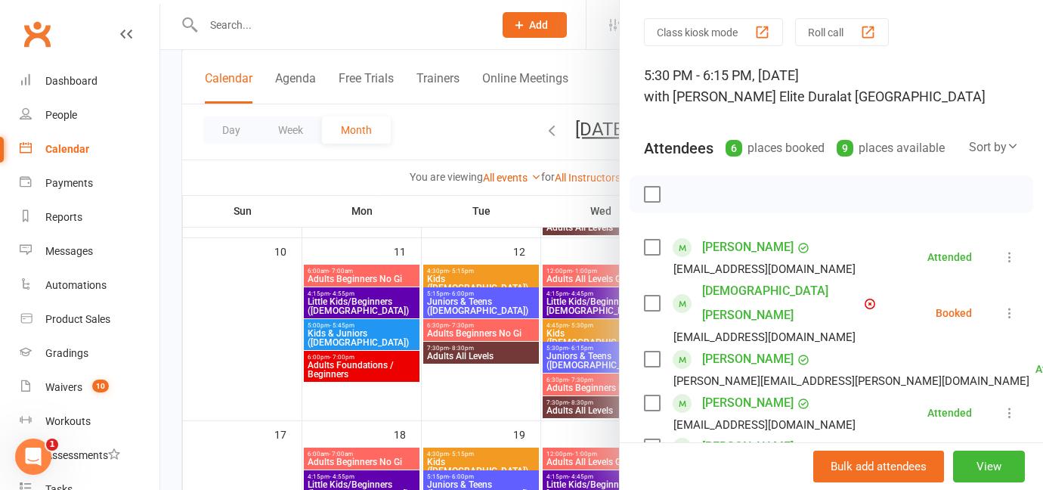
scroll to position [51, 0]
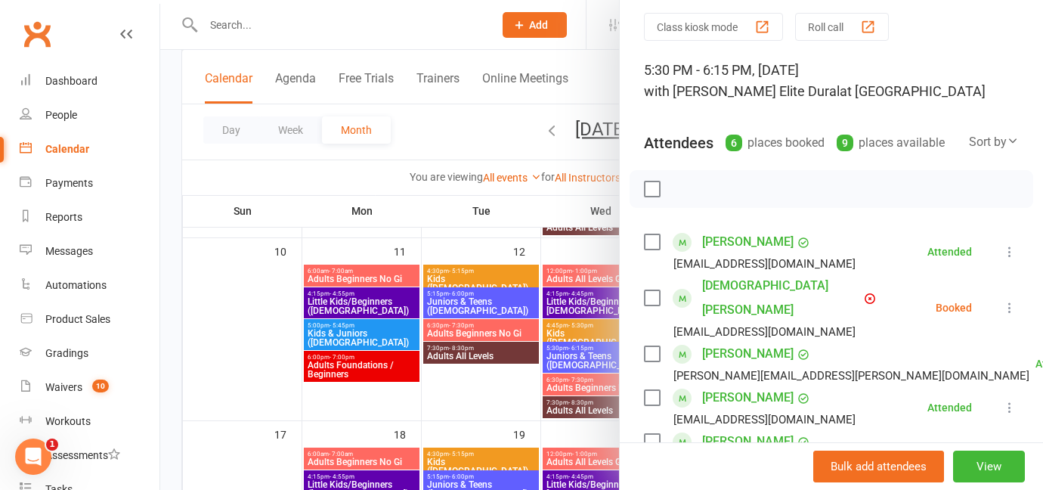
click at [1015, 300] on icon at bounding box center [1009, 307] width 15 height 15
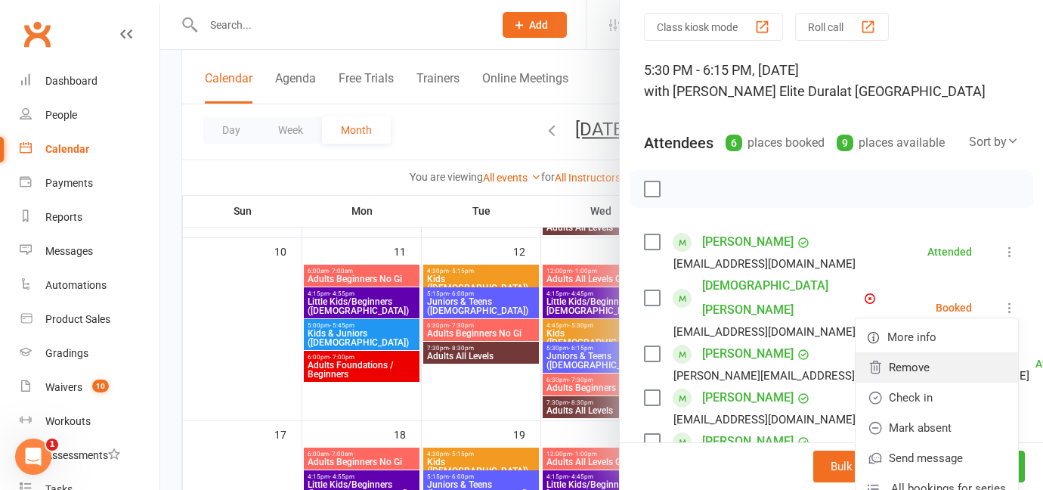
click at [936, 352] on link "Remove" at bounding box center [937, 367] width 163 height 30
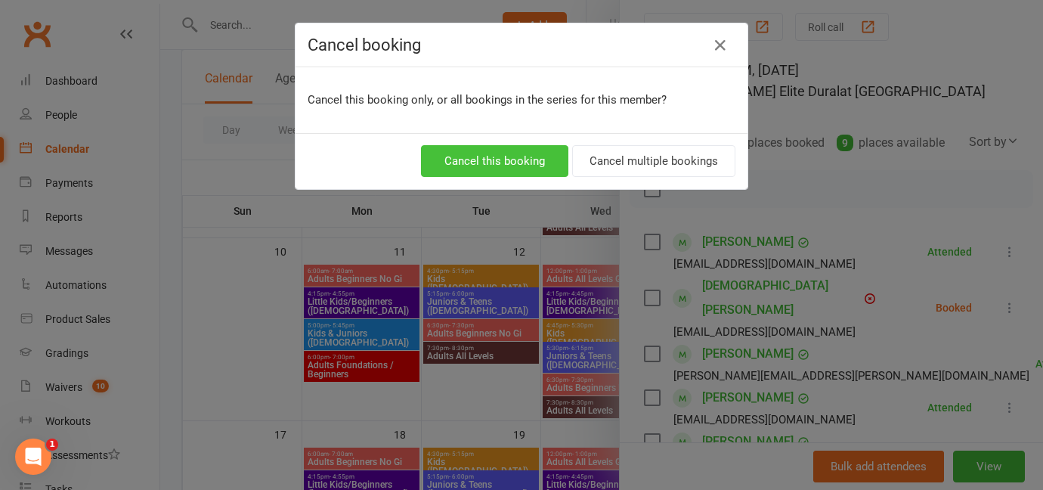
click at [545, 156] on button "Cancel this booking" at bounding box center [494, 161] width 147 height 32
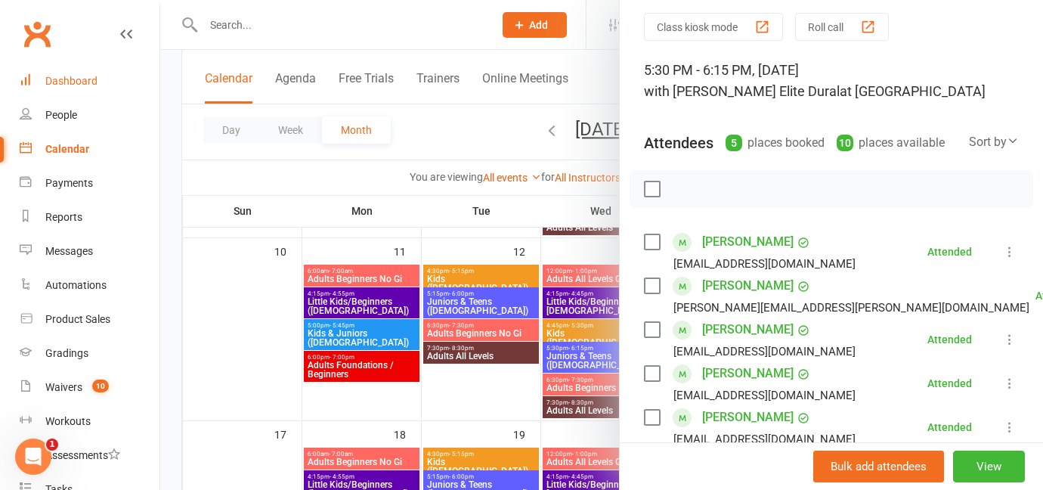
click at [68, 76] on div "Dashboard" at bounding box center [71, 81] width 52 height 12
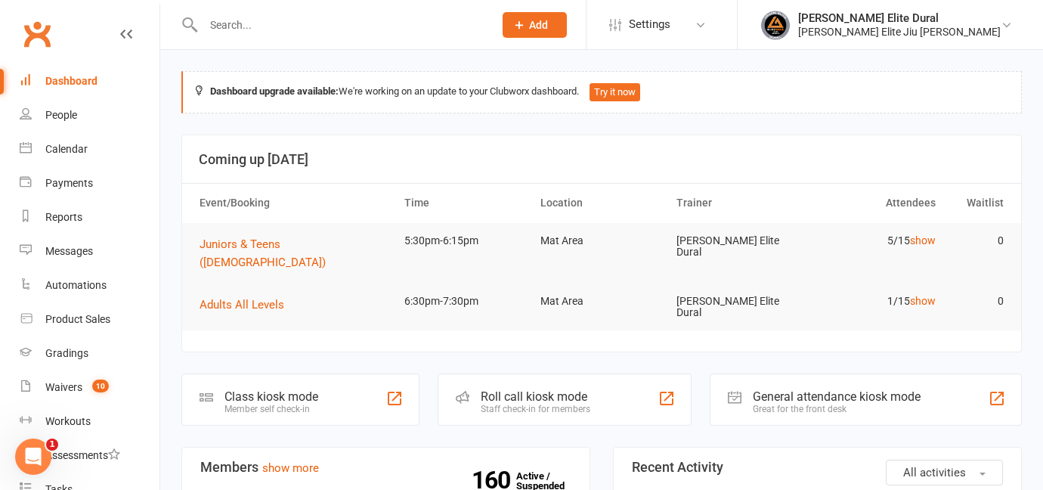
click at [308, 393] on div "Class kiosk mode Member self check-in" at bounding box center [300, 399] width 238 height 52
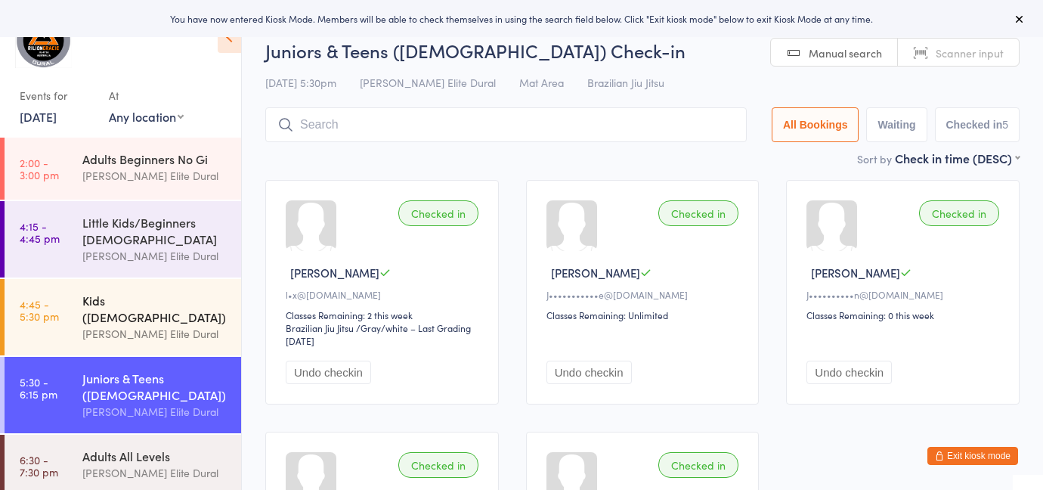
click at [122, 302] on div "Kids ([DEMOGRAPHIC_DATA])" at bounding box center [155, 308] width 146 height 33
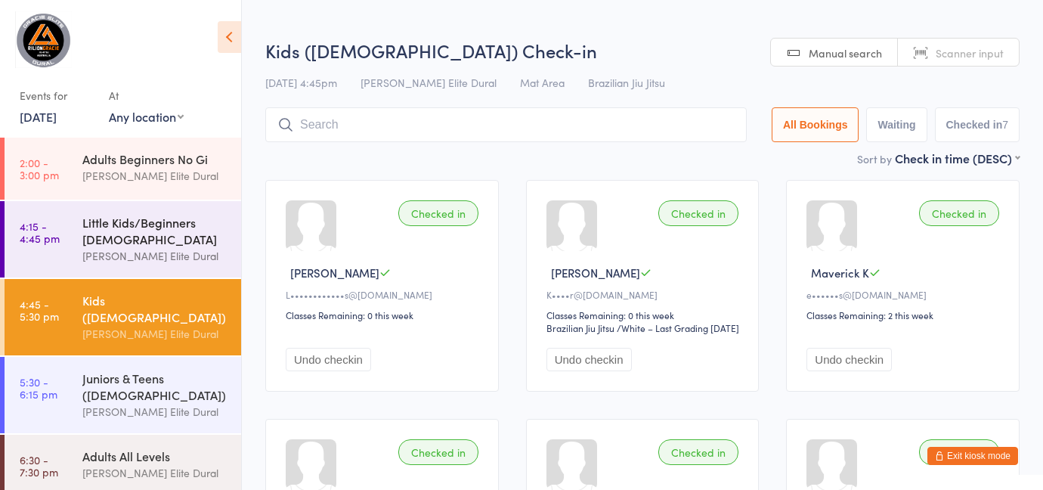
click at [105, 247] on div "[PERSON_NAME] Elite Dural" at bounding box center [155, 255] width 146 height 17
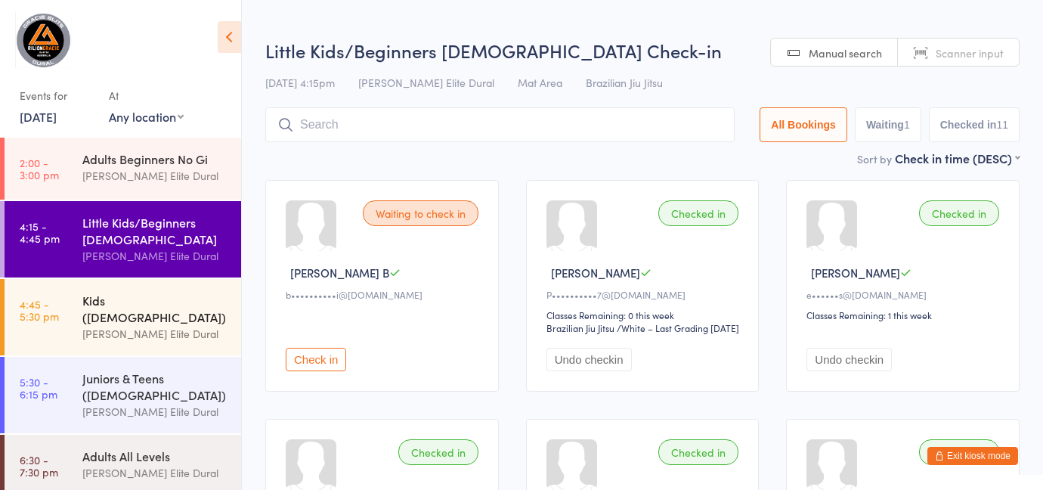
click at [140, 299] on div "Kids ([DEMOGRAPHIC_DATA])" at bounding box center [155, 308] width 146 height 33
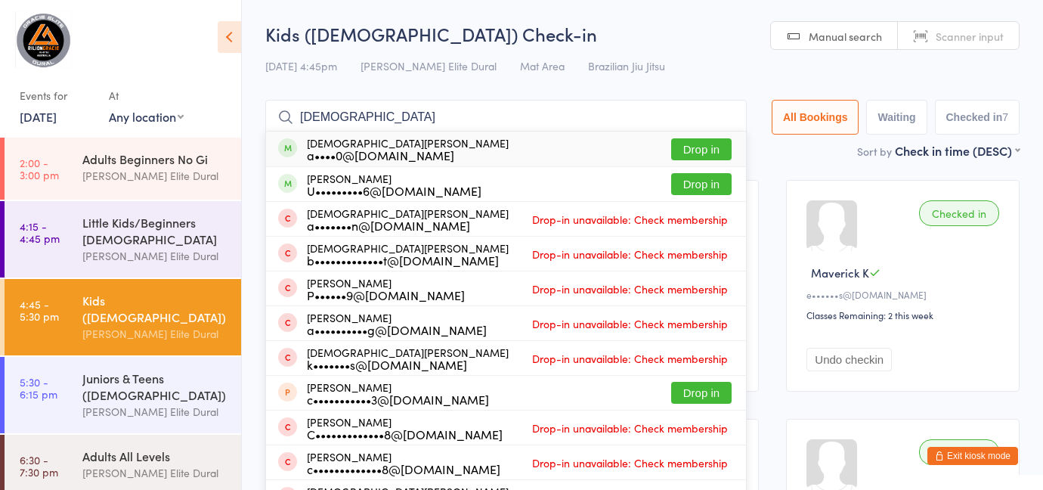
type input "[DEMOGRAPHIC_DATA]"
click at [410, 150] on div "a••••0@[DOMAIN_NAME]" at bounding box center [408, 155] width 202 height 12
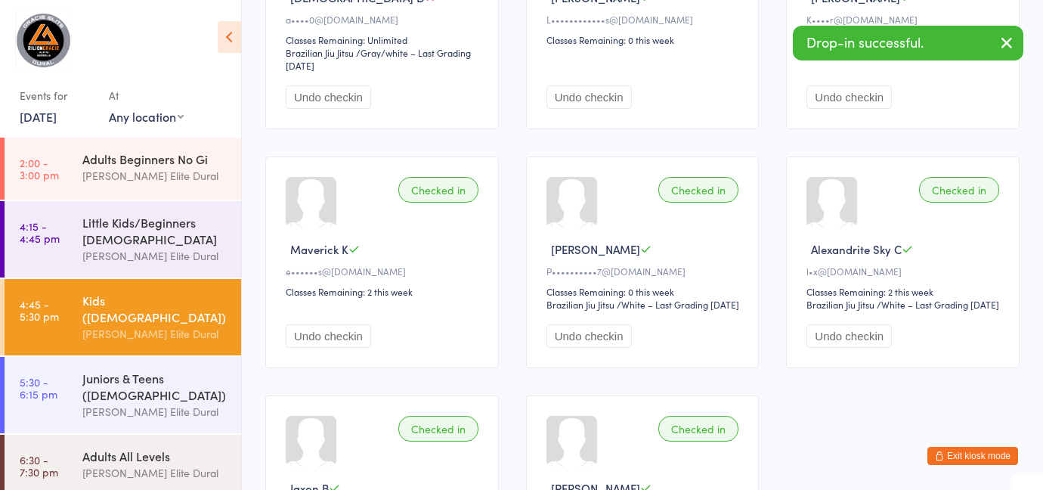
scroll to position [497, 0]
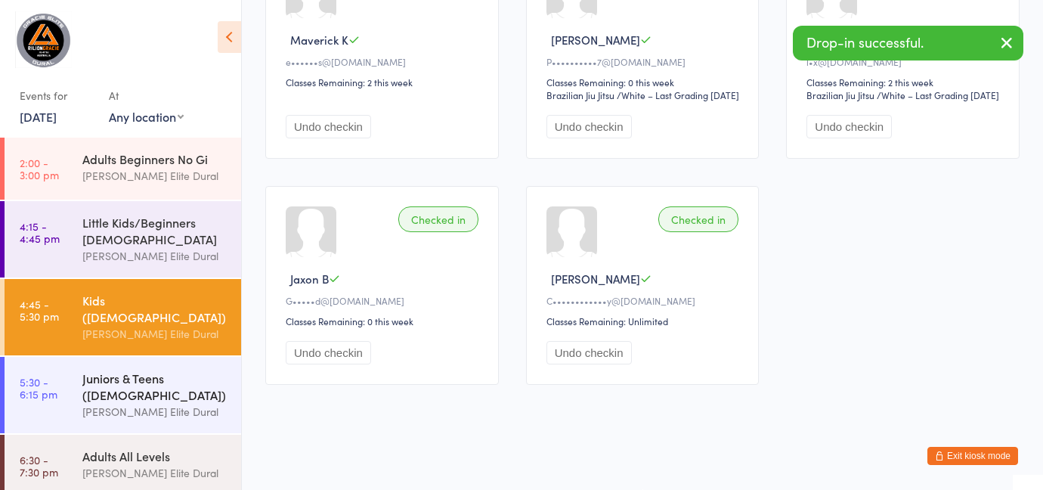
click at [99, 370] on div "Juniors & Teens ([DEMOGRAPHIC_DATA])" at bounding box center [155, 386] width 146 height 33
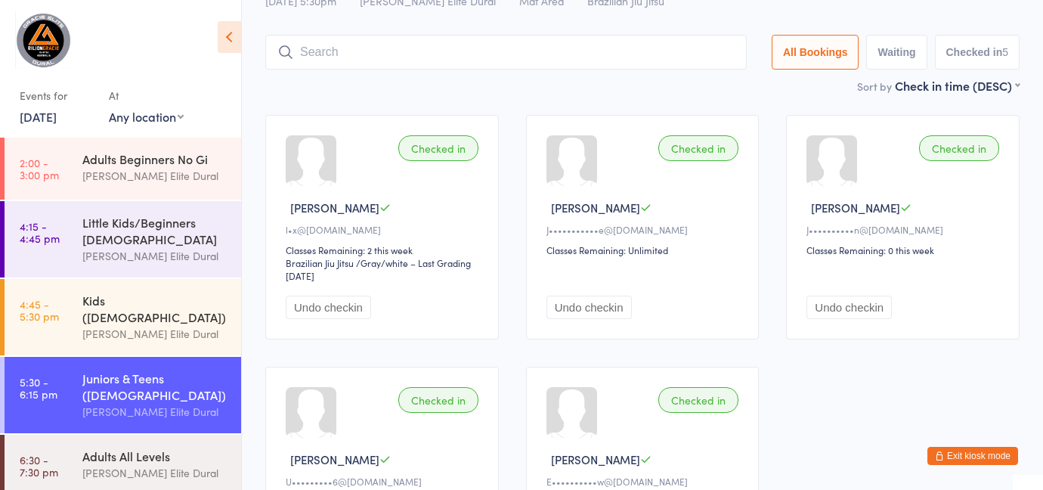
scroll to position [55, 0]
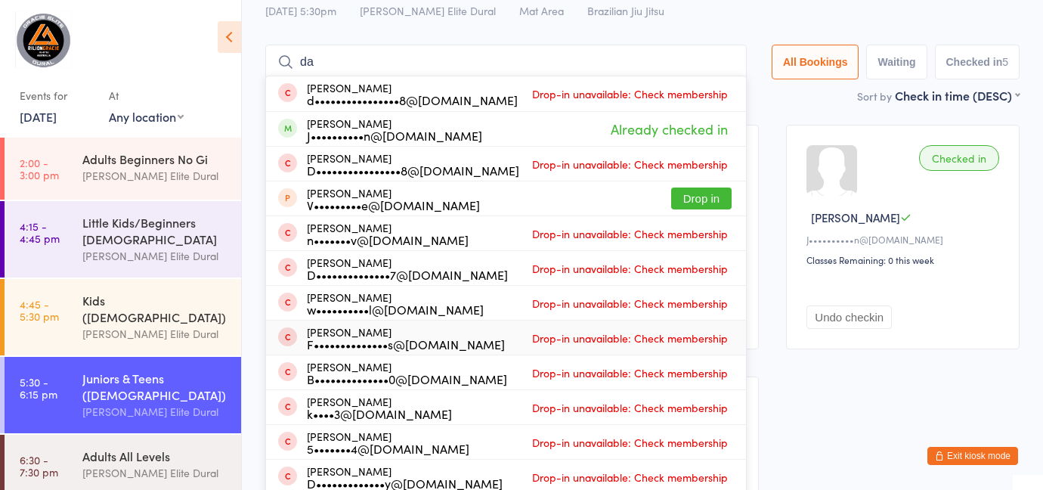
type input "d"
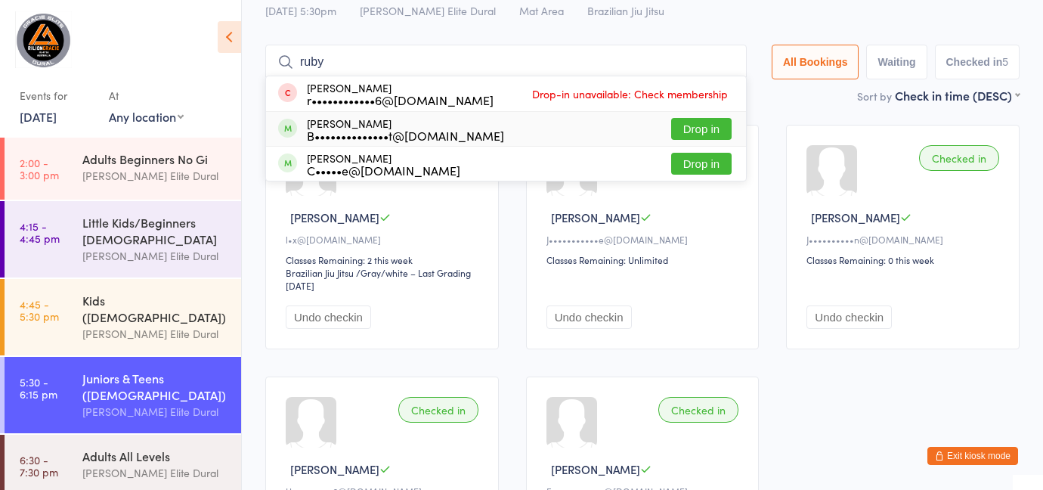
type input "ruby"
click at [701, 126] on button "Drop in" at bounding box center [701, 129] width 60 height 22
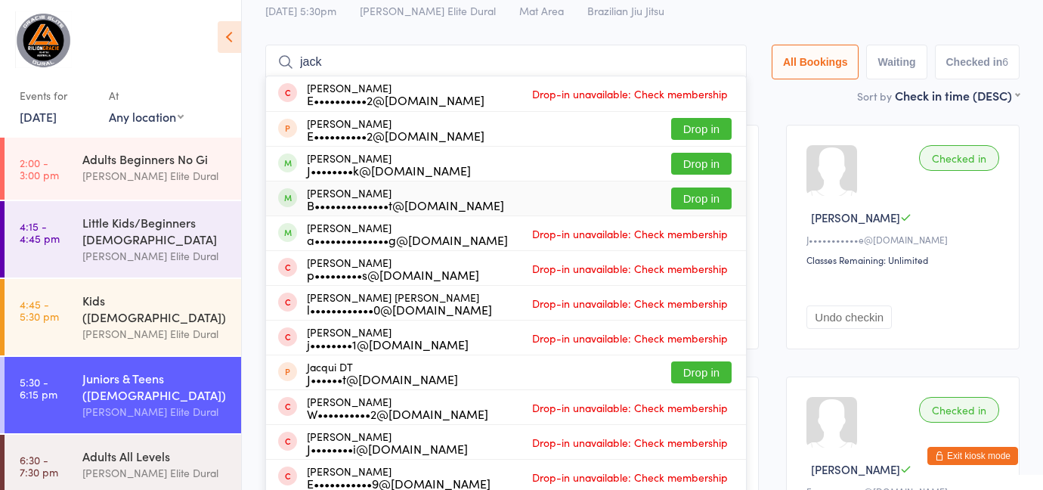
type input "jack"
click at [690, 196] on button "Drop in" at bounding box center [701, 198] width 60 height 22
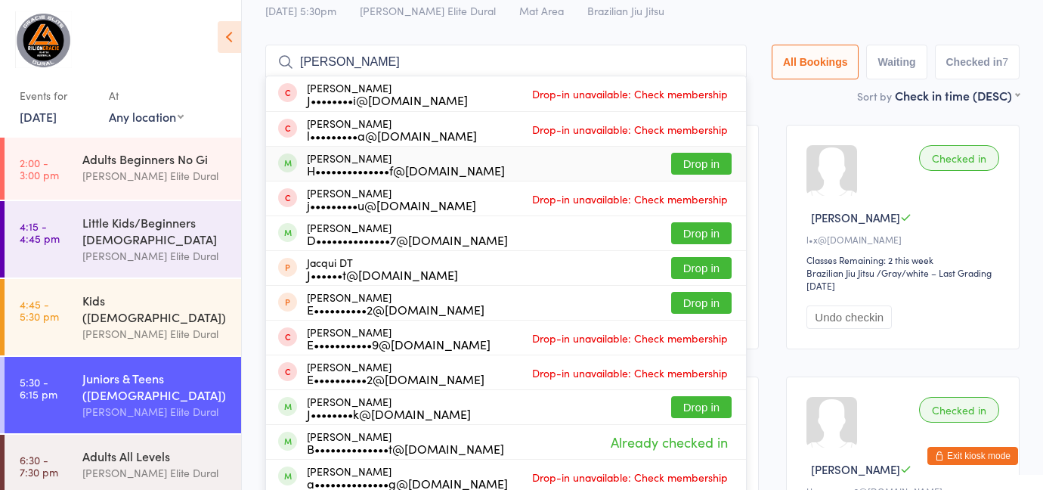
type input "[PERSON_NAME]"
click at [711, 163] on button "Drop in" at bounding box center [701, 164] width 60 height 22
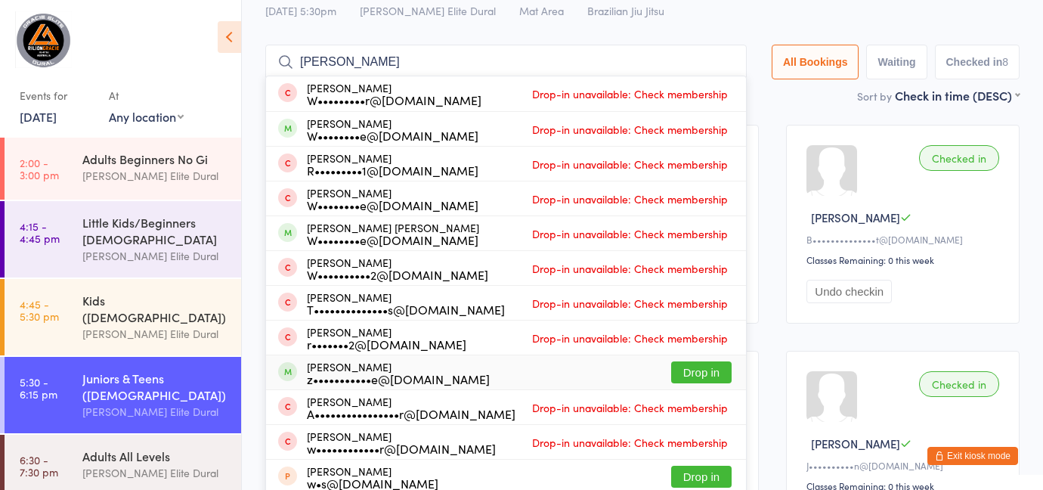
type input "[PERSON_NAME]"
click at [702, 369] on button "Drop in" at bounding box center [701, 372] width 60 height 22
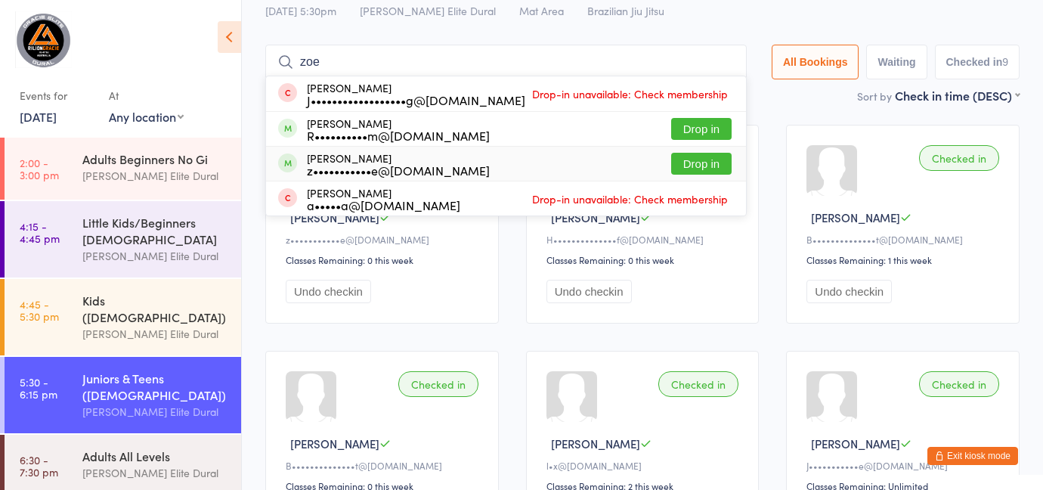
type input "zoe"
click at [687, 162] on button "Drop in" at bounding box center [701, 164] width 60 height 22
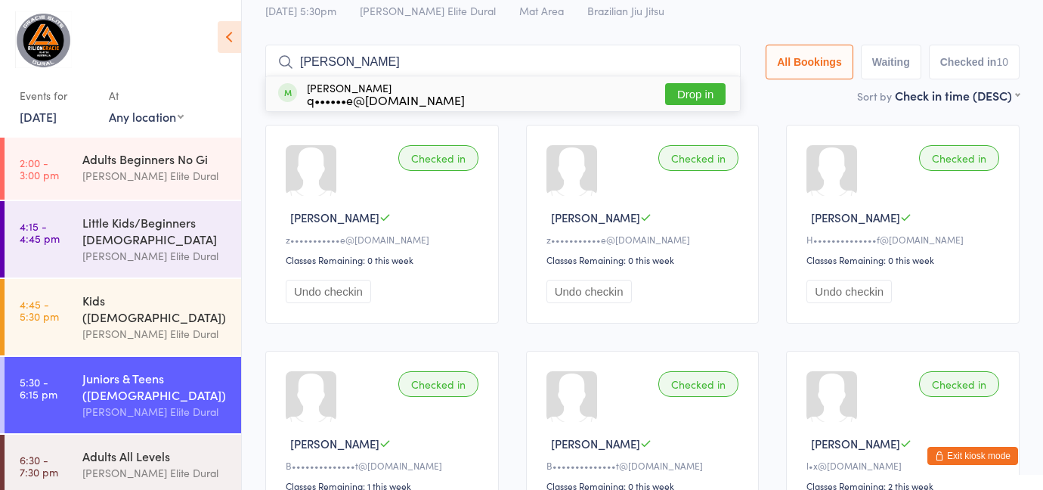
type input "[PERSON_NAME]"
click at [708, 94] on button "Drop in" at bounding box center [695, 94] width 60 height 22
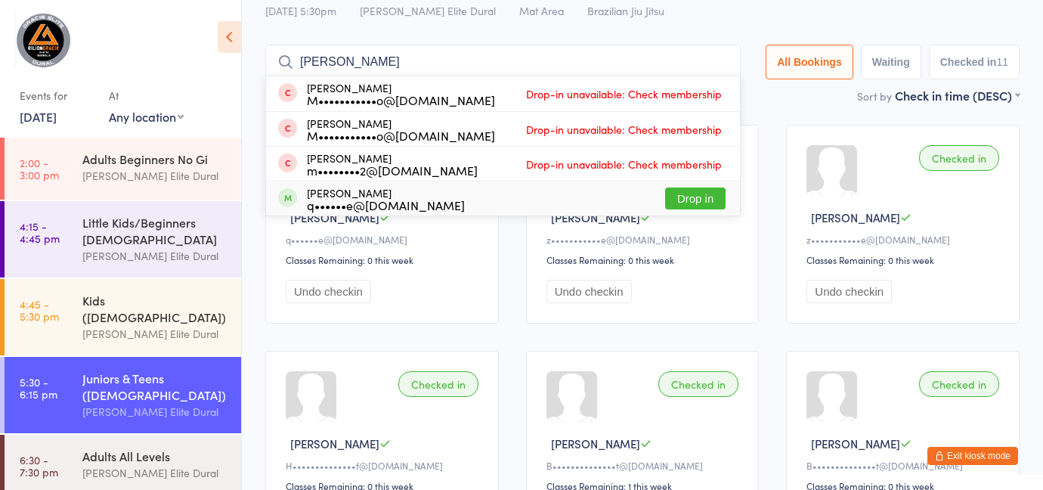
type input "[PERSON_NAME]"
click at [690, 201] on button "Drop in" at bounding box center [695, 198] width 60 height 22
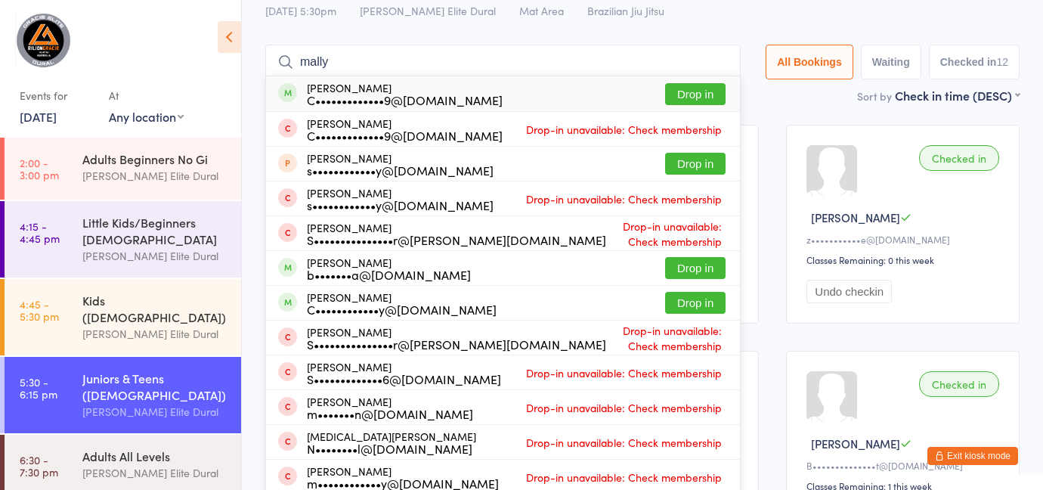
type input "mally"
click at [695, 92] on button "Drop in" at bounding box center [695, 94] width 60 height 22
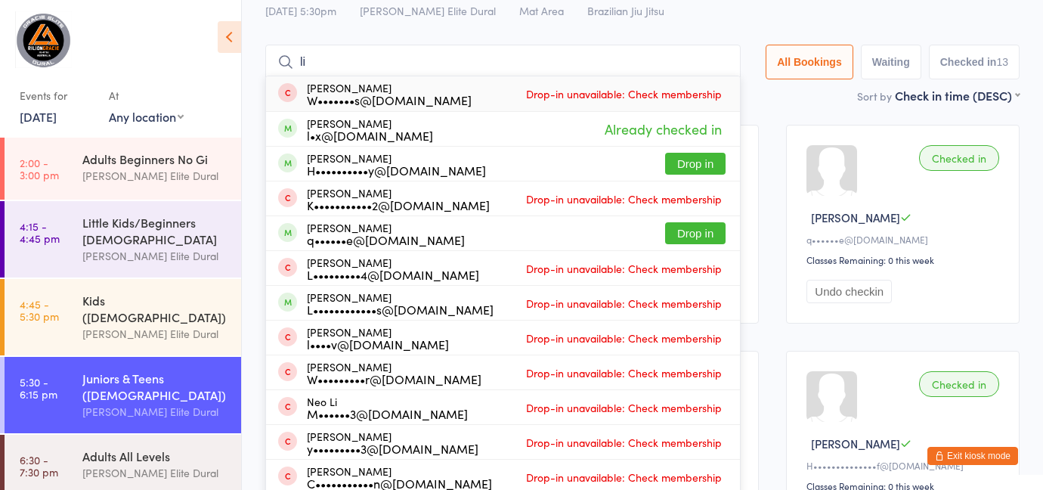
type input "l"
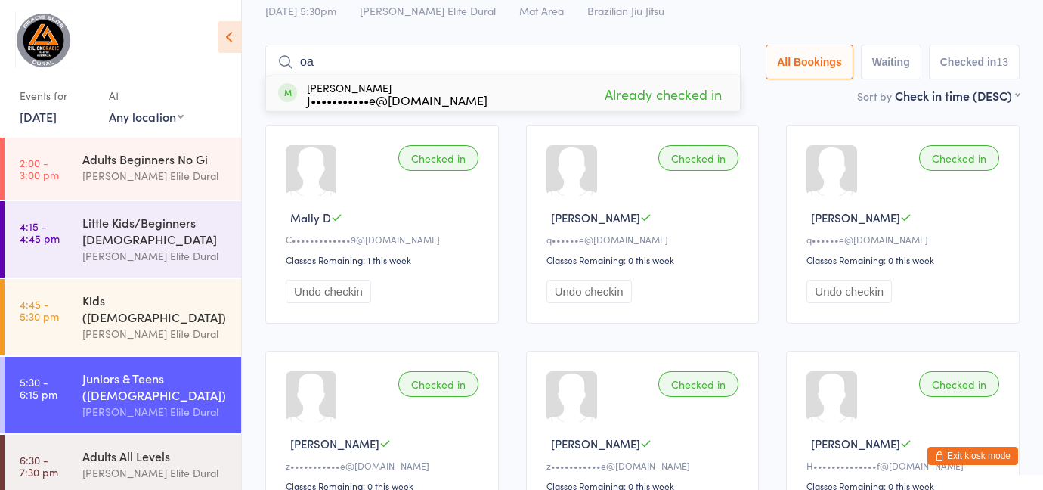
type input "o"
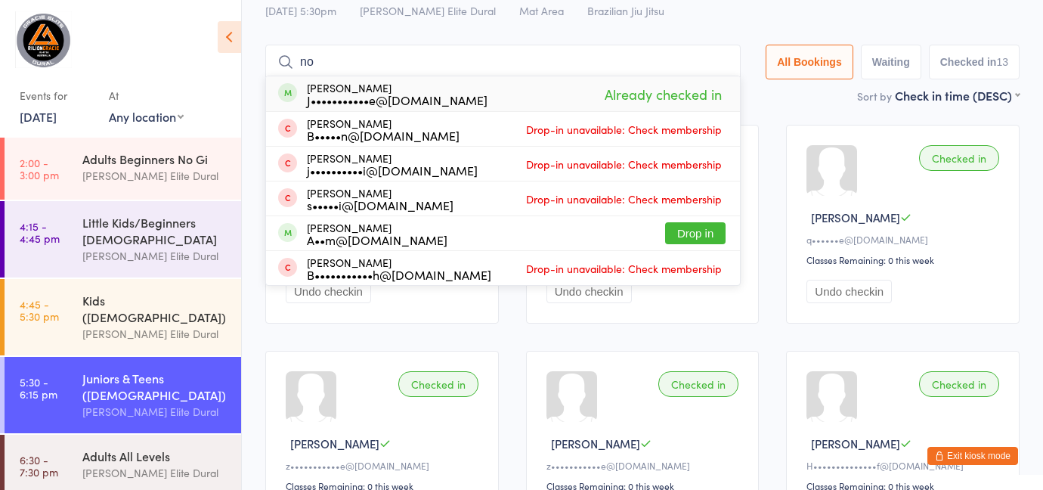
type input "n"
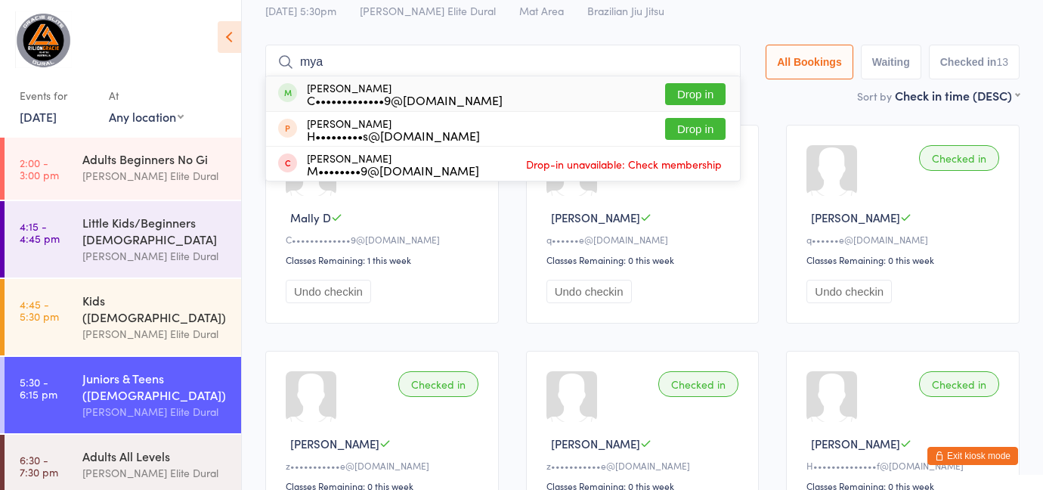
type input "mya"
click at [705, 90] on button "Drop in" at bounding box center [695, 94] width 60 height 22
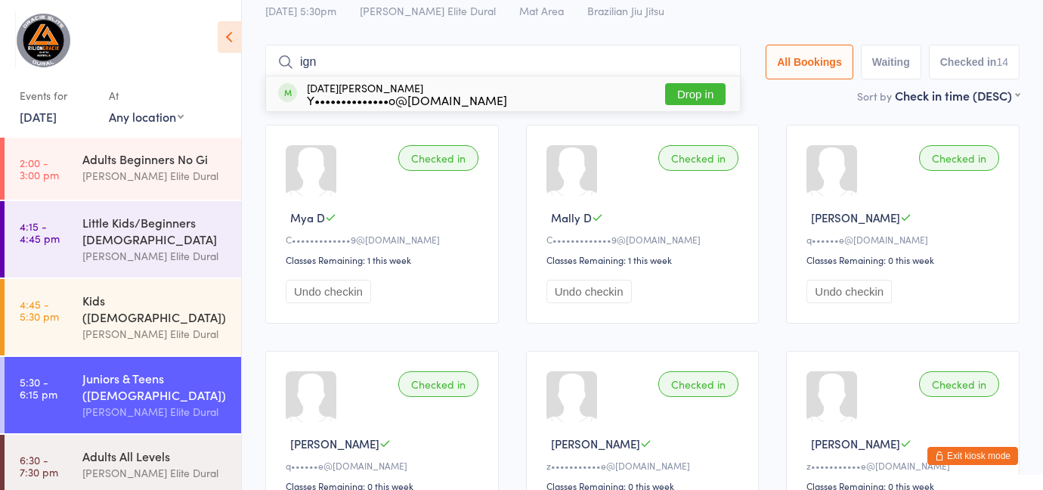
type input "ign"
click at [690, 96] on button "Drop in" at bounding box center [695, 94] width 60 height 22
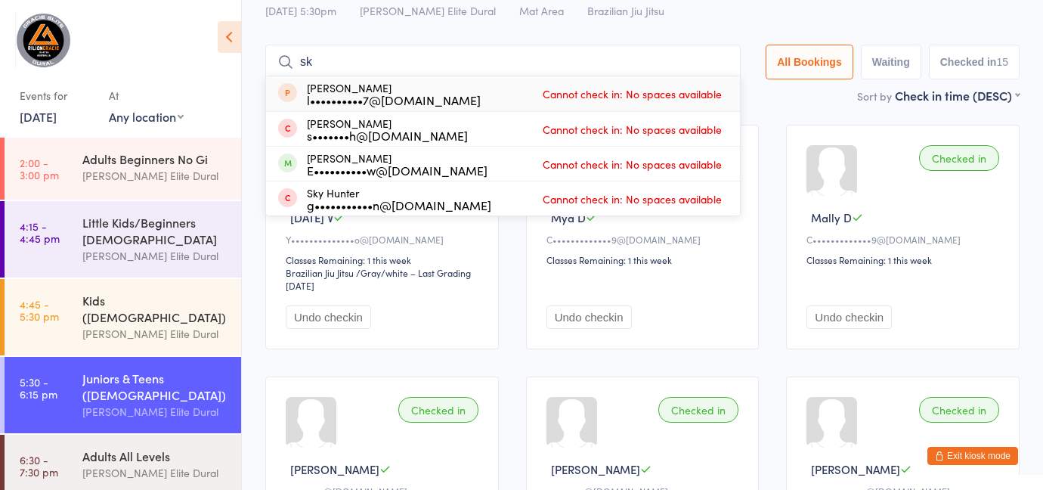
type input "s"
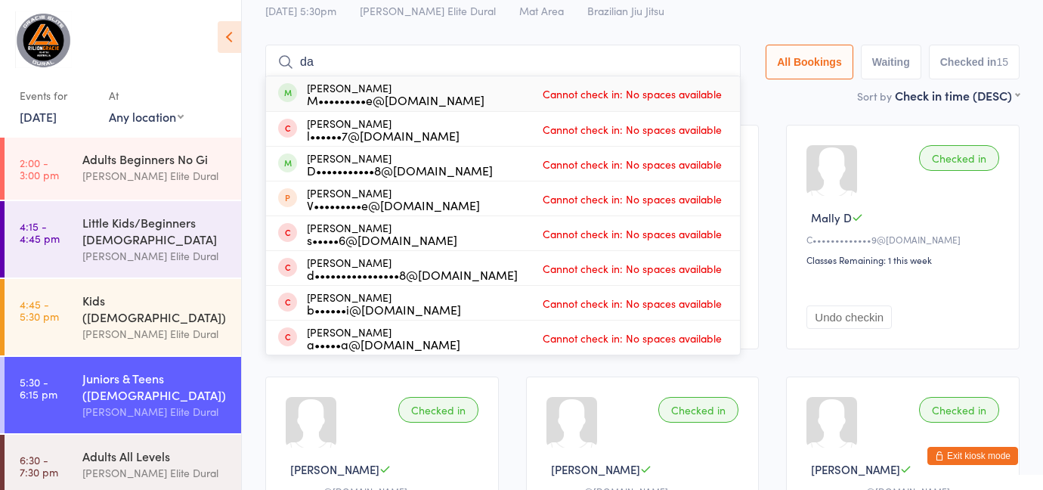
type input "d"
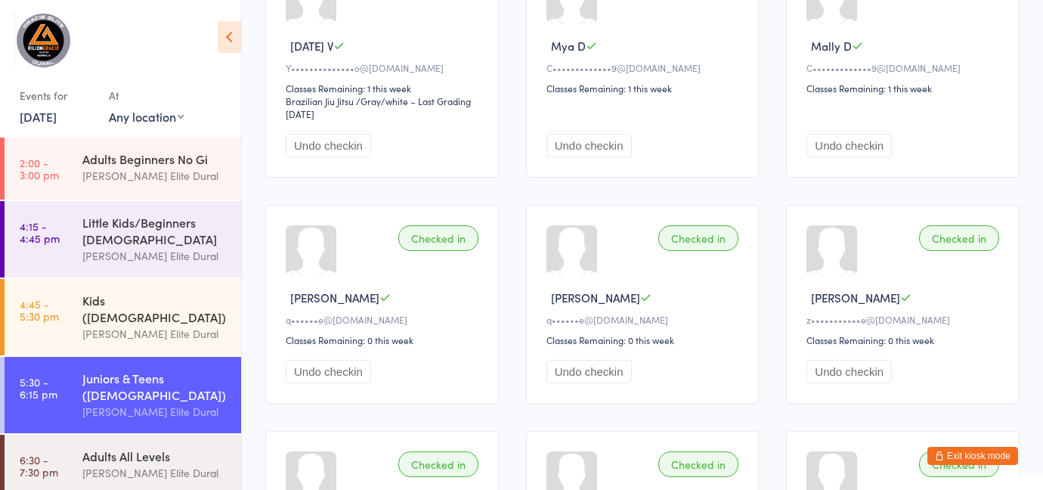
scroll to position [193, 0]
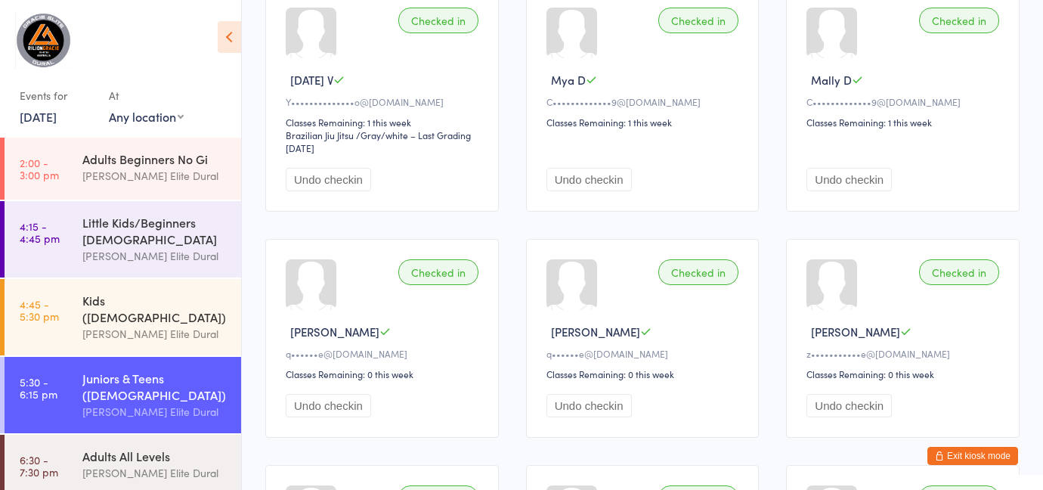
click at [955, 451] on button "Exit kiosk mode" at bounding box center [972, 456] width 91 height 18
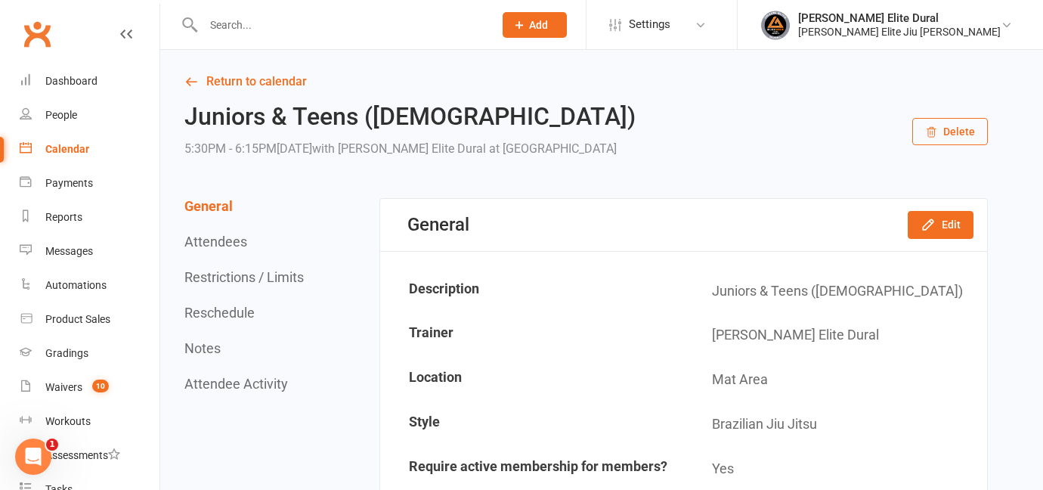
click at [63, 145] on div "Calendar" at bounding box center [67, 149] width 44 height 12
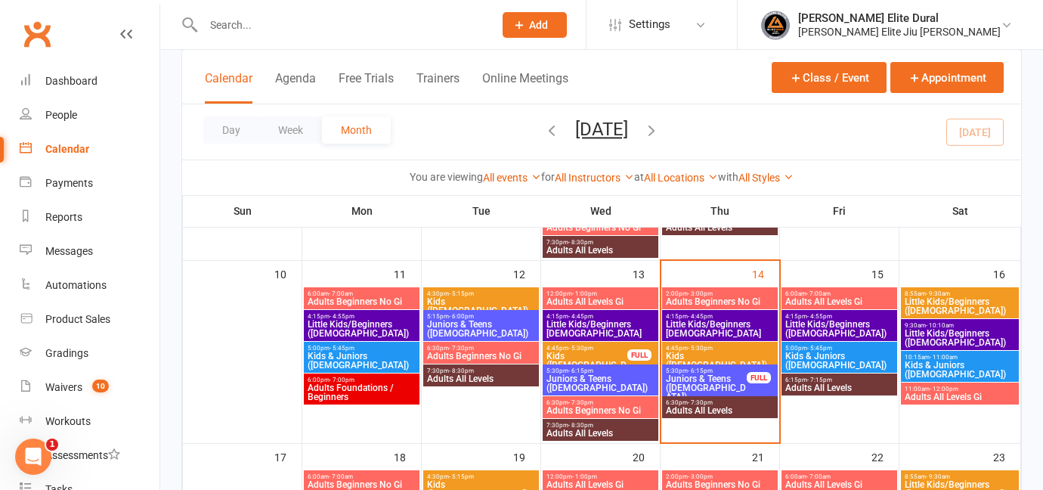
scroll to position [438, 0]
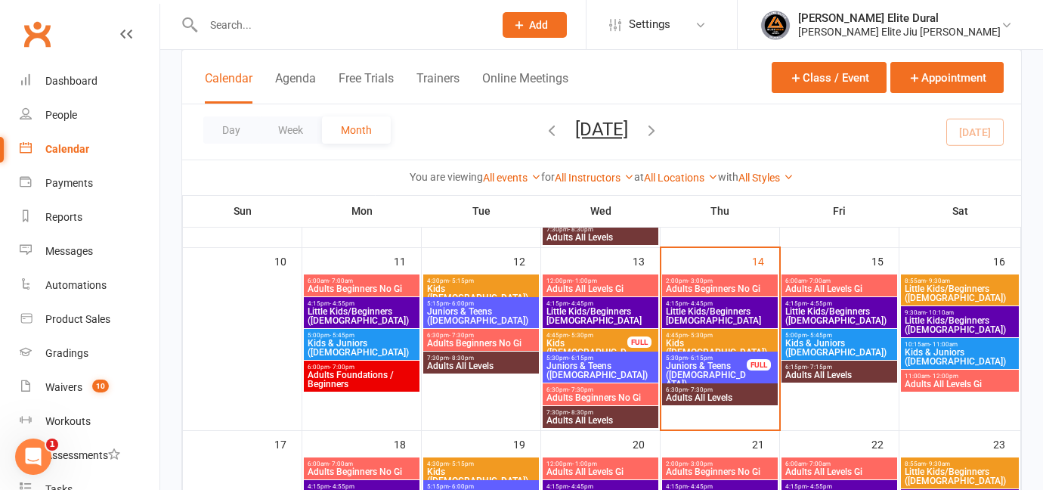
click at [694, 371] on span "Juniors & Teens ([DEMOGRAPHIC_DATA])" at bounding box center [706, 374] width 82 height 27
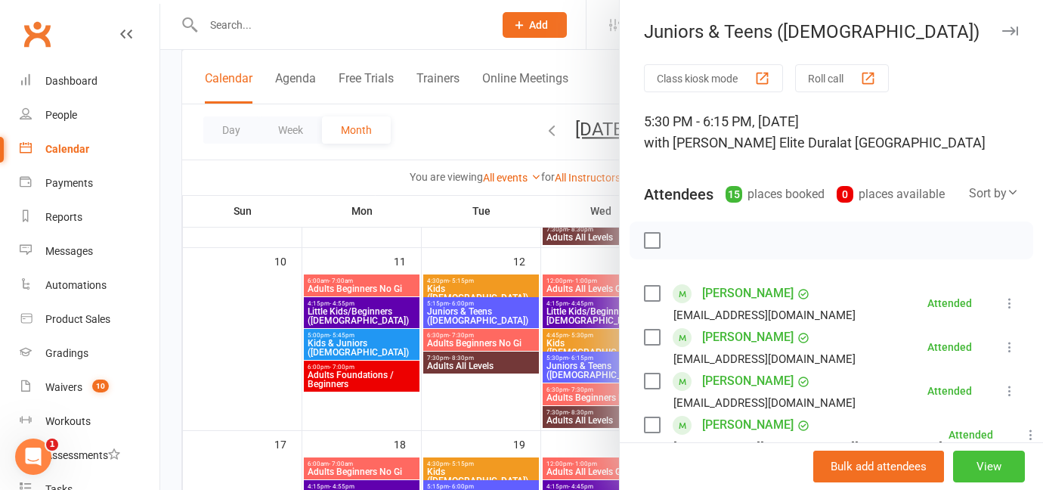
click at [978, 468] on button "View" at bounding box center [989, 467] width 72 height 32
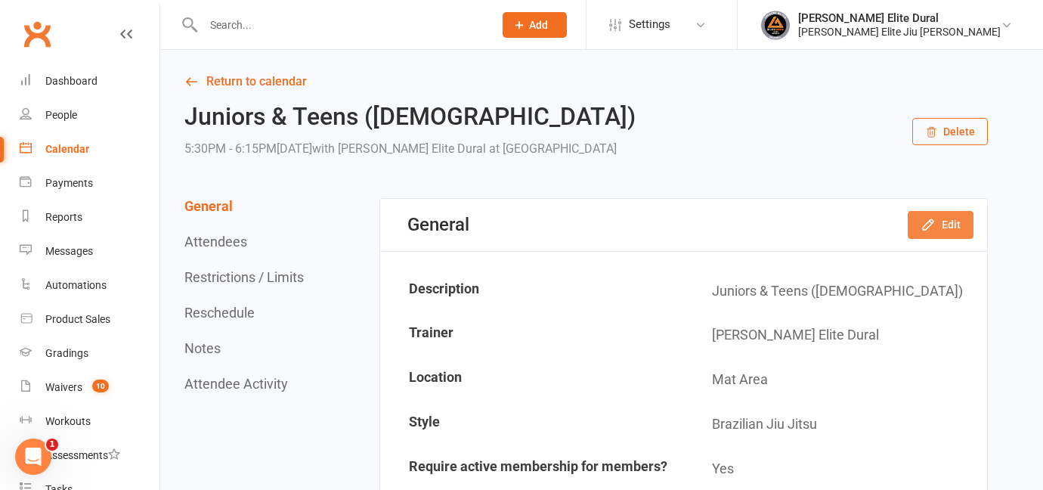
click at [937, 232] on button "Edit" at bounding box center [941, 224] width 66 height 27
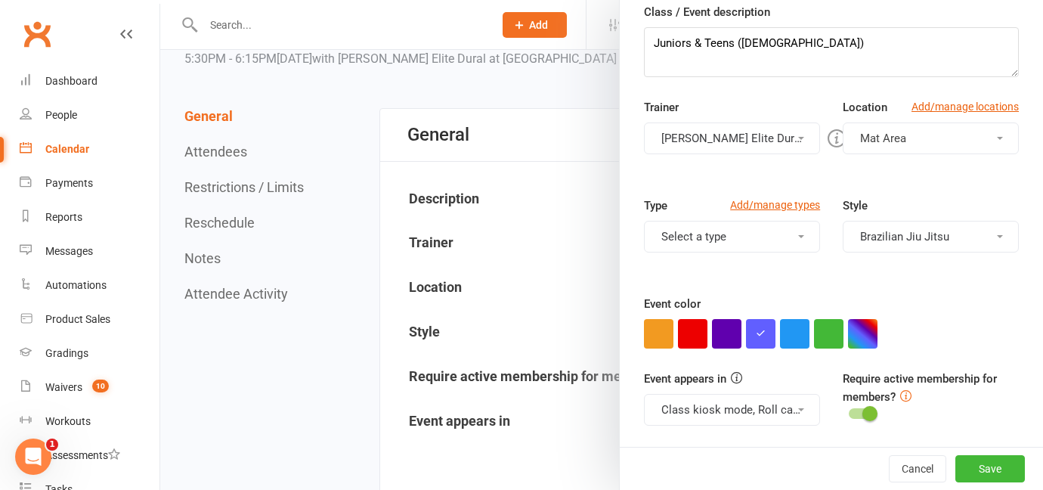
scroll to position [101, 0]
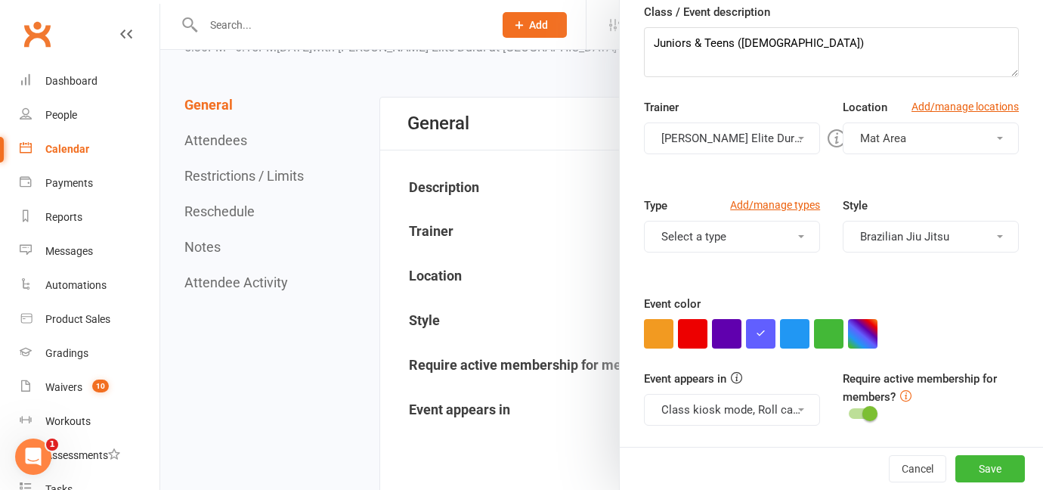
click at [255, 175] on div at bounding box center [601, 245] width 883 height 490
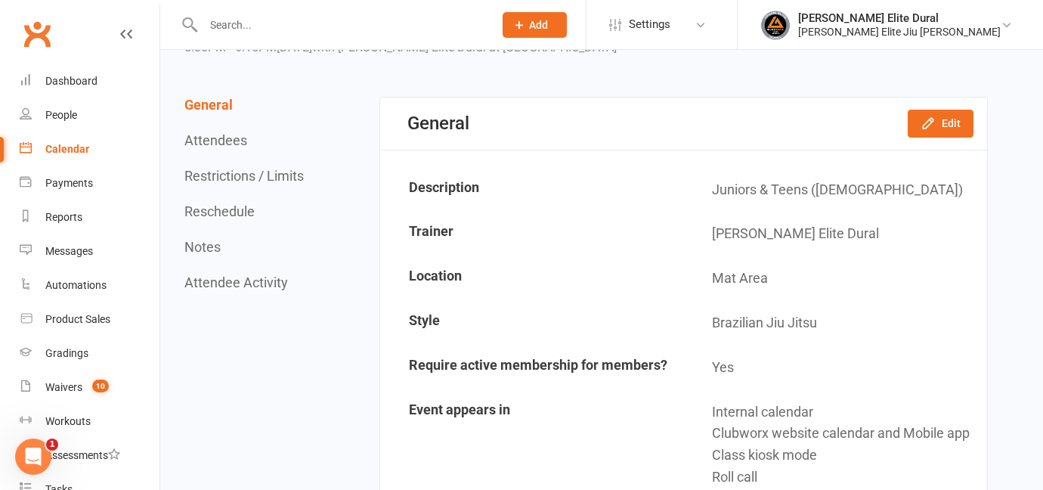
click at [255, 175] on button "Restrictions / Limits" at bounding box center [243, 176] width 119 height 16
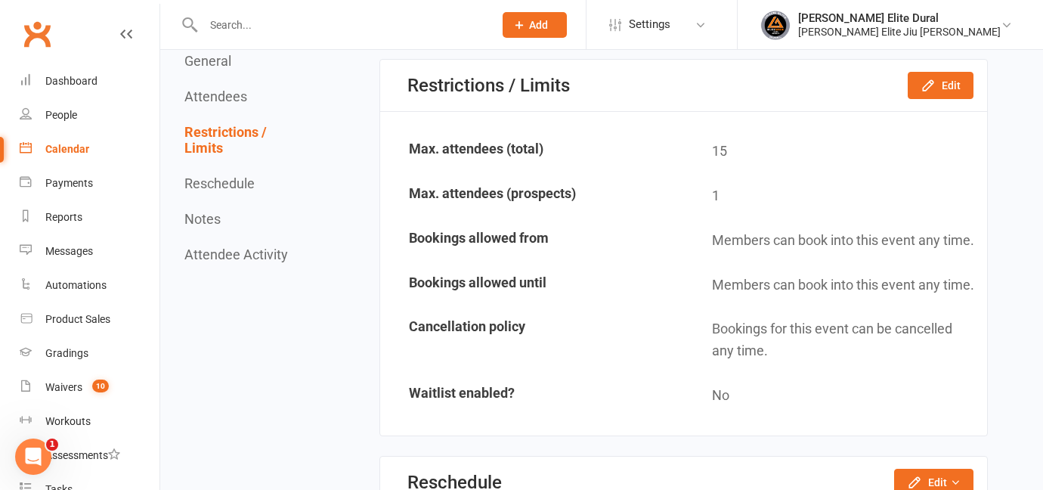
scroll to position [1605, 0]
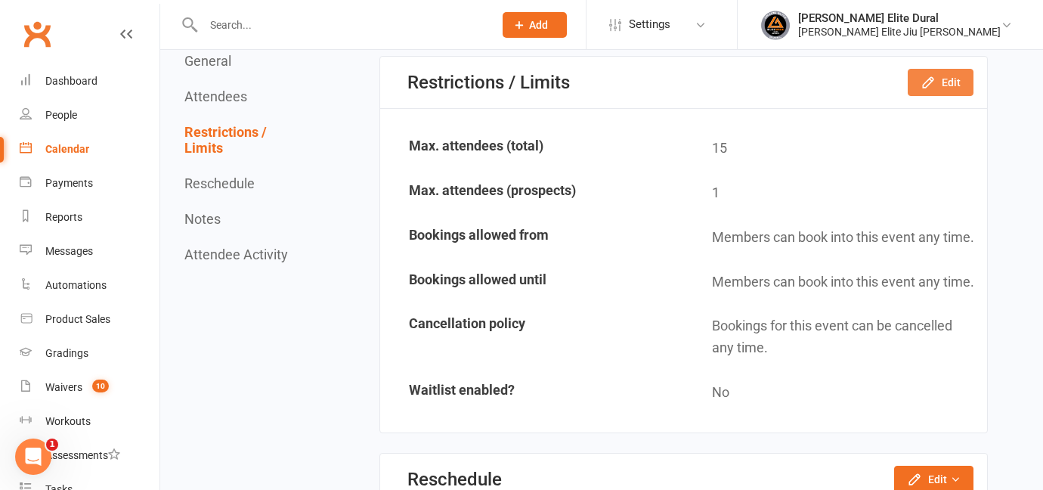
click at [955, 93] on button "Edit" at bounding box center [941, 82] width 66 height 27
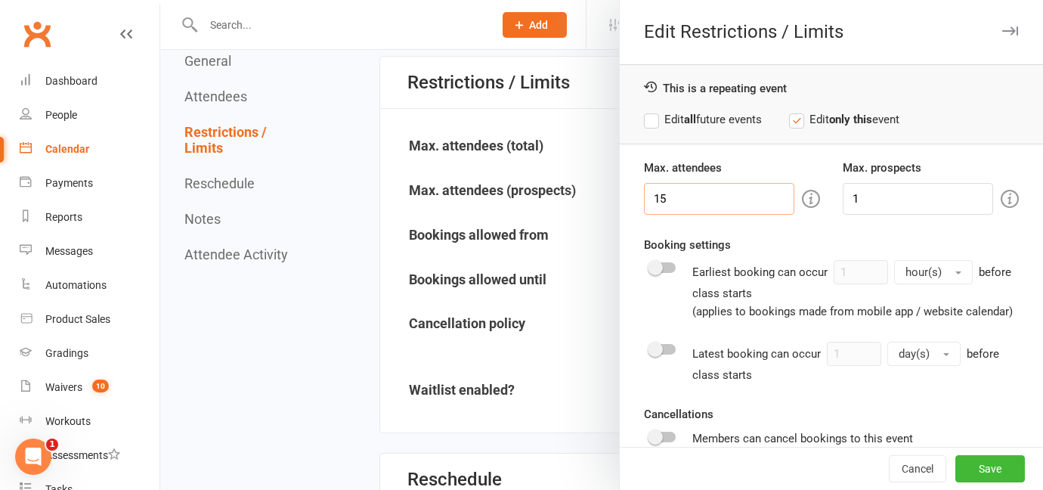
click at [689, 195] on input "15" at bounding box center [719, 199] width 150 height 32
type input "1"
type input "20"
click at [989, 477] on button "Save" at bounding box center [990, 468] width 70 height 27
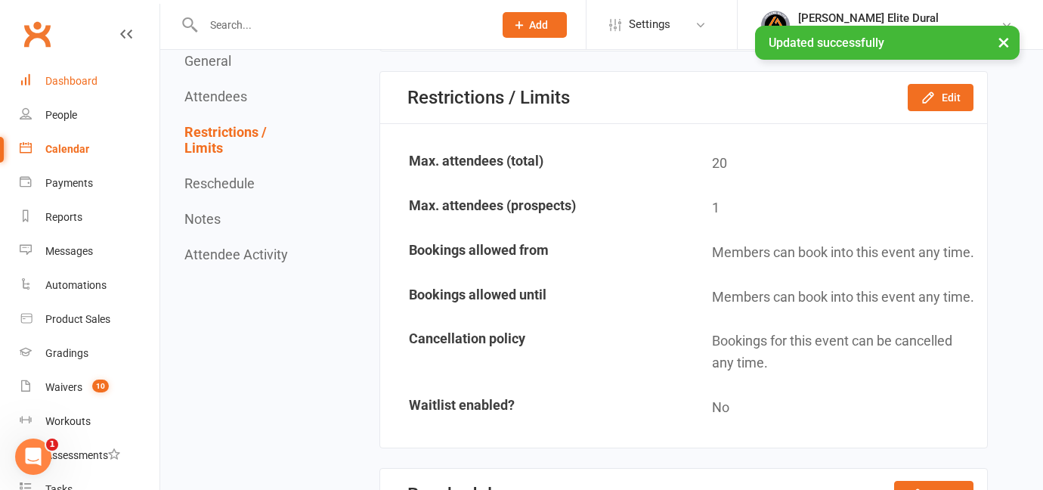
click at [67, 79] on div "Dashboard" at bounding box center [71, 81] width 52 height 12
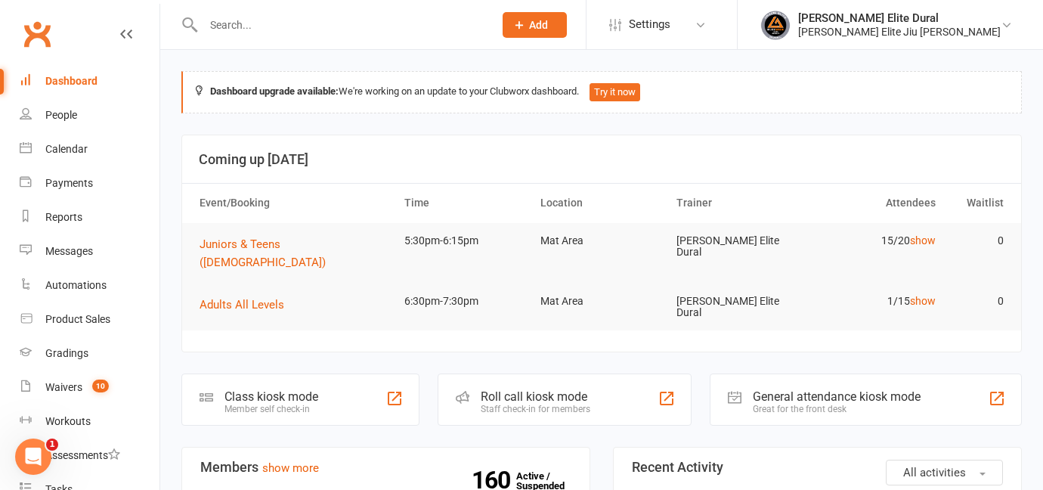
click at [324, 379] on div "Class kiosk mode Member self check-in" at bounding box center [300, 399] width 238 height 52
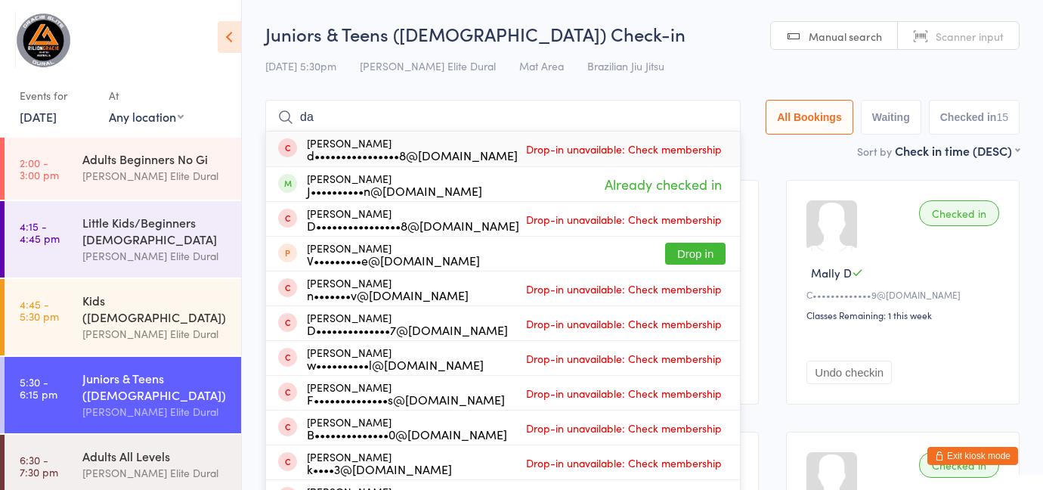
type input "d"
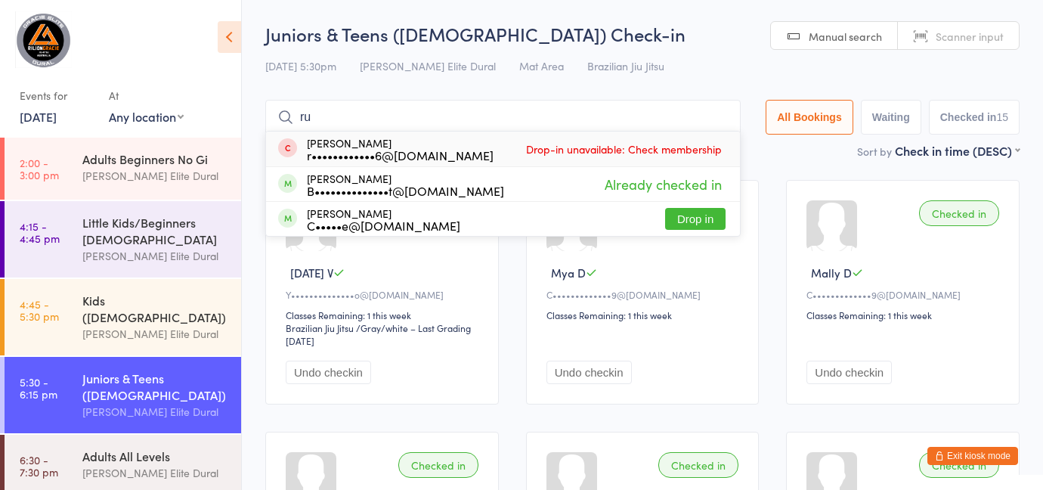
type input "r"
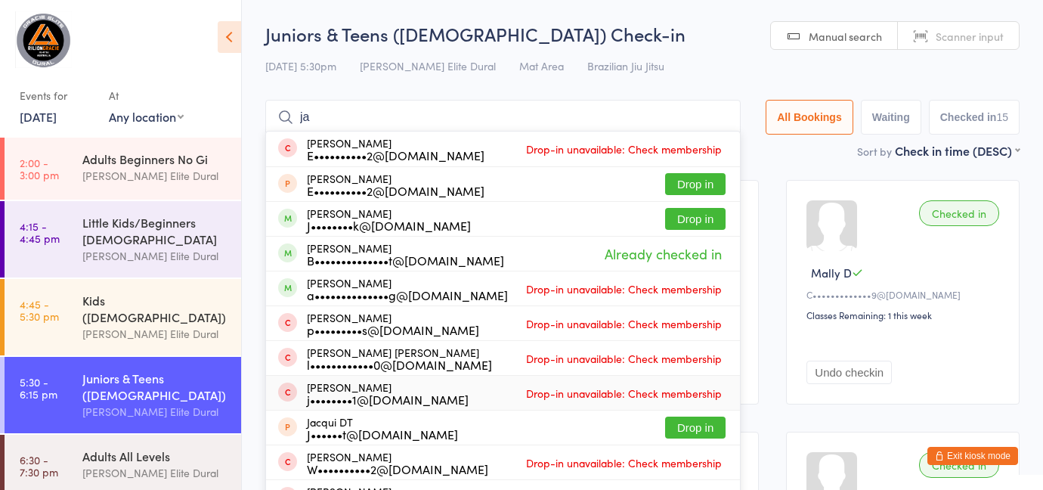
type input "j"
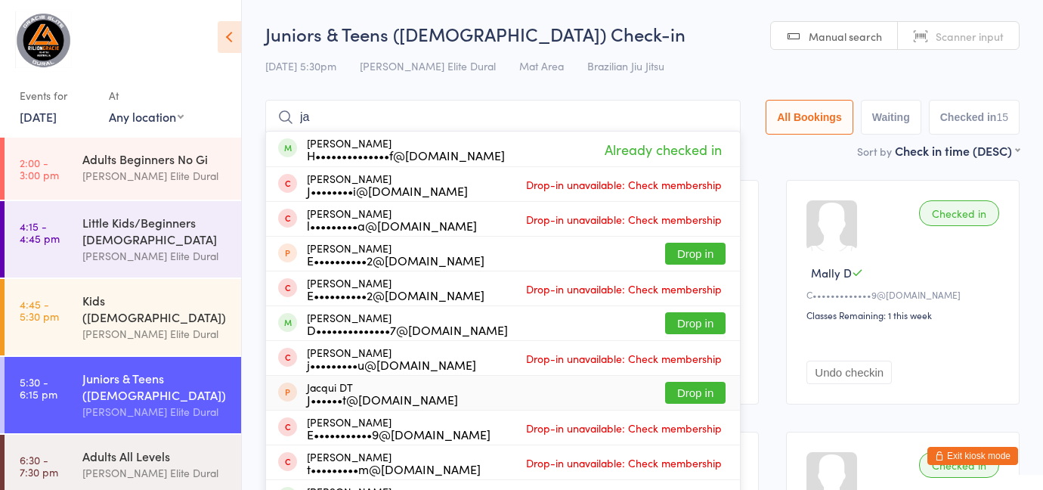
type input "j"
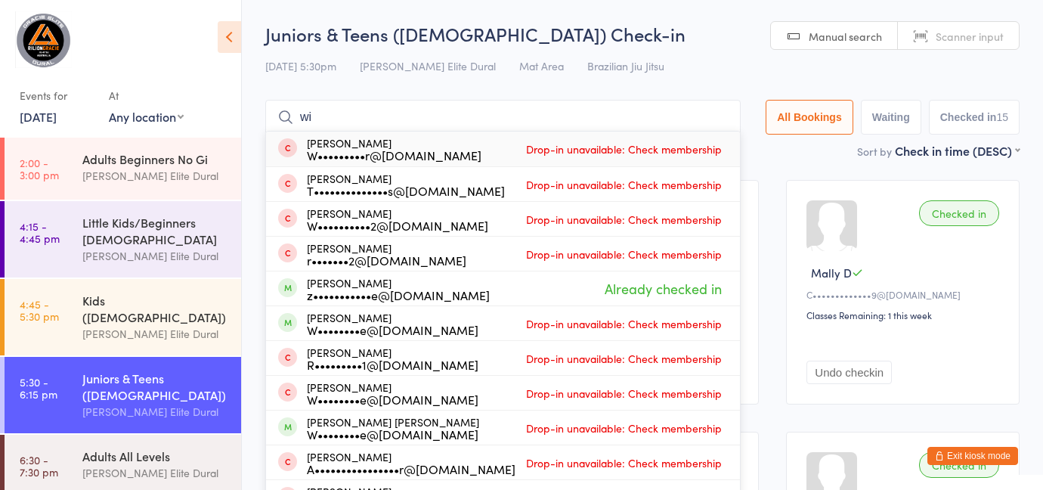
type input "w"
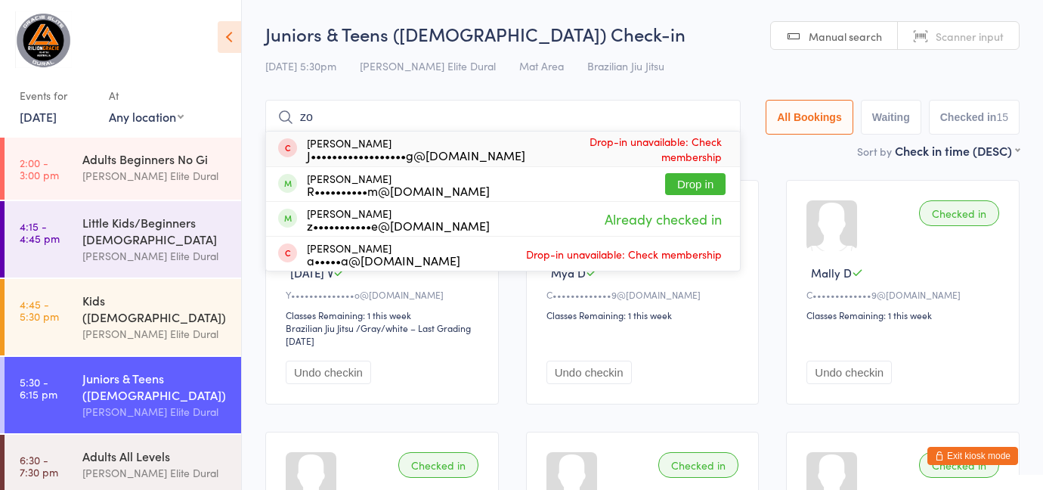
type input "z"
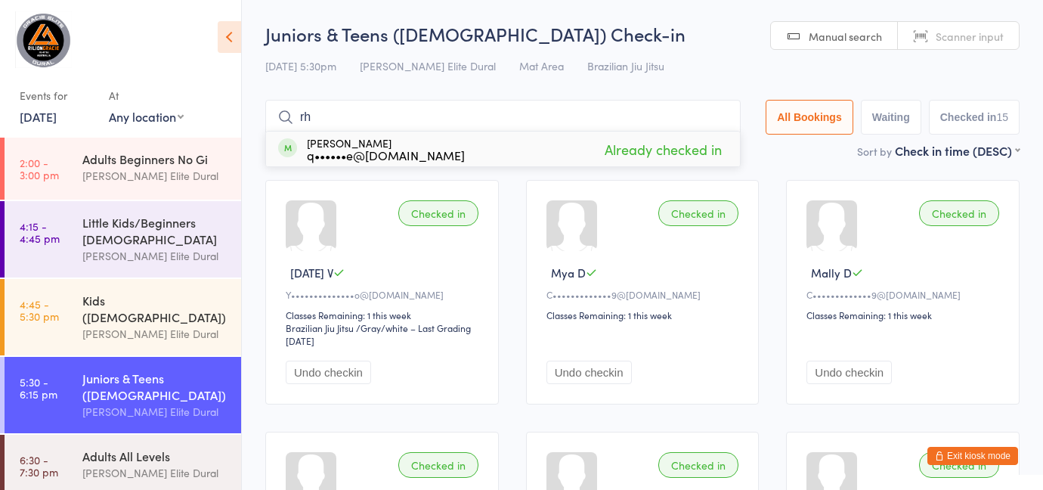
type input "r"
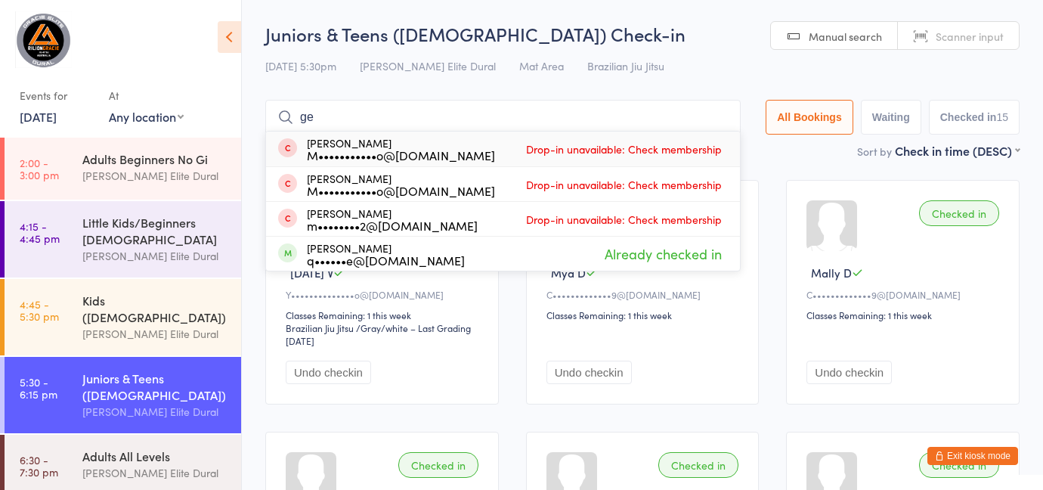
type input "g"
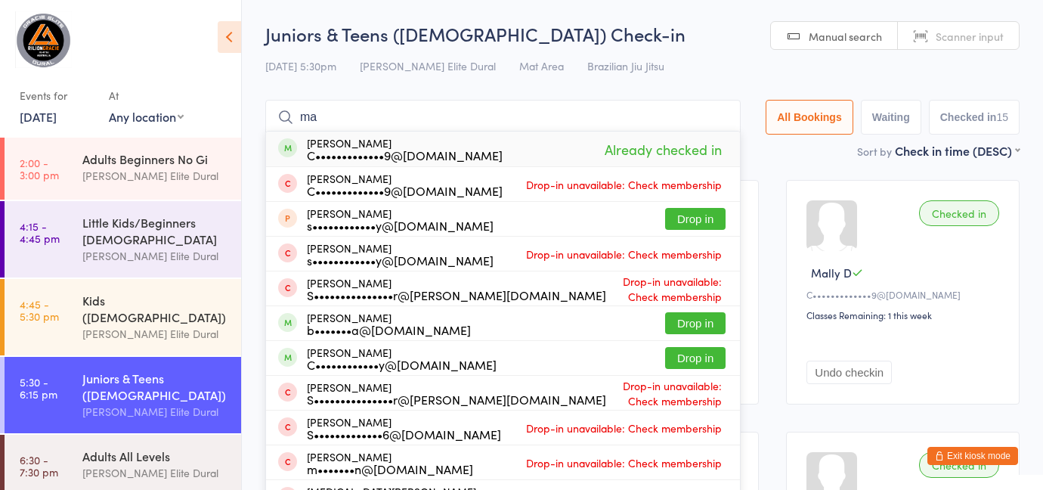
type input "m"
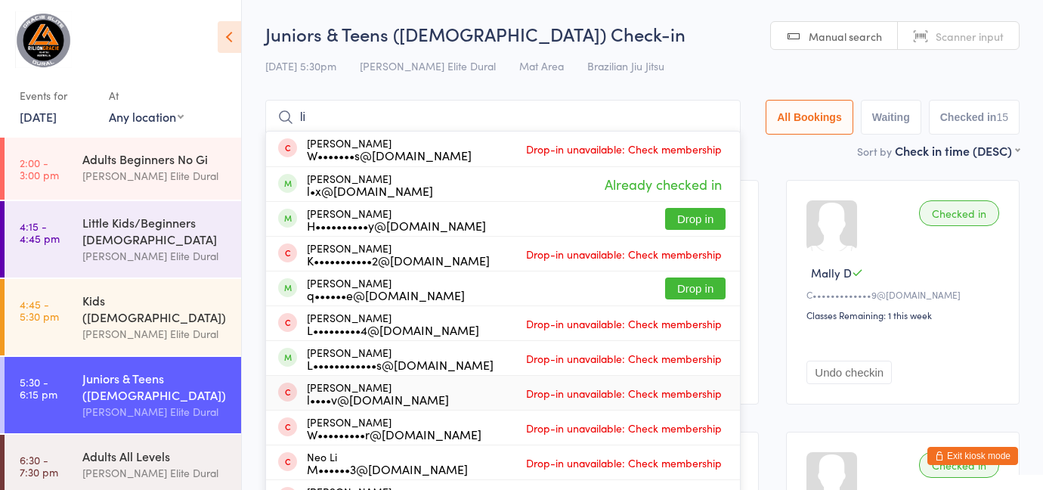
type input "l"
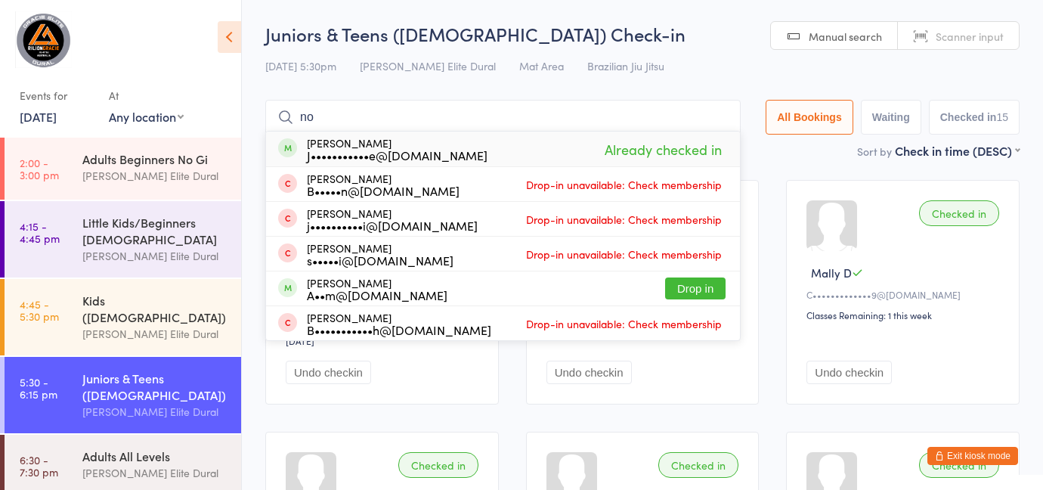
type input "n"
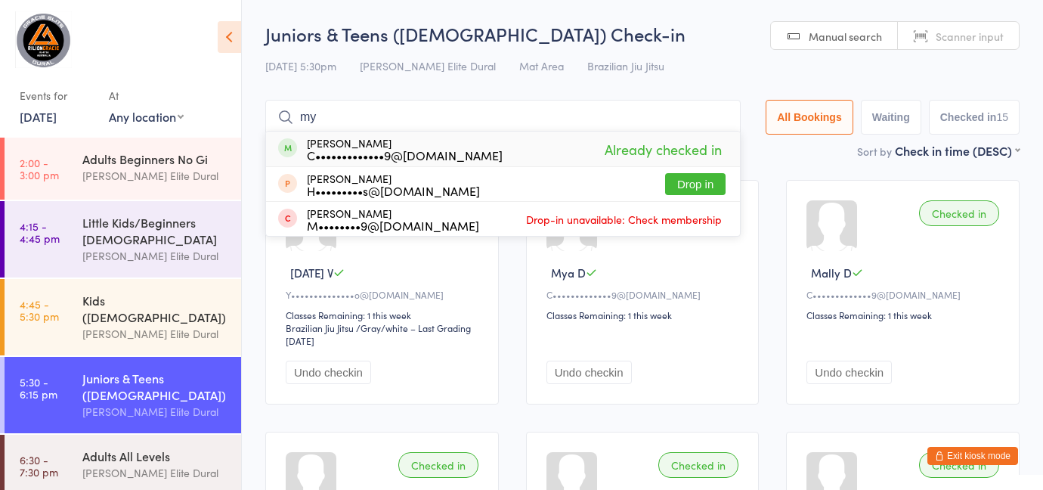
type input "m"
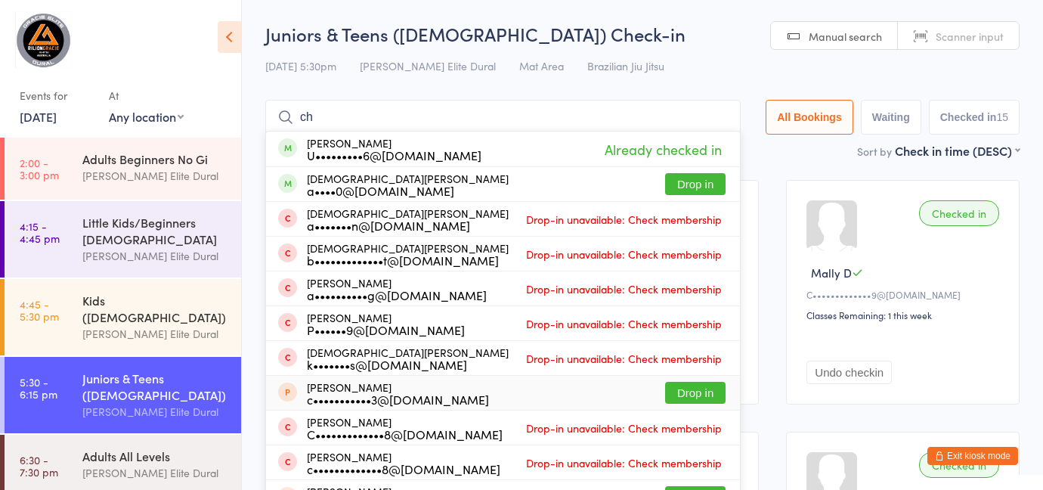
type input "c"
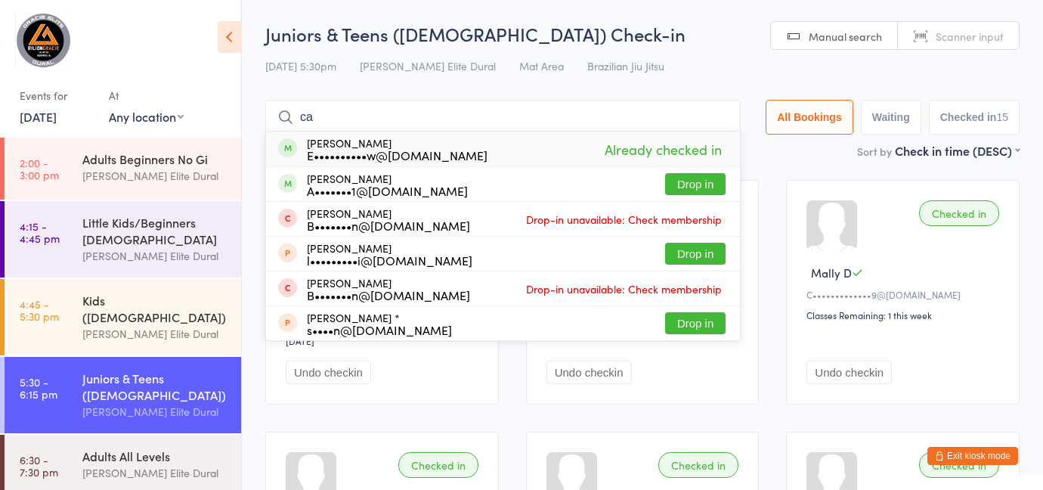
type input "c"
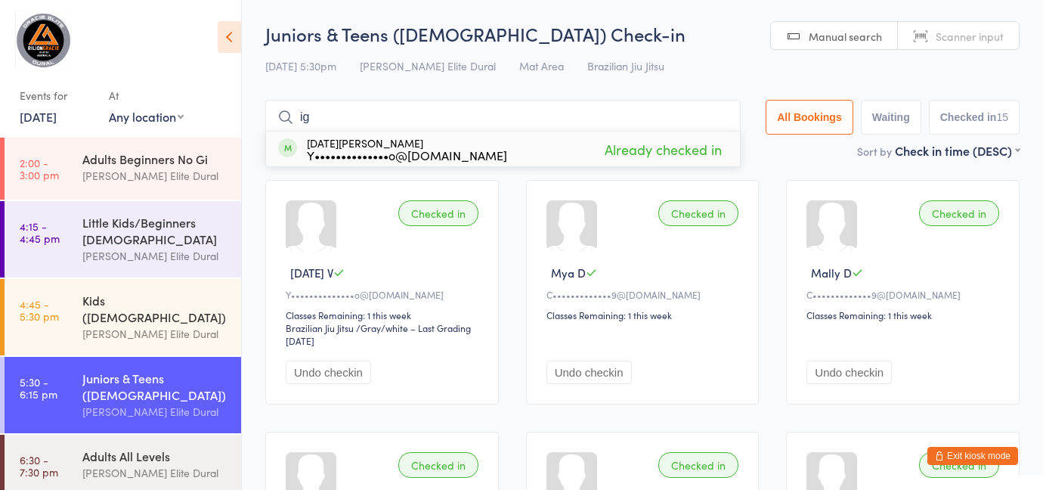
type input "i"
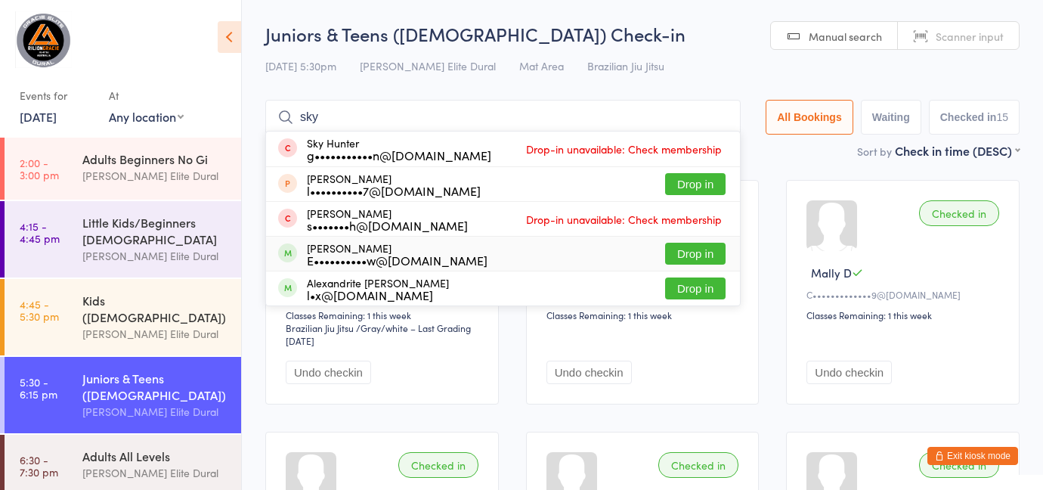
type input "sky"
click at [692, 251] on button "Drop in" at bounding box center [695, 254] width 60 height 22
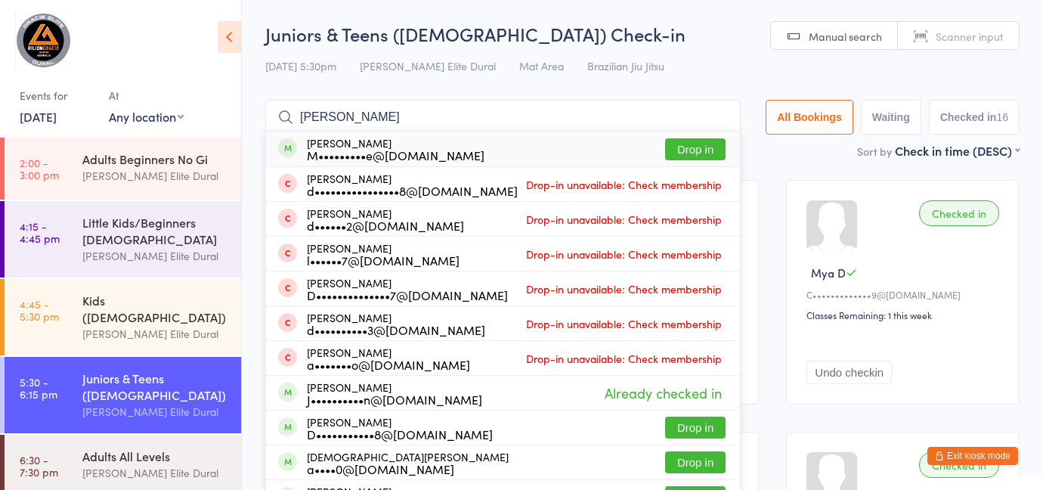
type input "[PERSON_NAME]"
click at [689, 152] on button "Drop in" at bounding box center [695, 149] width 60 height 22
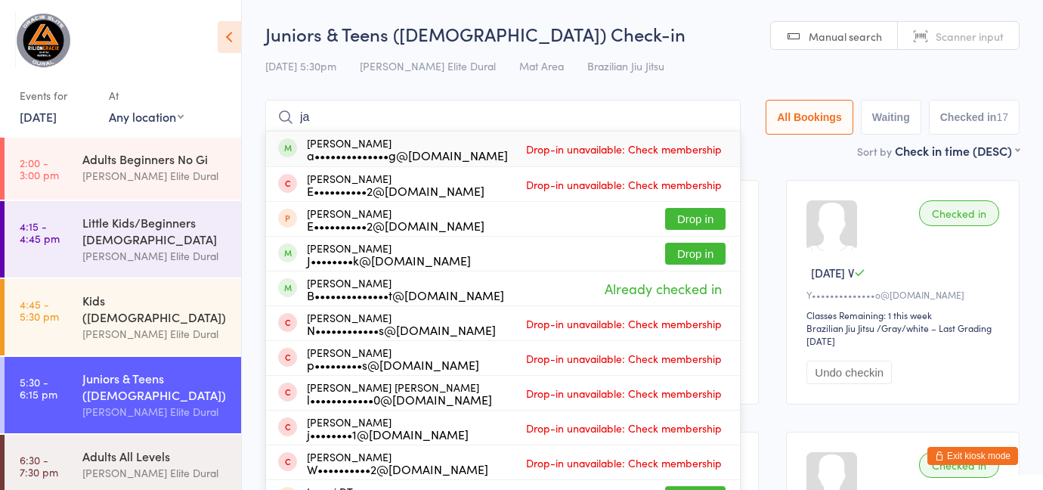
type input "j"
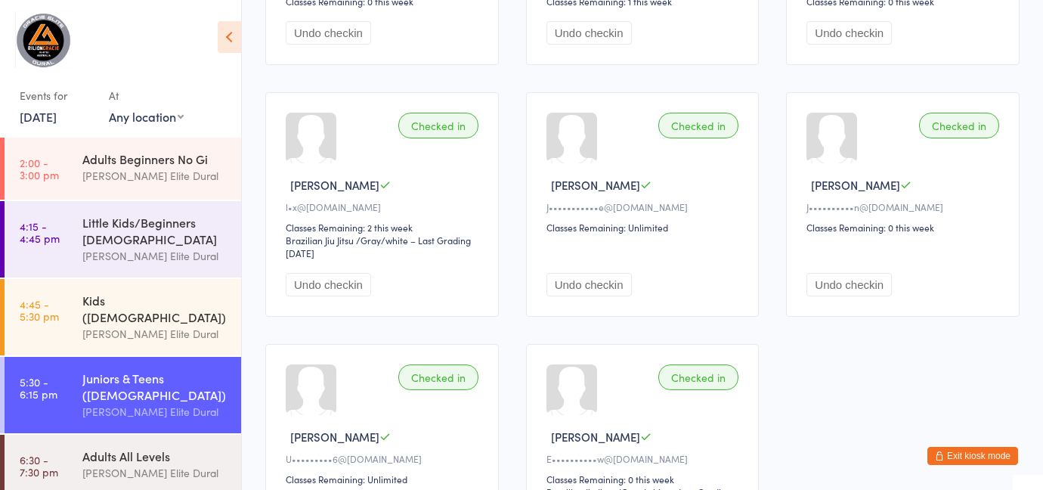
scroll to position [1201, 0]
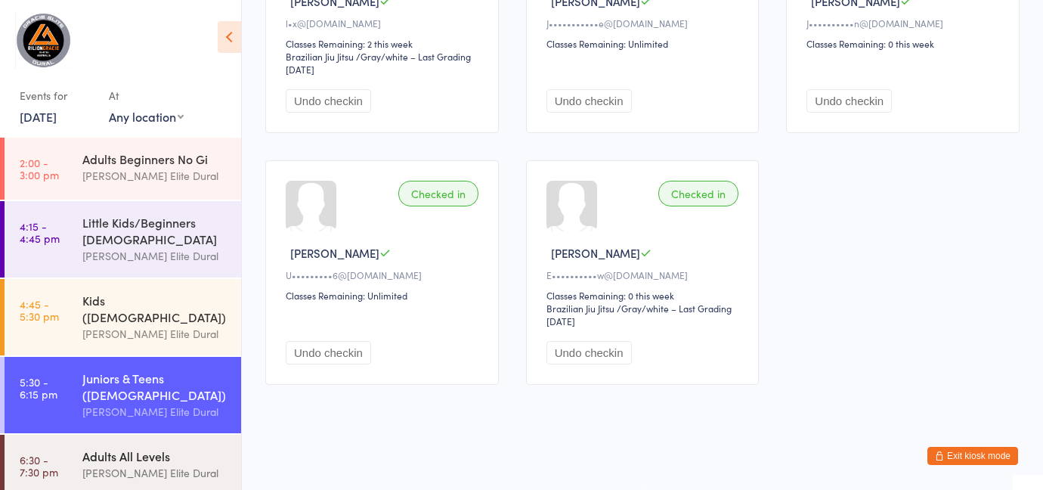
click at [133, 464] on div "[PERSON_NAME] Elite Dural" at bounding box center [155, 472] width 146 height 17
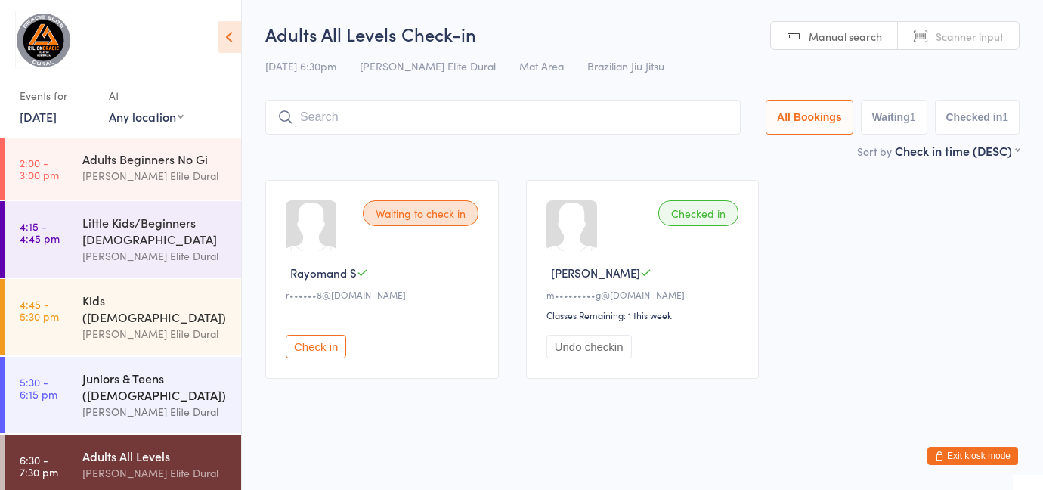
click at [95, 370] on div "Juniors & Teens ([DEMOGRAPHIC_DATA])" at bounding box center [155, 386] width 146 height 33
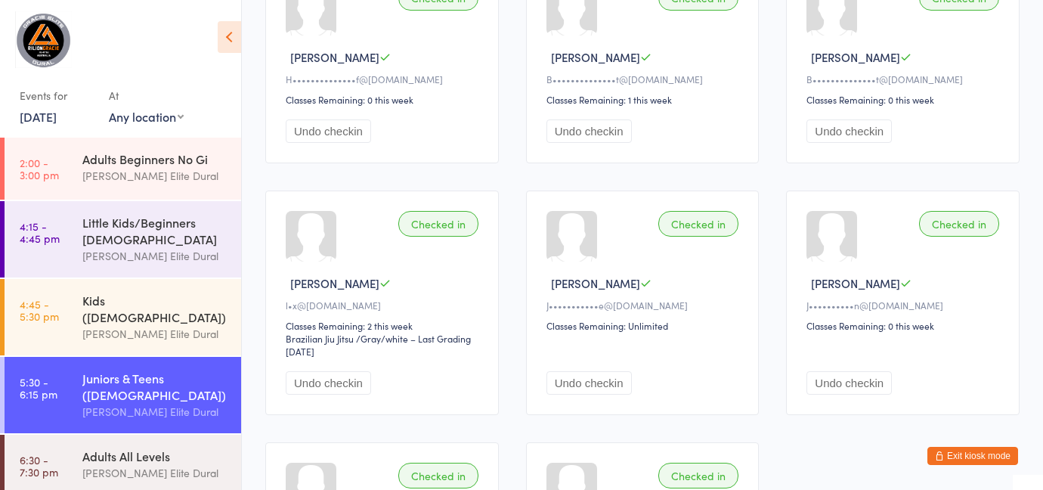
scroll to position [886, 0]
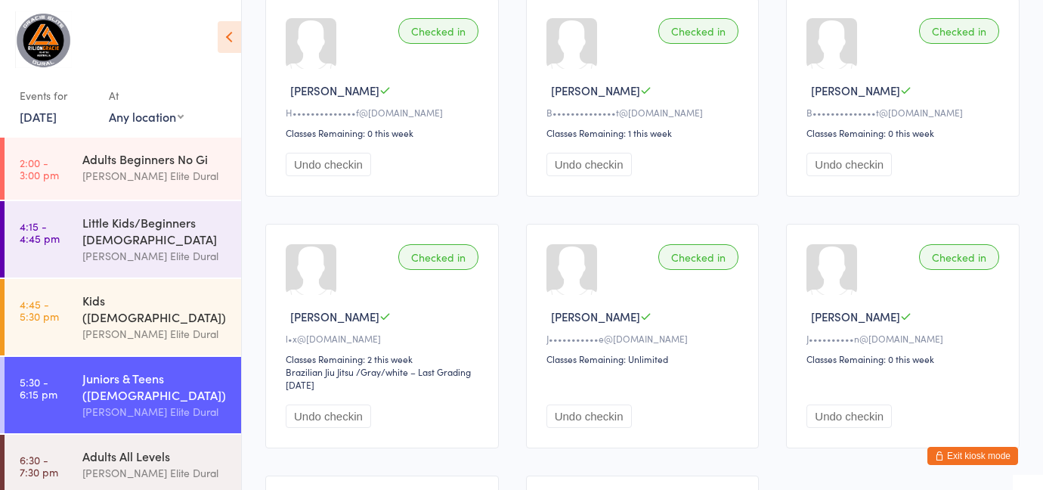
click at [954, 452] on button "Exit kiosk mode" at bounding box center [972, 456] width 91 height 18
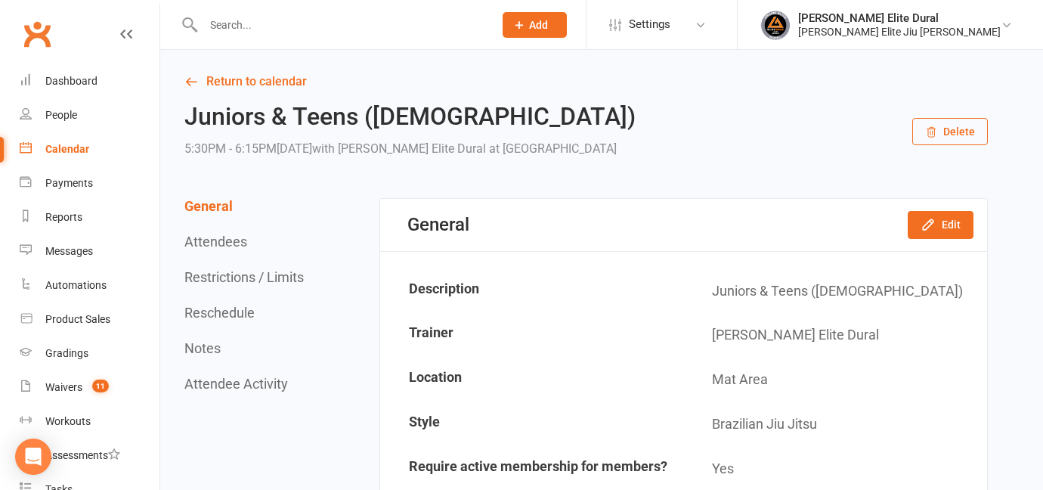
click at [54, 152] on div "Calendar" at bounding box center [67, 149] width 44 height 12
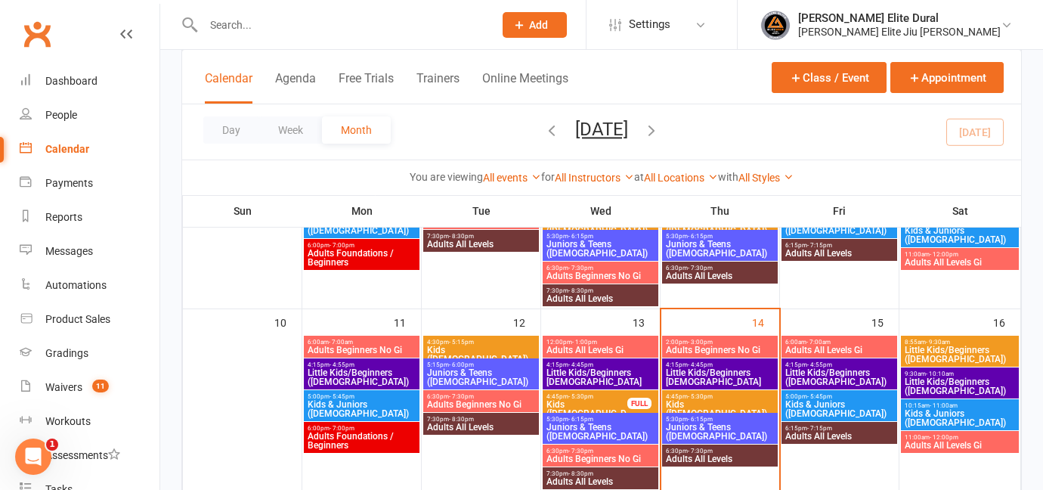
scroll to position [378, 0]
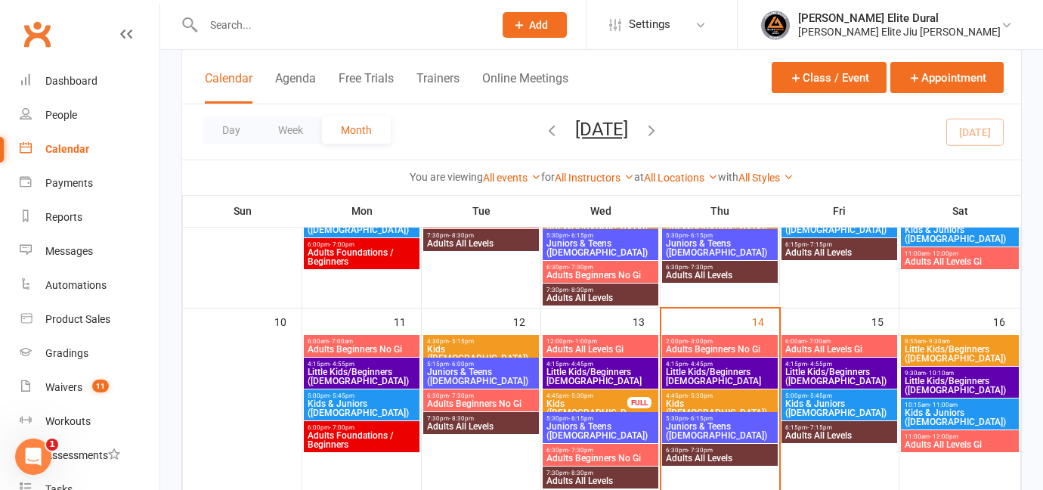
click at [698, 428] on span "Juniors & Teens ([DEMOGRAPHIC_DATA])" at bounding box center [720, 431] width 110 height 18
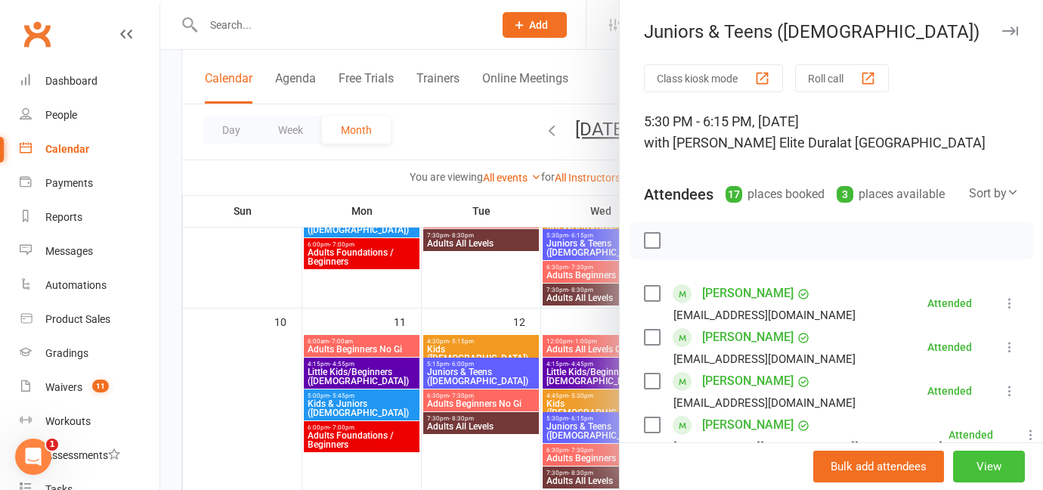
click at [989, 471] on button "View" at bounding box center [989, 467] width 72 height 32
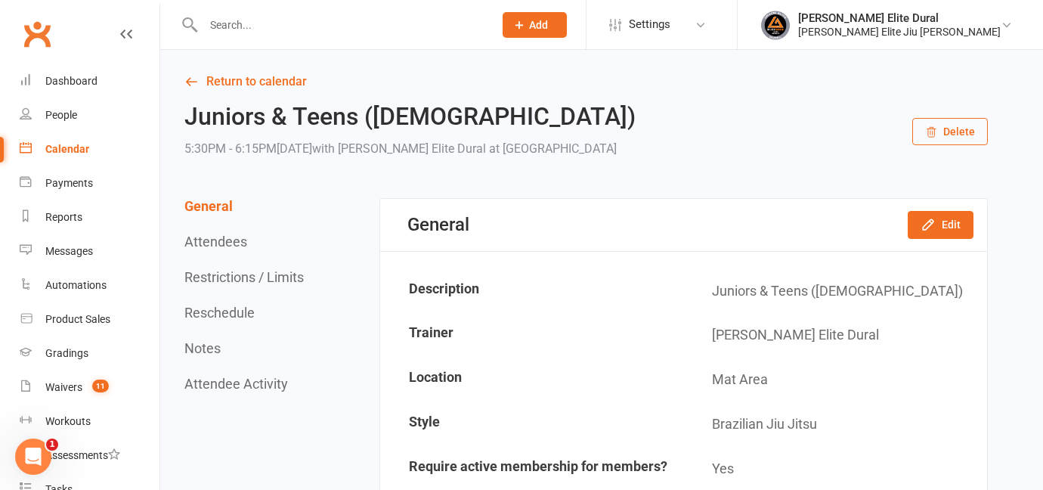
click at [227, 280] on button "Restrictions / Limits" at bounding box center [243, 277] width 119 height 16
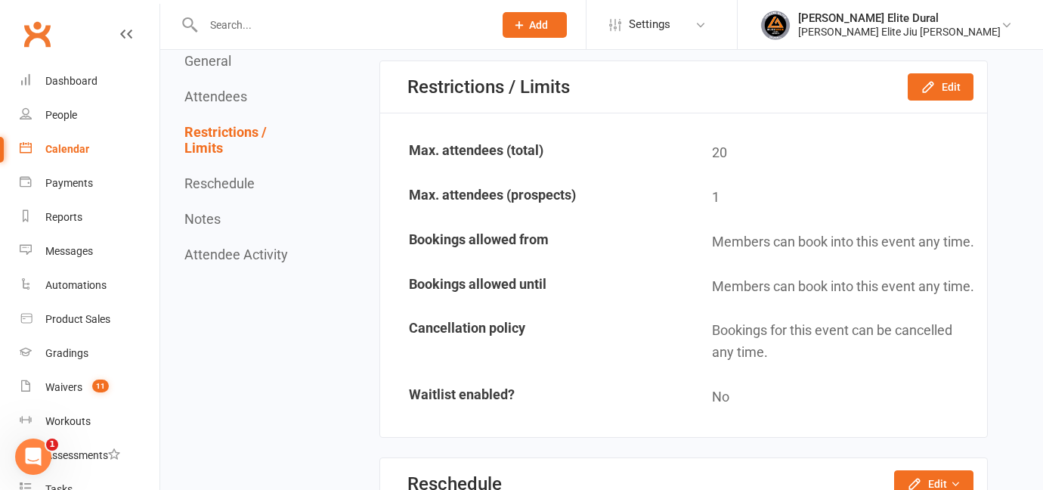
scroll to position [1718, 0]
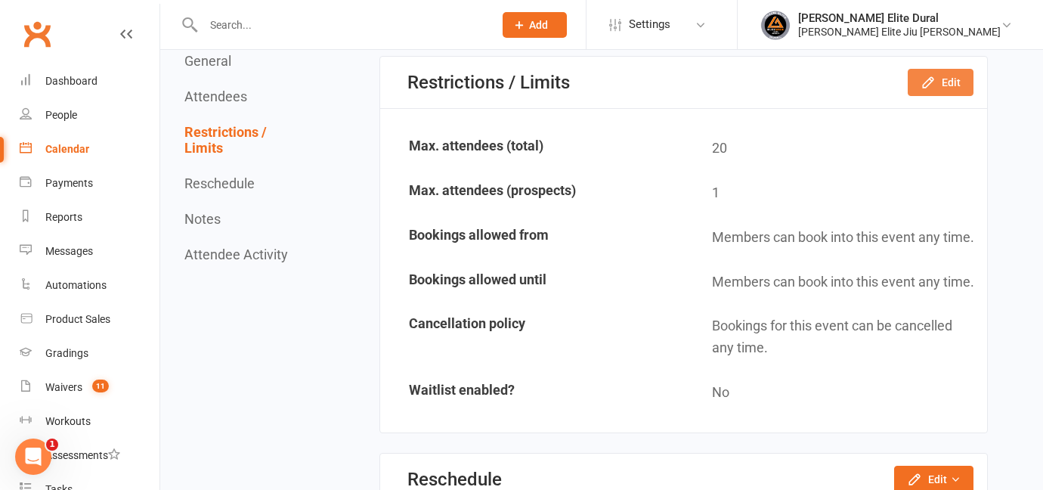
click at [942, 82] on button "Edit" at bounding box center [941, 82] width 66 height 27
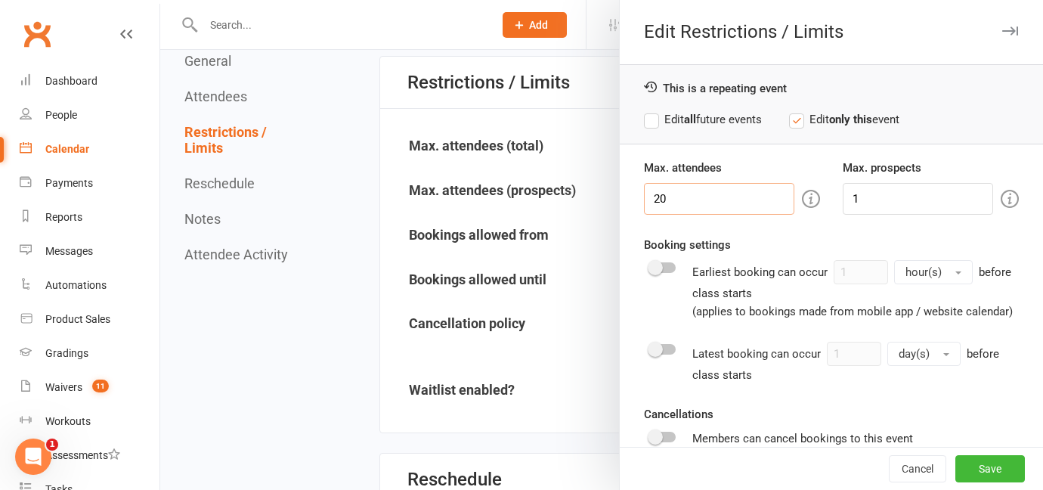
click at [688, 195] on input "20" at bounding box center [719, 199] width 150 height 32
click at [63, 85] on div "Dashboard" at bounding box center [71, 81] width 52 height 12
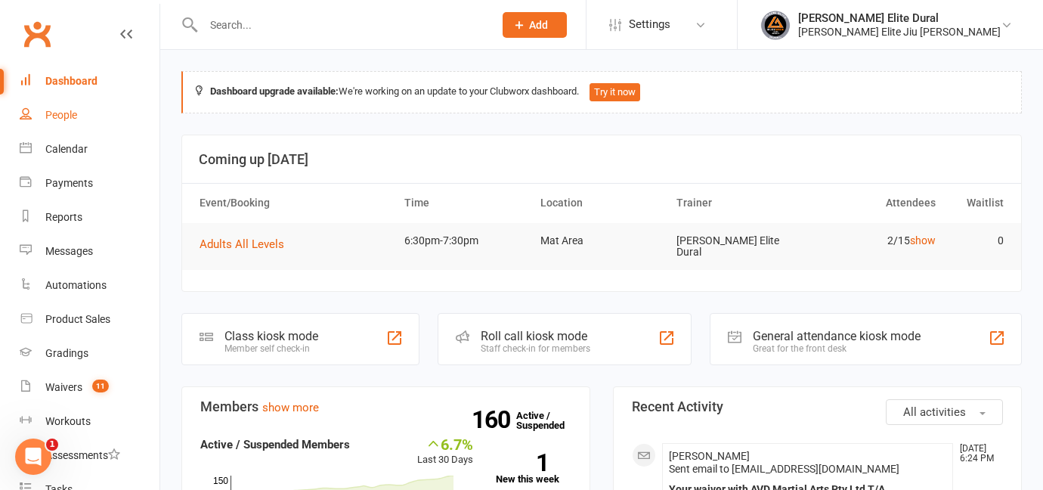
click at [60, 113] on div "People" at bounding box center [61, 115] width 32 height 12
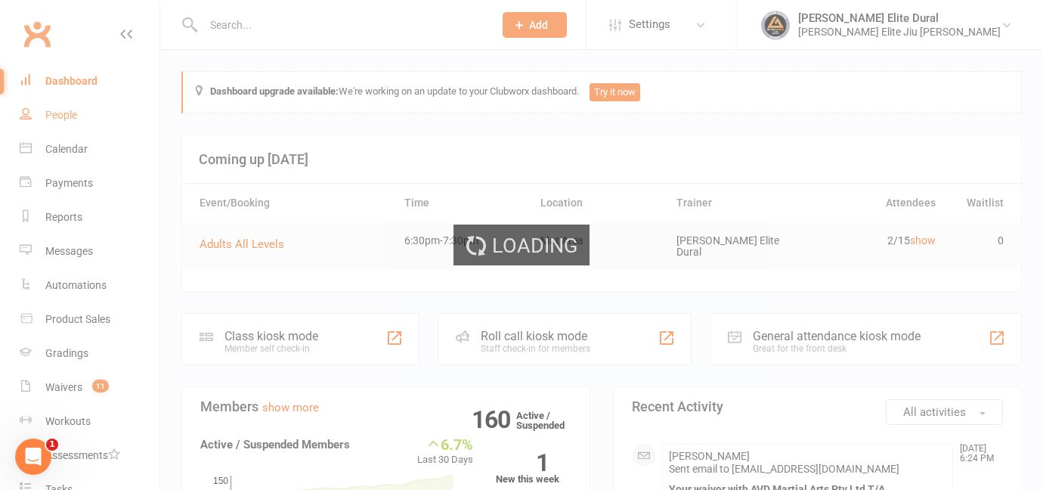
select select "100"
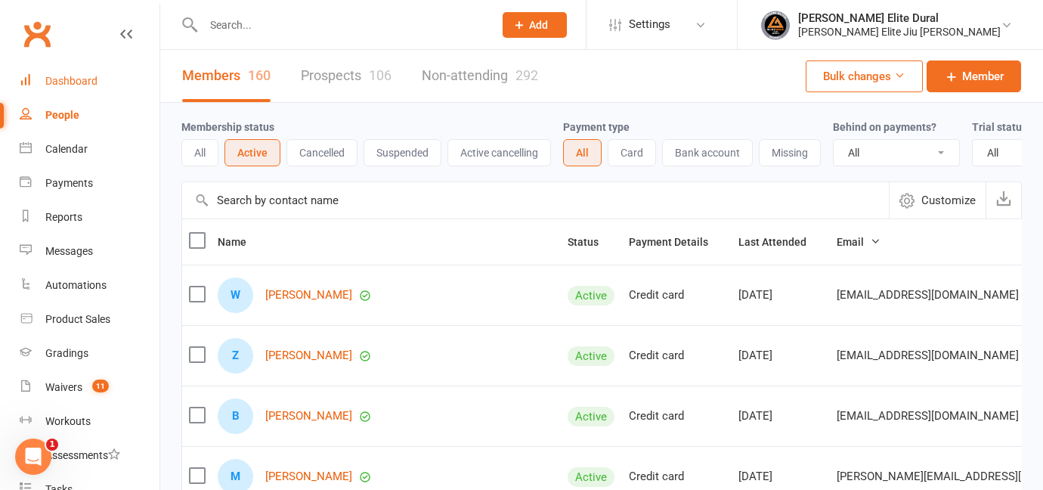
click at [68, 79] on div "Dashboard" at bounding box center [71, 81] width 52 height 12
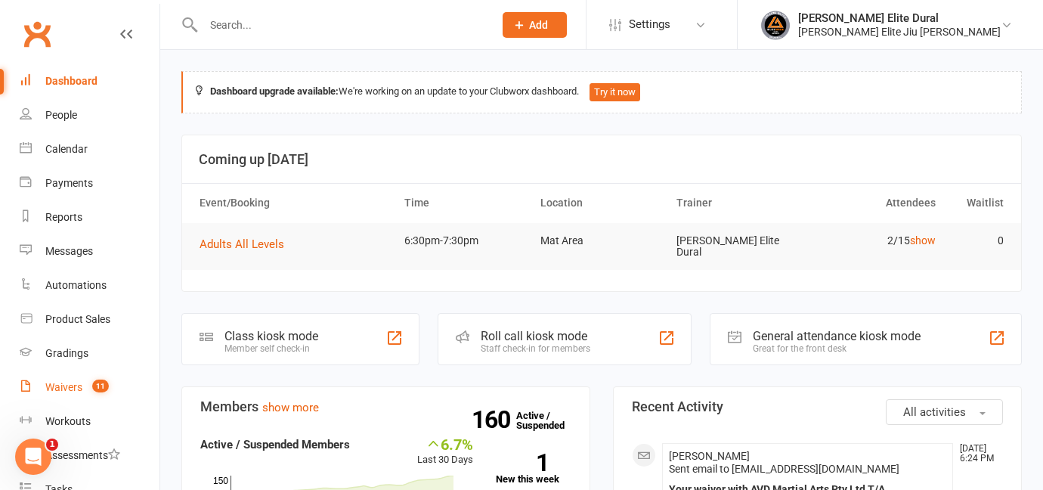
click at [59, 393] on link "Waivers 11" at bounding box center [90, 387] width 140 height 34
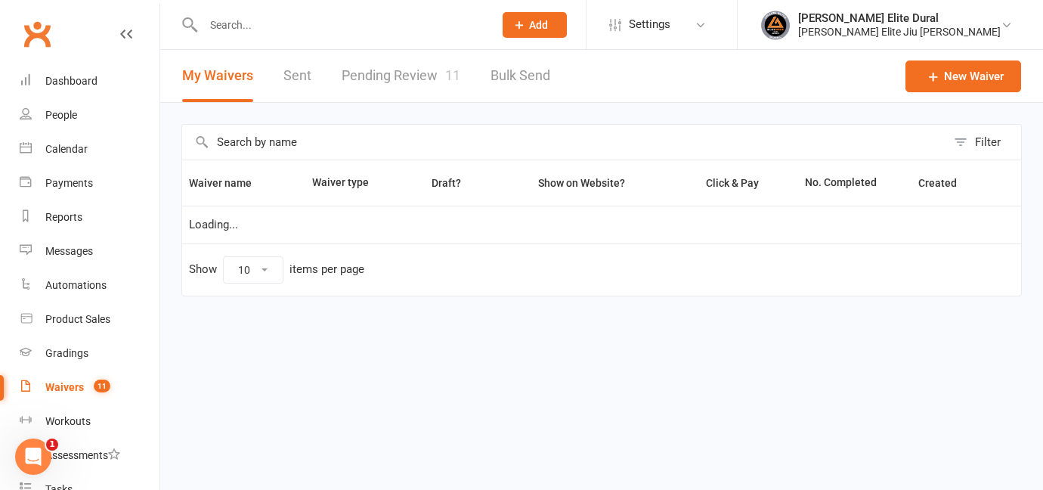
select select "100"
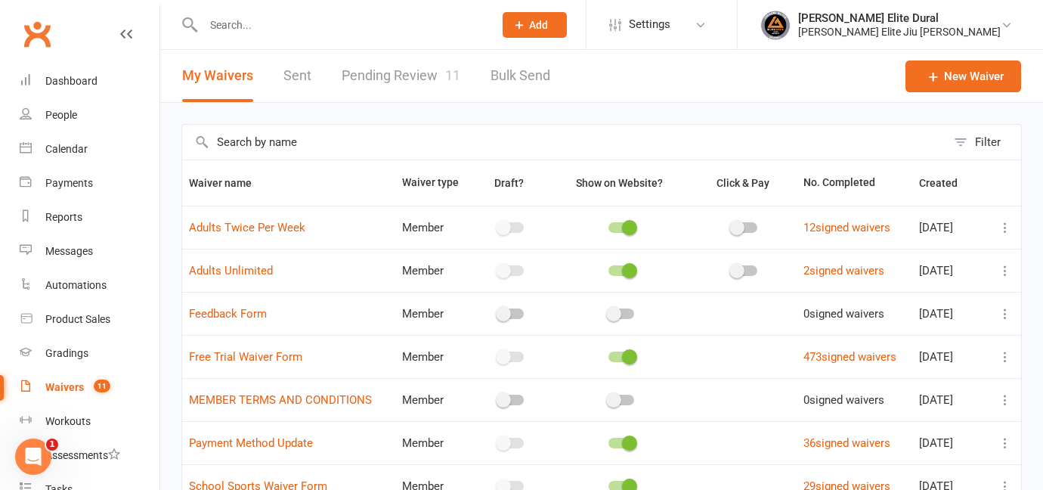
click at [386, 79] on link "Pending Review 11" at bounding box center [401, 76] width 119 height 52
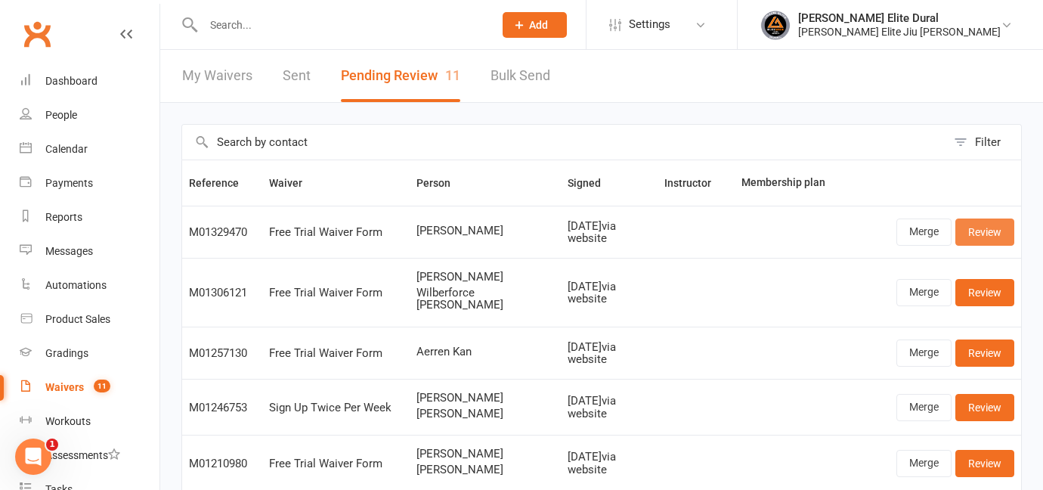
click at [983, 239] on link "Review" at bounding box center [984, 231] width 59 height 27
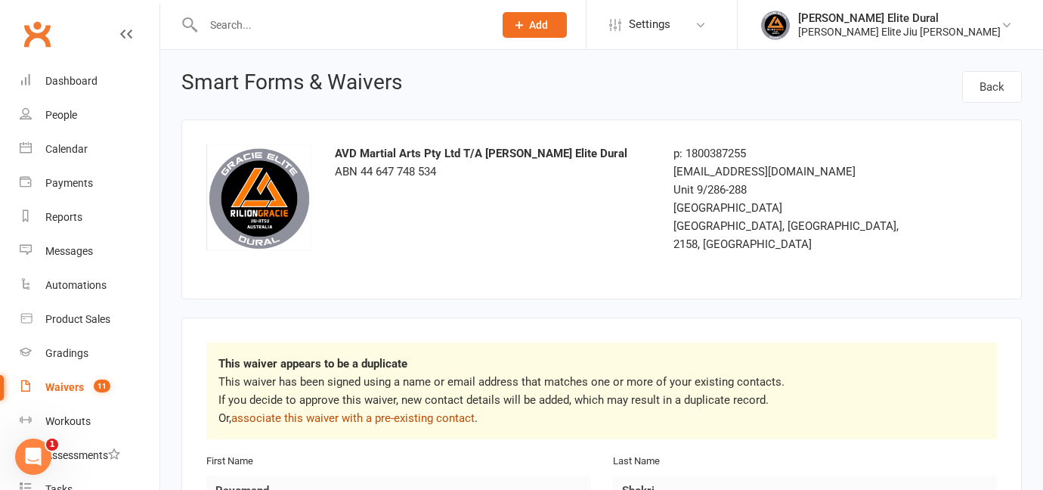
click at [427, 411] on link "associate this waiver with a pre-existing contact" at bounding box center [352, 418] width 243 height 14
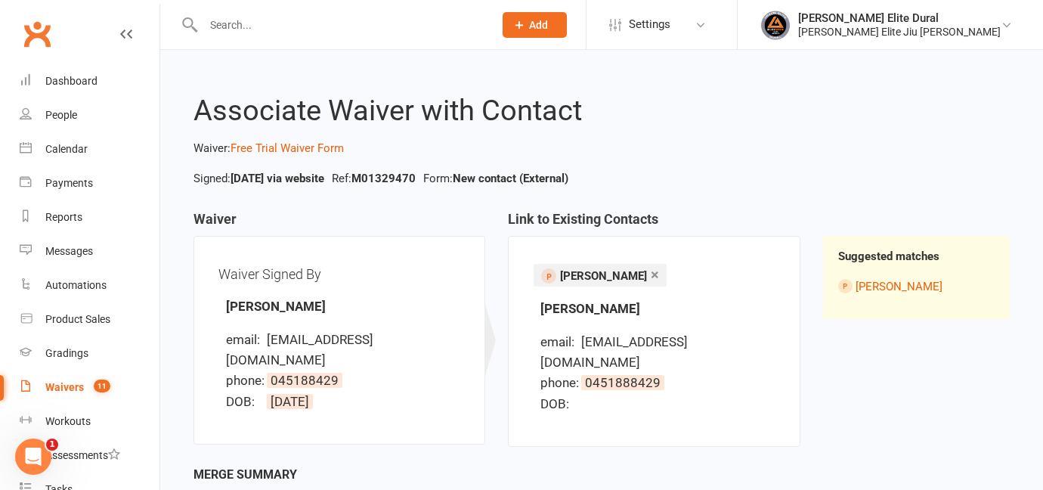
scroll to position [111, 0]
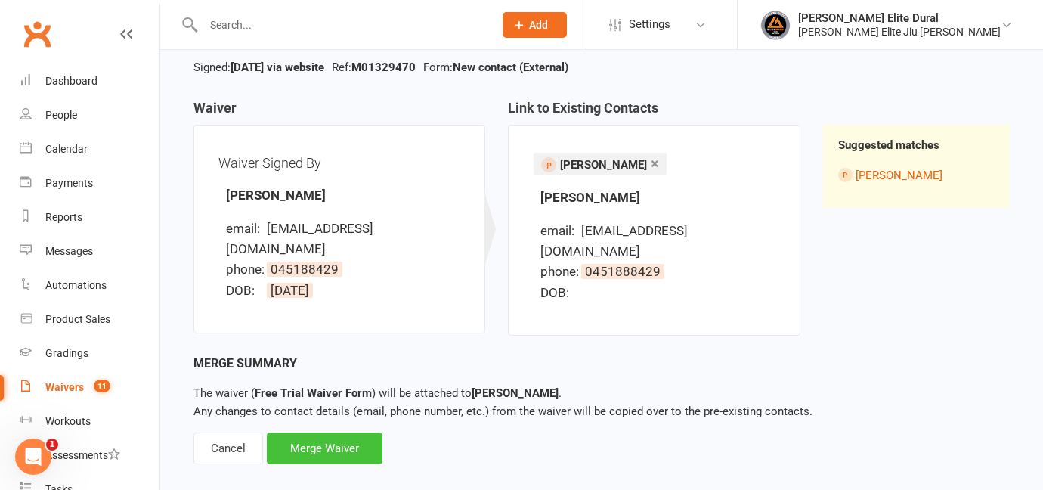
click at [342, 432] on div "Merge Waiver" at bounding box center [325, 448] width 116 height 32
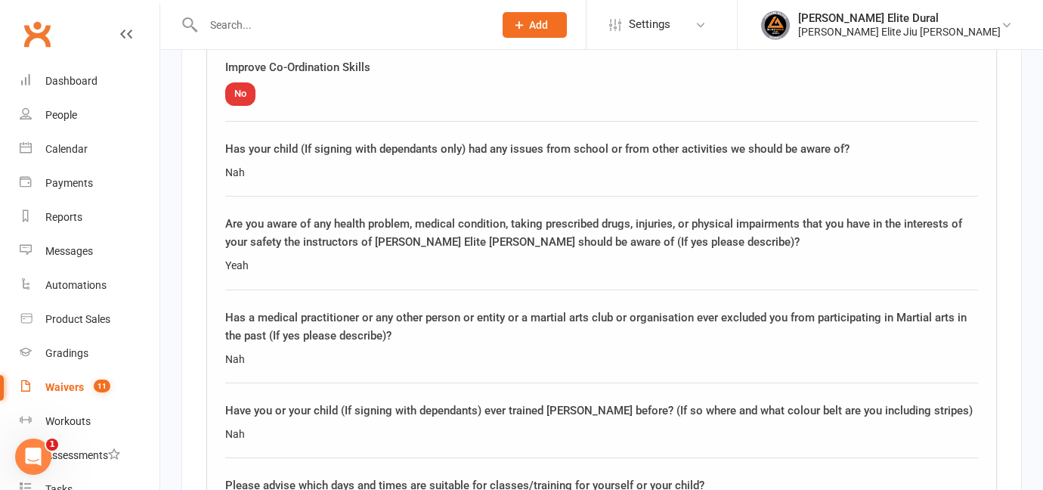
scroll to position [2041, 0]
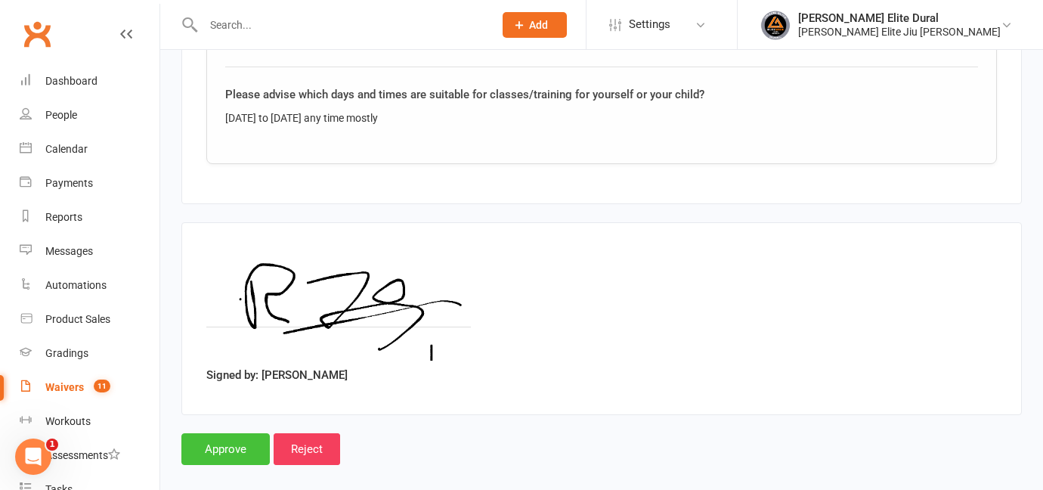
click at [224, 435] on input "Approve" at bounding box center [225, 449] width 88 height 32
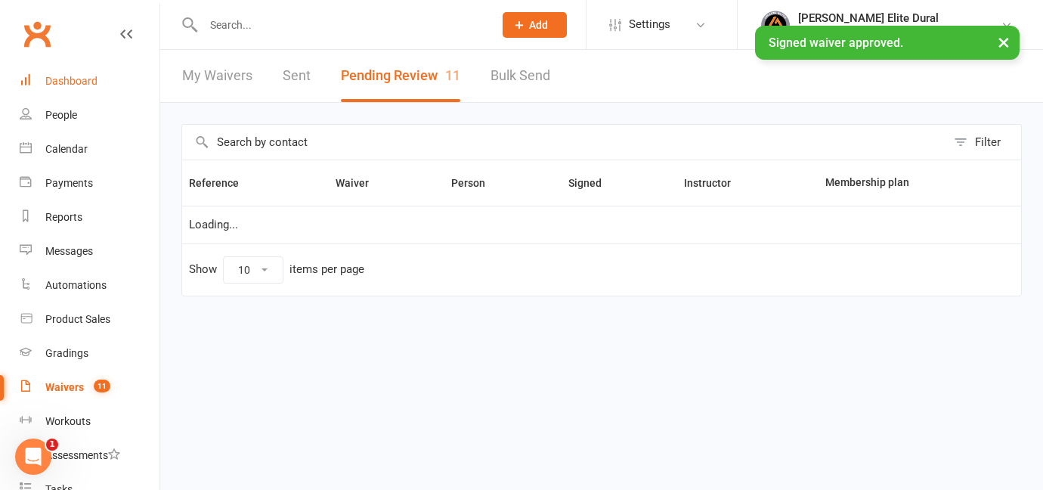
click at [54, 79] on div "Dashboard" at bounding box center [71, 81] width 52 height 12
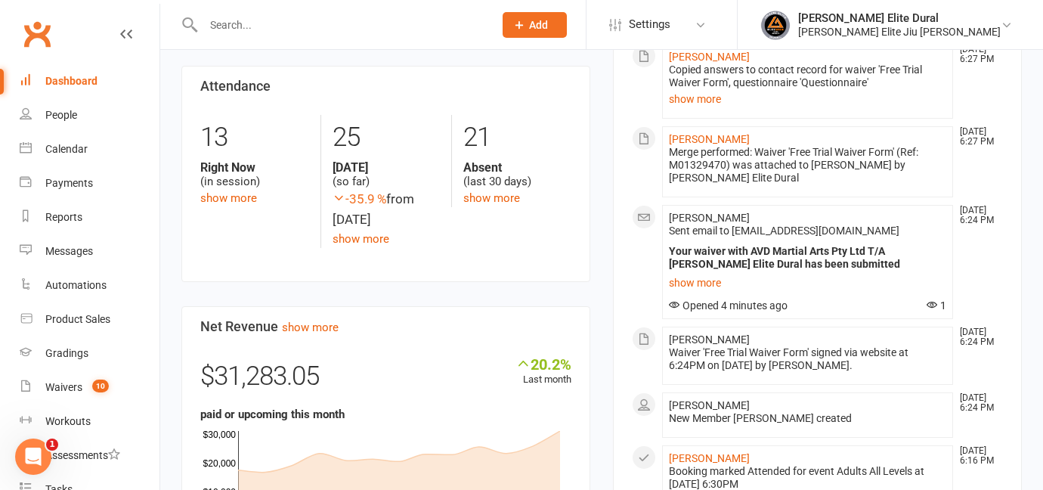
scroll to position [601, 0]
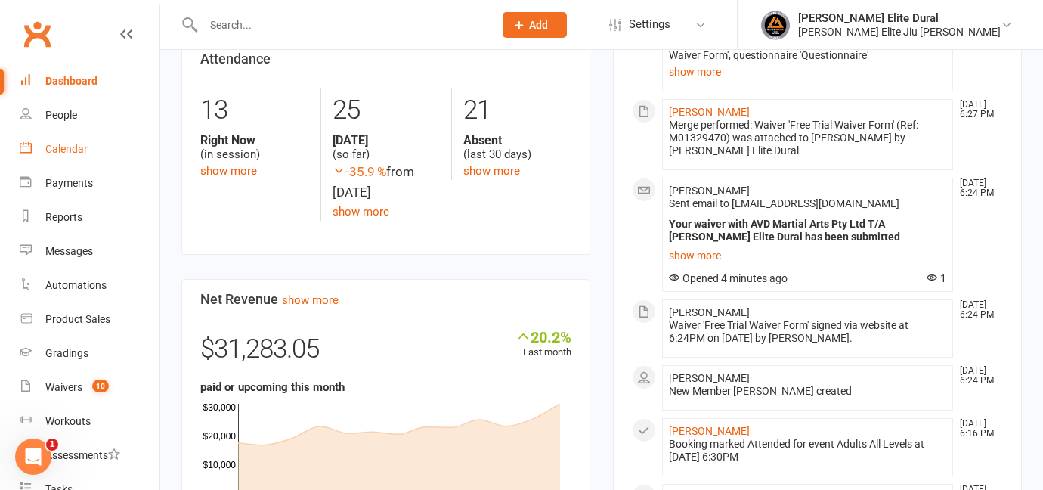
click at [62, 148] on div "Calendar" at bounding box center [66, 149] width 42 height 12
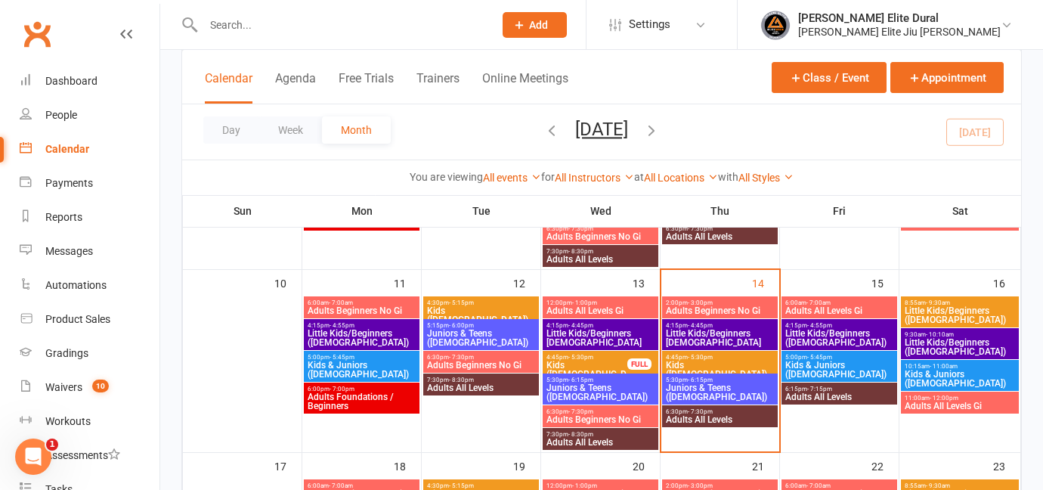
scroll to position [419, 0]
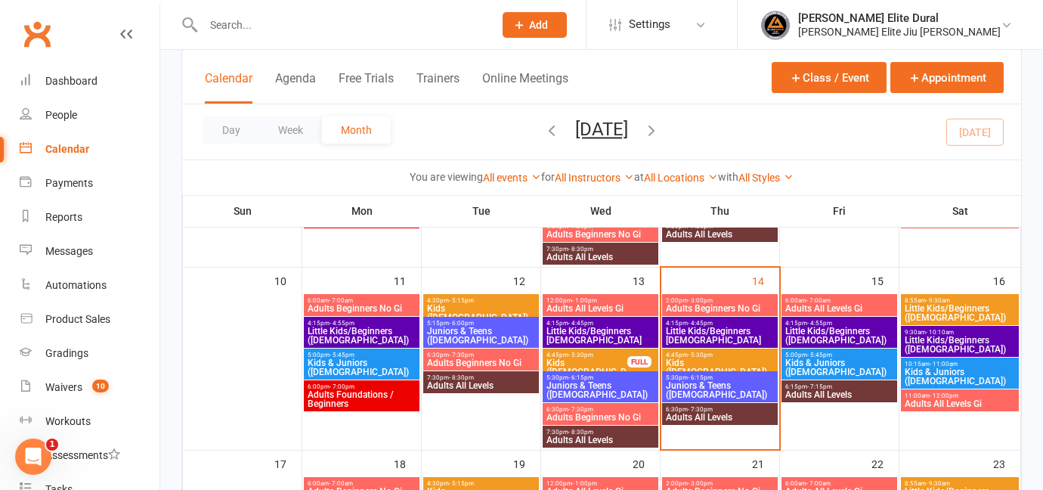
click at [691, 330] on span "Little Kids/Beginners [DEMOGRAPHIC_DATA]" at bounding box center [720, 336] width 110 height 18
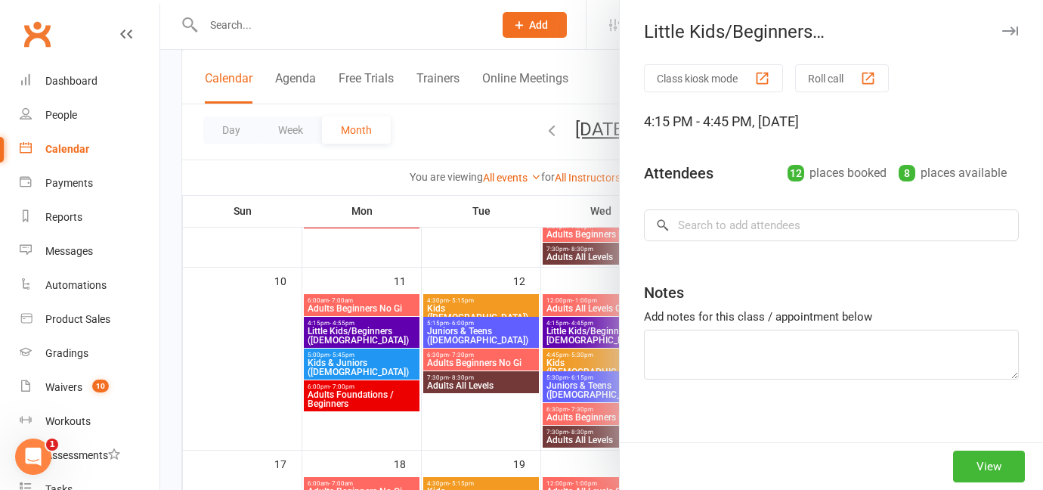
click at [173, 344] on div at bounding box center [601, 245] width 883 height 490
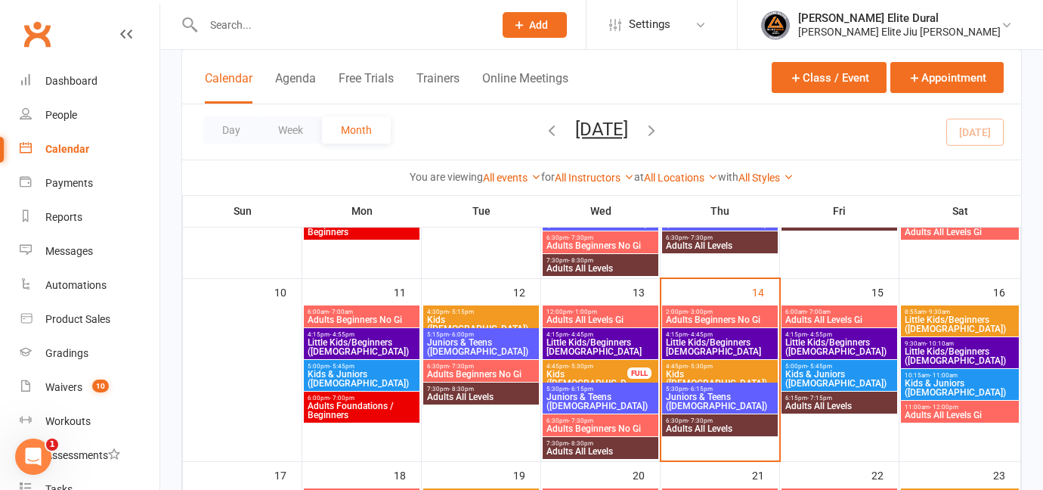
scroll to position [405, 0]
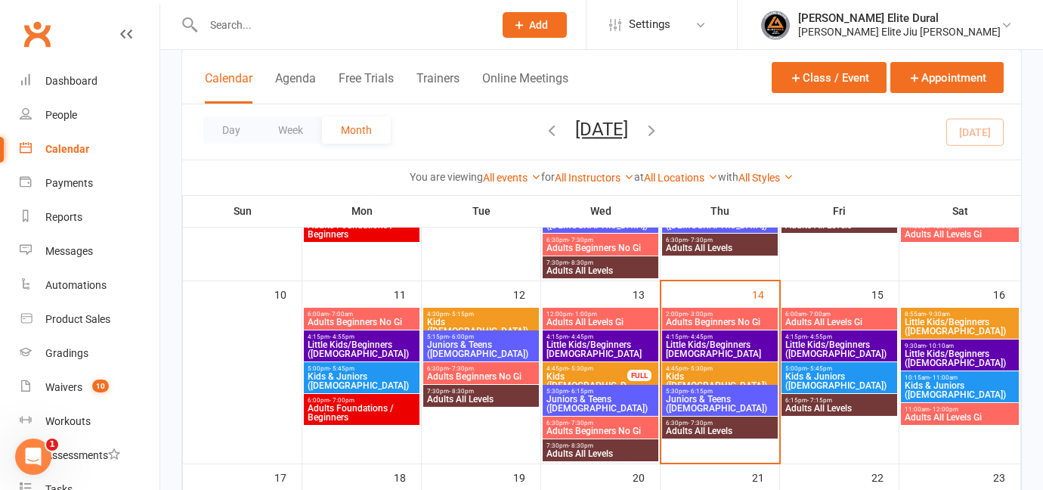
click at [689, 347] on span "Little Kids/Beginners [DEMOGRAPHIC_DATA]" at bounding box center [720, 349] width 110 height 18
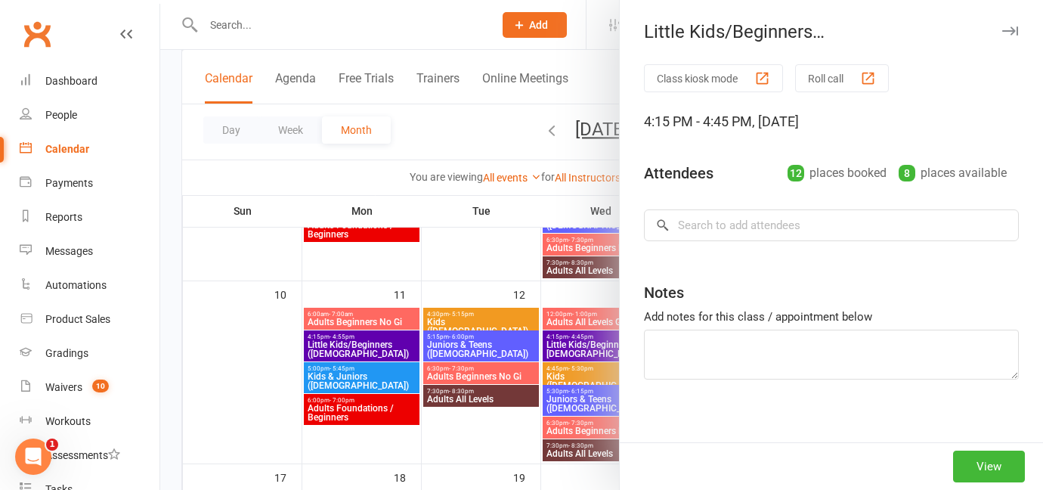
click at [557, 352] on div at bounding box center [601, 245] width 883 height 490
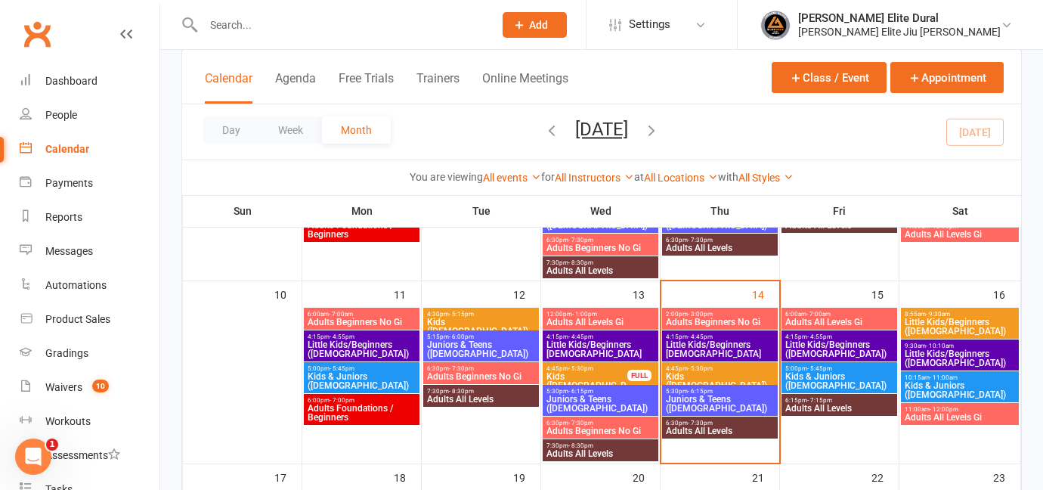
click at [577, 345] on span "Little Kids/Beginners [DEMOGRAPHIC_DATA]" at bounding box center [601, 349] width 110 height 18
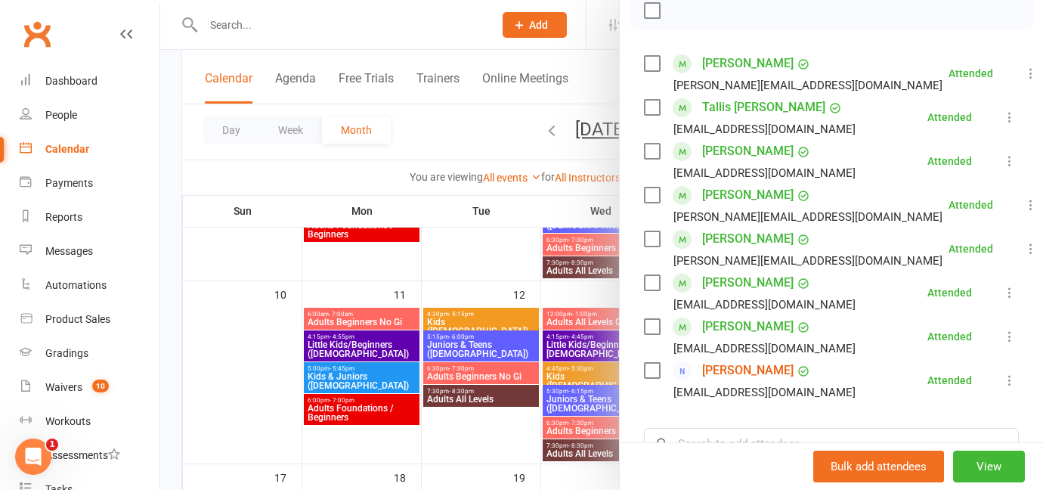
scroll to position [215, 0]
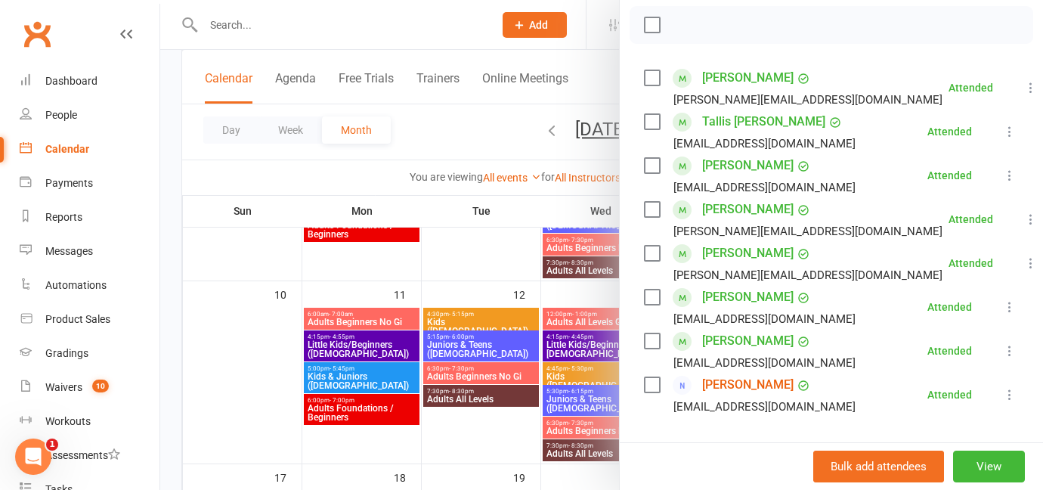
click at [171, 380] on div at bounding box center [601, 245] width 883 height 490
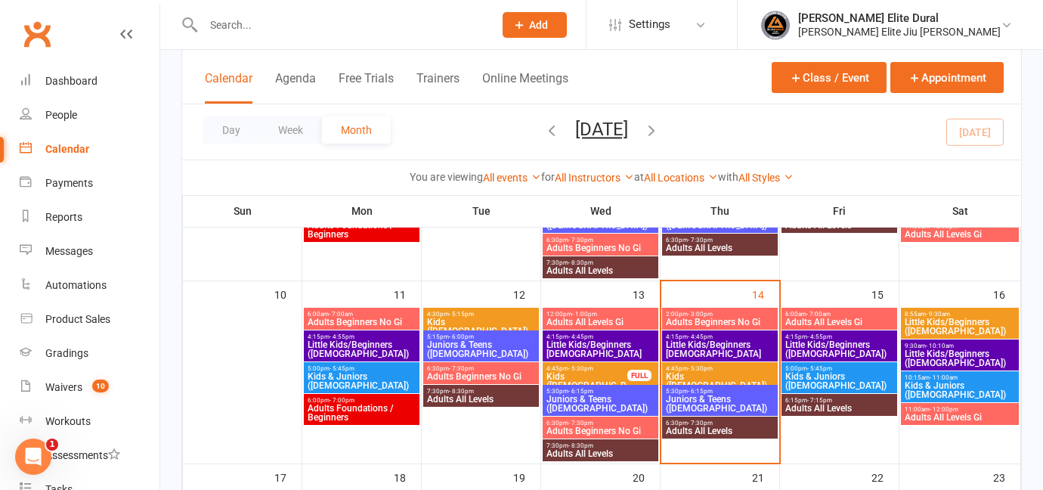
click at [724, 344] on span "Little Kids/Beginners [DEMOGRAPHIC_DATA]" at bounding box center [720, 349] width 110 height 18
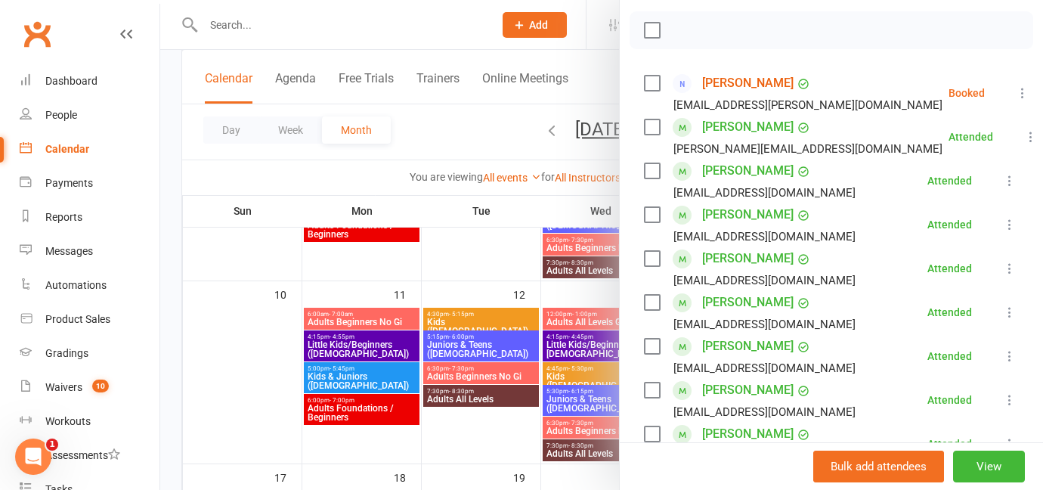
scroll to position [141, 0]
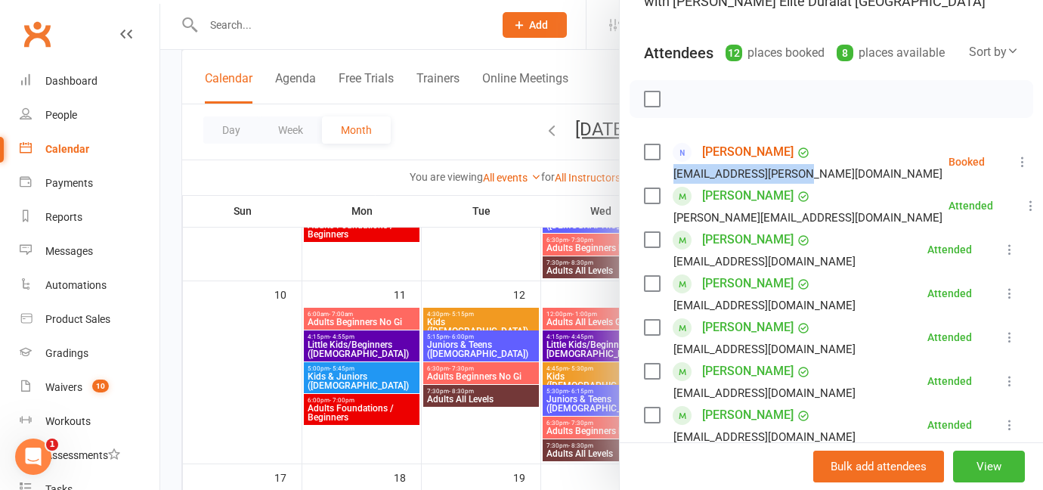
drag, startPoint x: 806, startPoint y: 170, endPoint x: 672, endPoint y: 174, distance: 133.8
click at [672, 174] on li "[PERSON_NAME] [PERSON_NAME][EMAIL_ADDRESS][DOMAIN_NAME] Booked More info Remove…" at bounding box center [831, 162] width 375 height 44
copy div "[EMAIL_ADDRESS][PERSON_NAME][DOMAIN_NAME]"
click at [168, 327] on div at bounding box center [601, 245] width 883 height 490
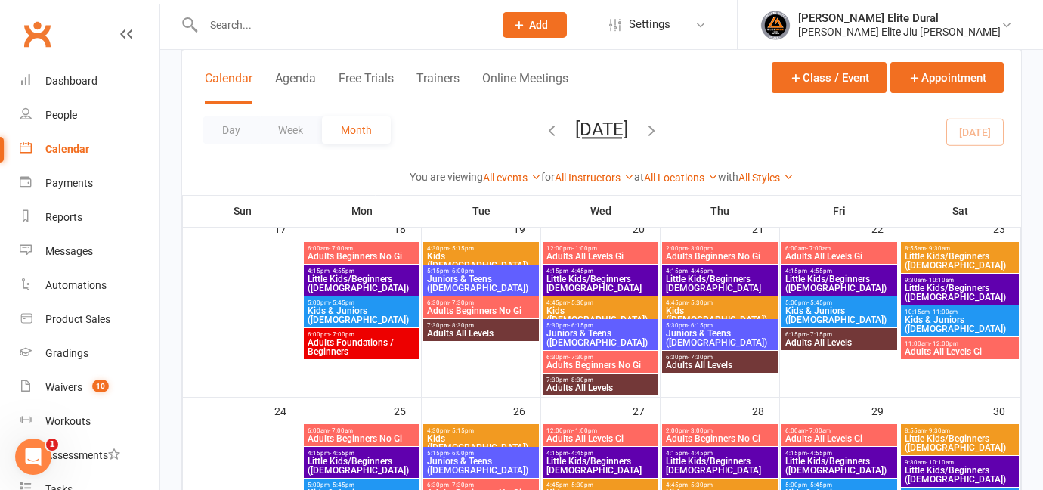
scroll to position [622, 0]
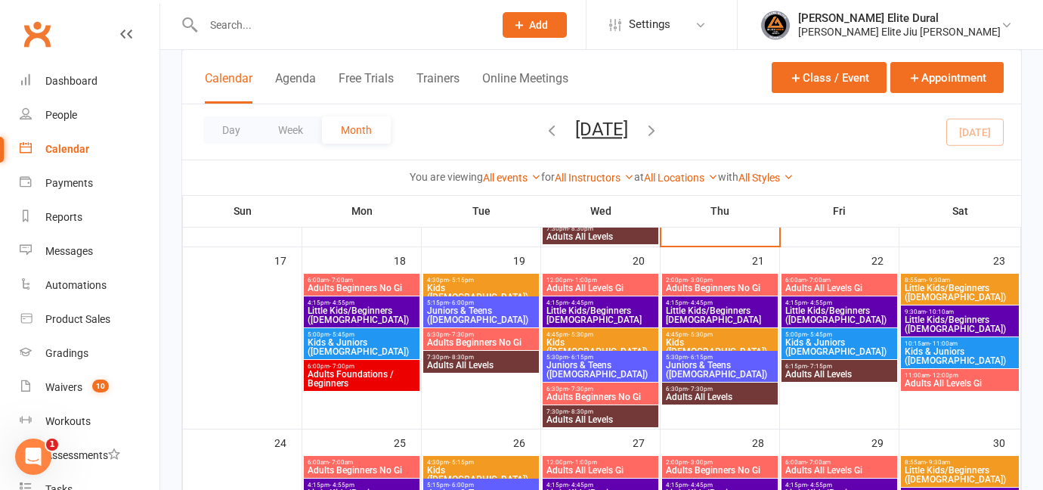
click at [689, 311] on span "Little Kids/Beginners [DEMOGRAPHIC_DATA]" at bounding box center [720, 315] width 110 height 18
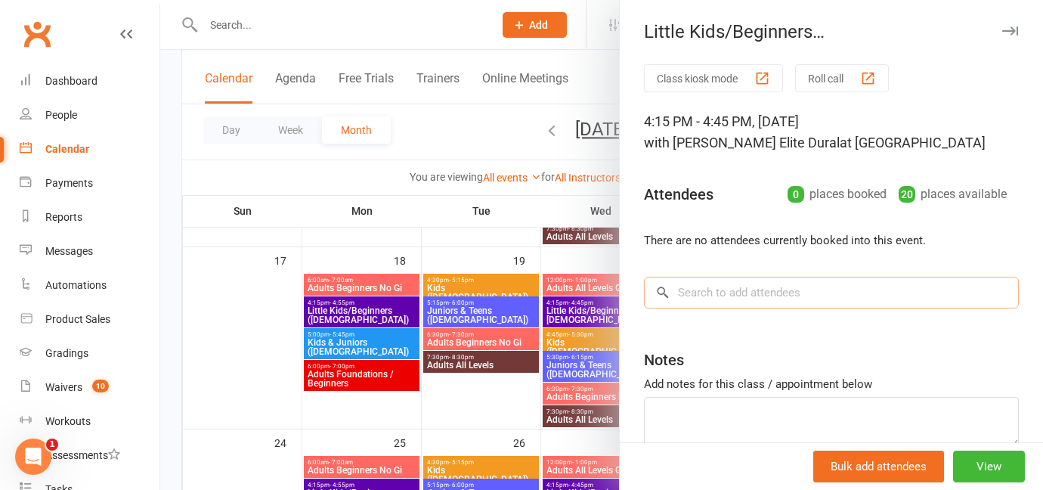
click at [708, 295] on input "search" at bounding box center [831, 293] width 375 height 32
paste input "[EMAIL_ADDRESS][PERSON_NAME][DOMAIN_NAME]"
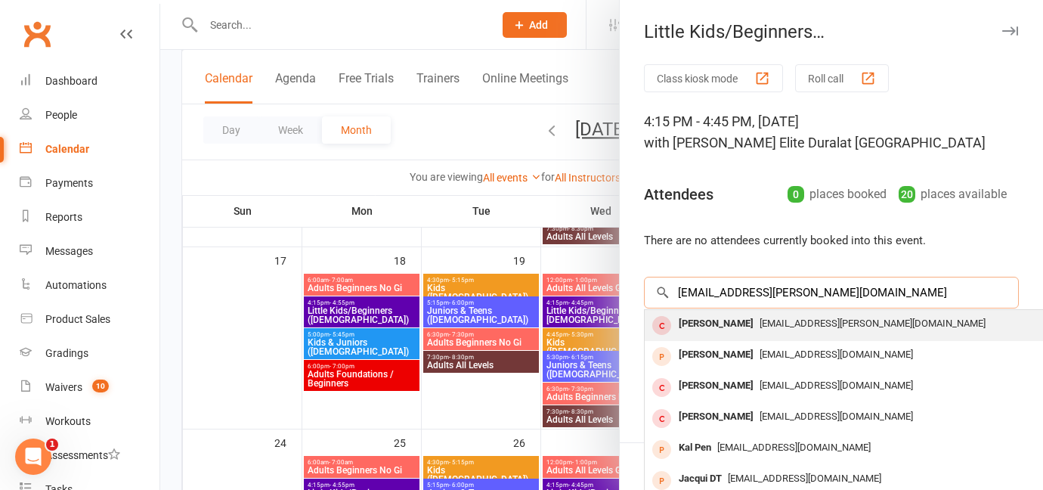
type input "[EMAIL_ADDRESS][PERSON_NAME][DOMAIN_NAME]"
click at [718, 327] on div "[PERSON_NAME]" at bounding box center [716, 324] width 87 height 22
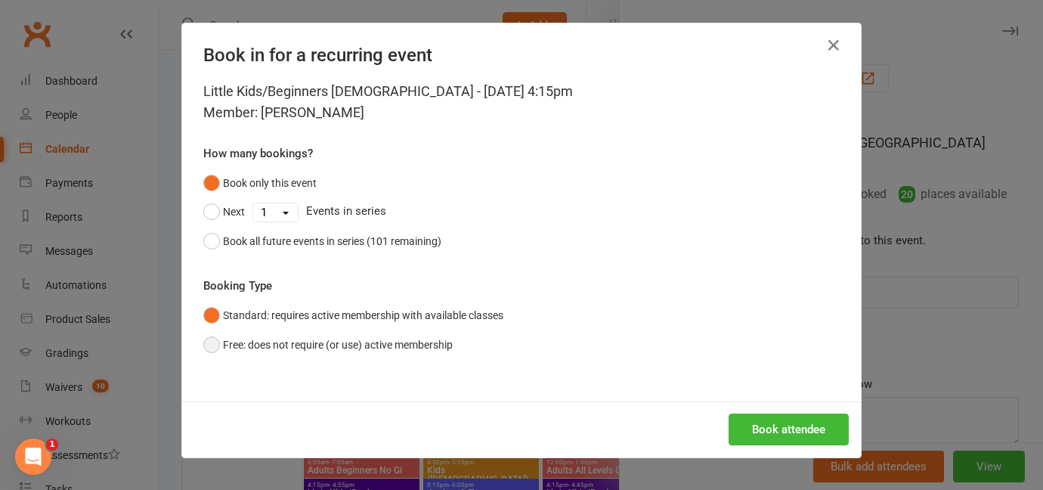
click at [215, 348] on button "Free: does not require (or use) active membership" at bounding box center [327, 344] width 249 height 29
click at [776, 434] on button "Book attendee" at bounding box center [789, 429] width 120 height 32
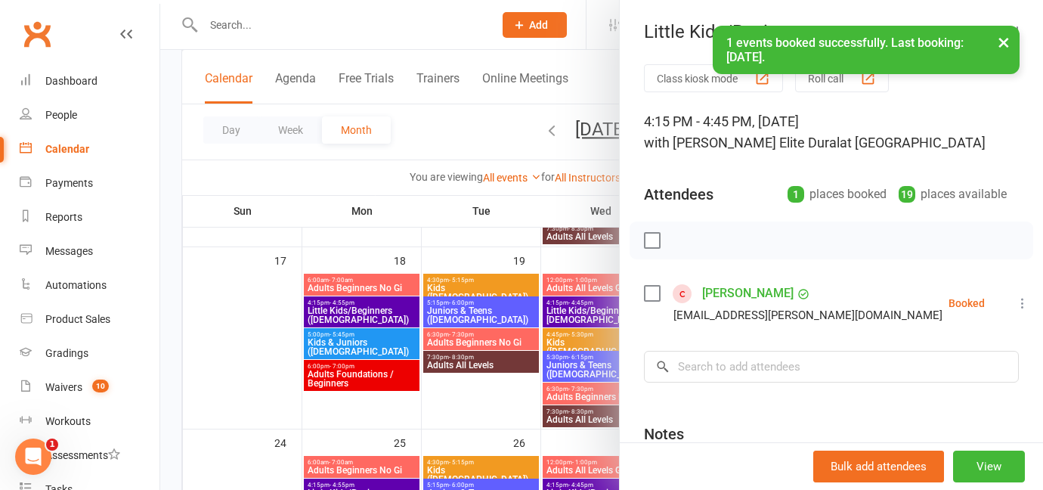
click at [169, 351] on div at bounding box center [601, 245] width 883 height 490
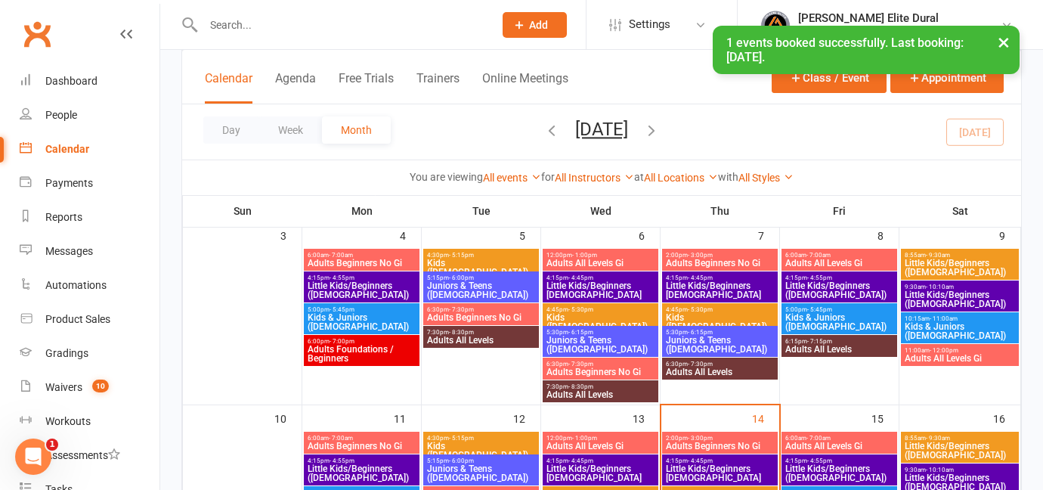
scroll to position [219, 0]
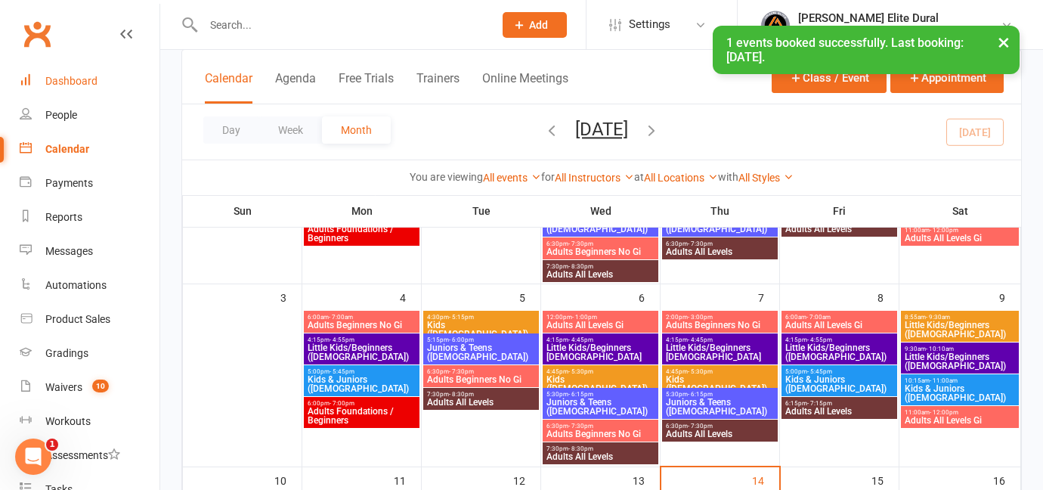
click at [57, 82] on div "Dashboard" at bounding box center [71, 81] width 52 height 12
